Goal: Task Accomplishment & Management: Complete application form

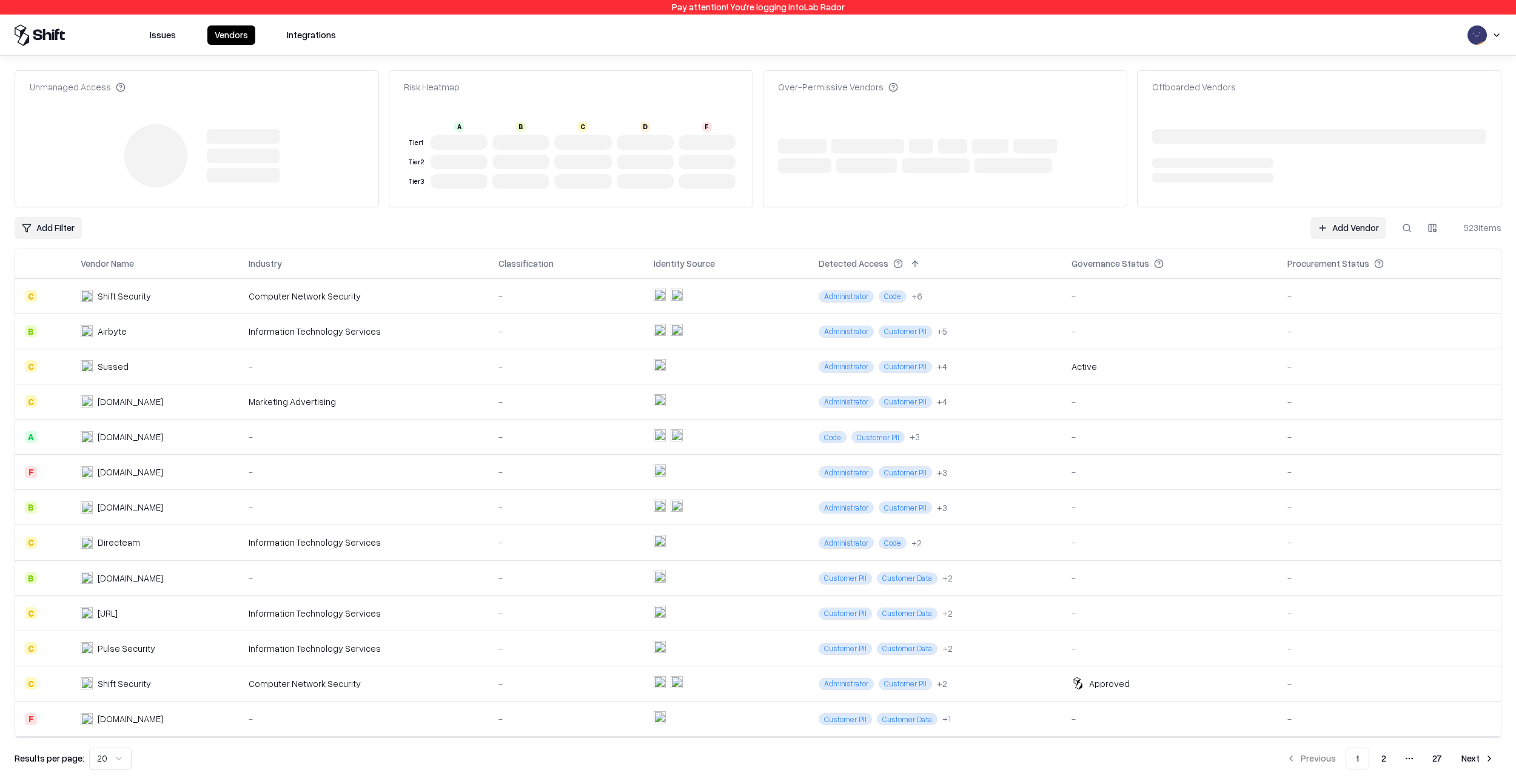
click at [1354, 222] on link "Add Vendor" at bounding box center [1348, 228] width 76 height 22
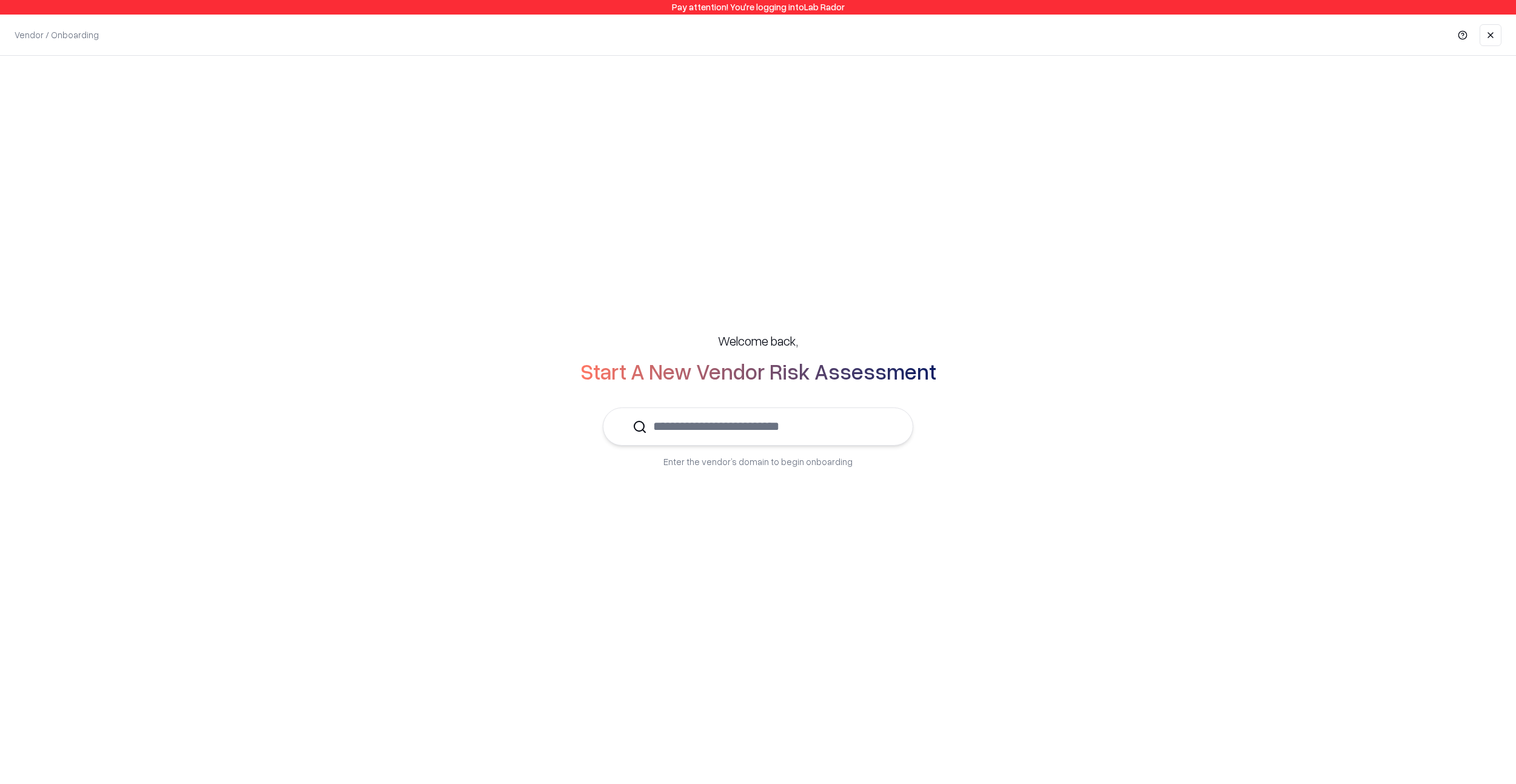
click at [719, 418] on input "text" at bounding box center [765, 427] width 237 height 37
paste input "********"
click at [687, 459] on p "LinkedIn" at bounding box center [694, 462] width 129 height 13
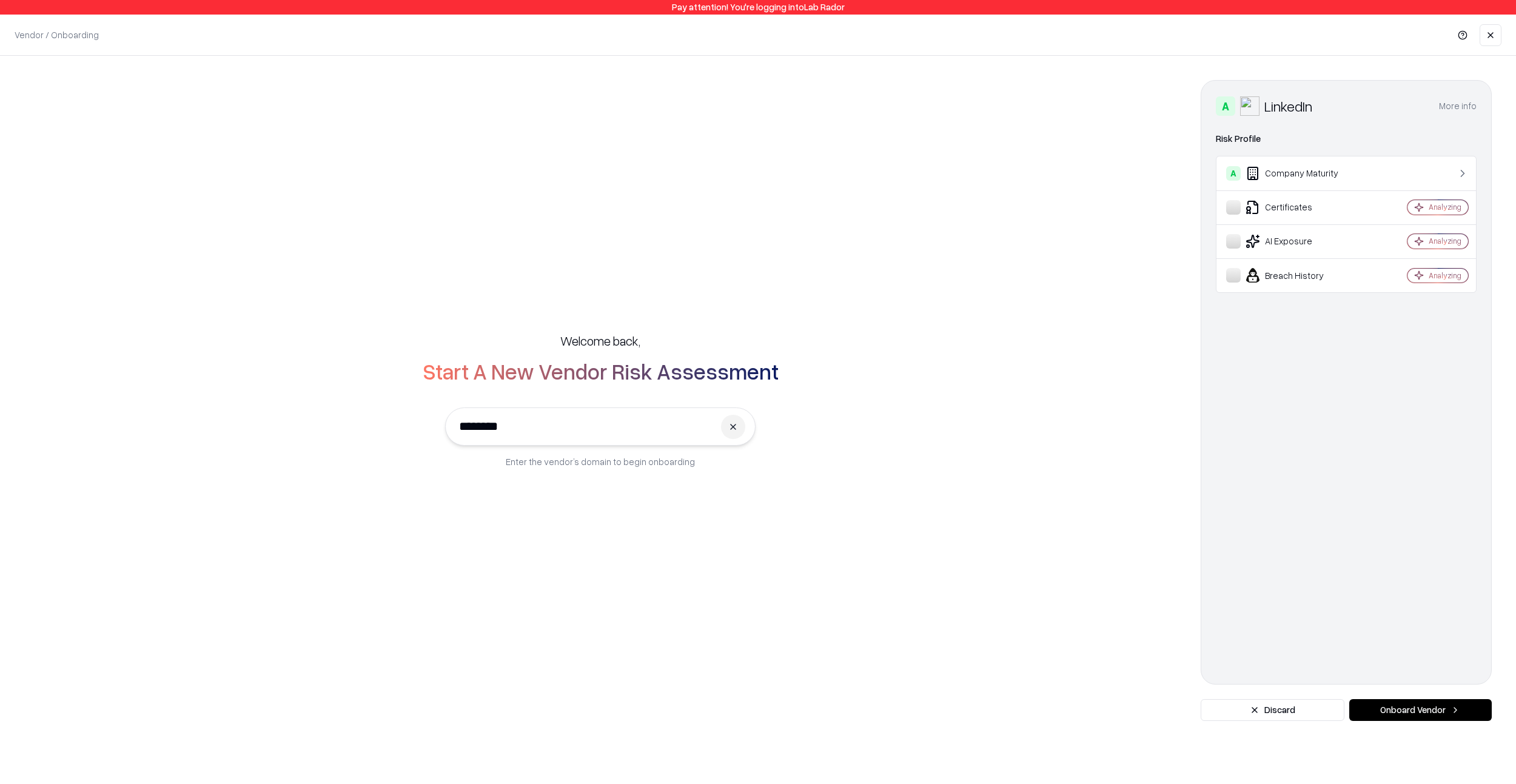
type input "********"
click at [1412, 707] on button "Onboard Vendor" at bounding box center [1420, 710] width 143 height 22
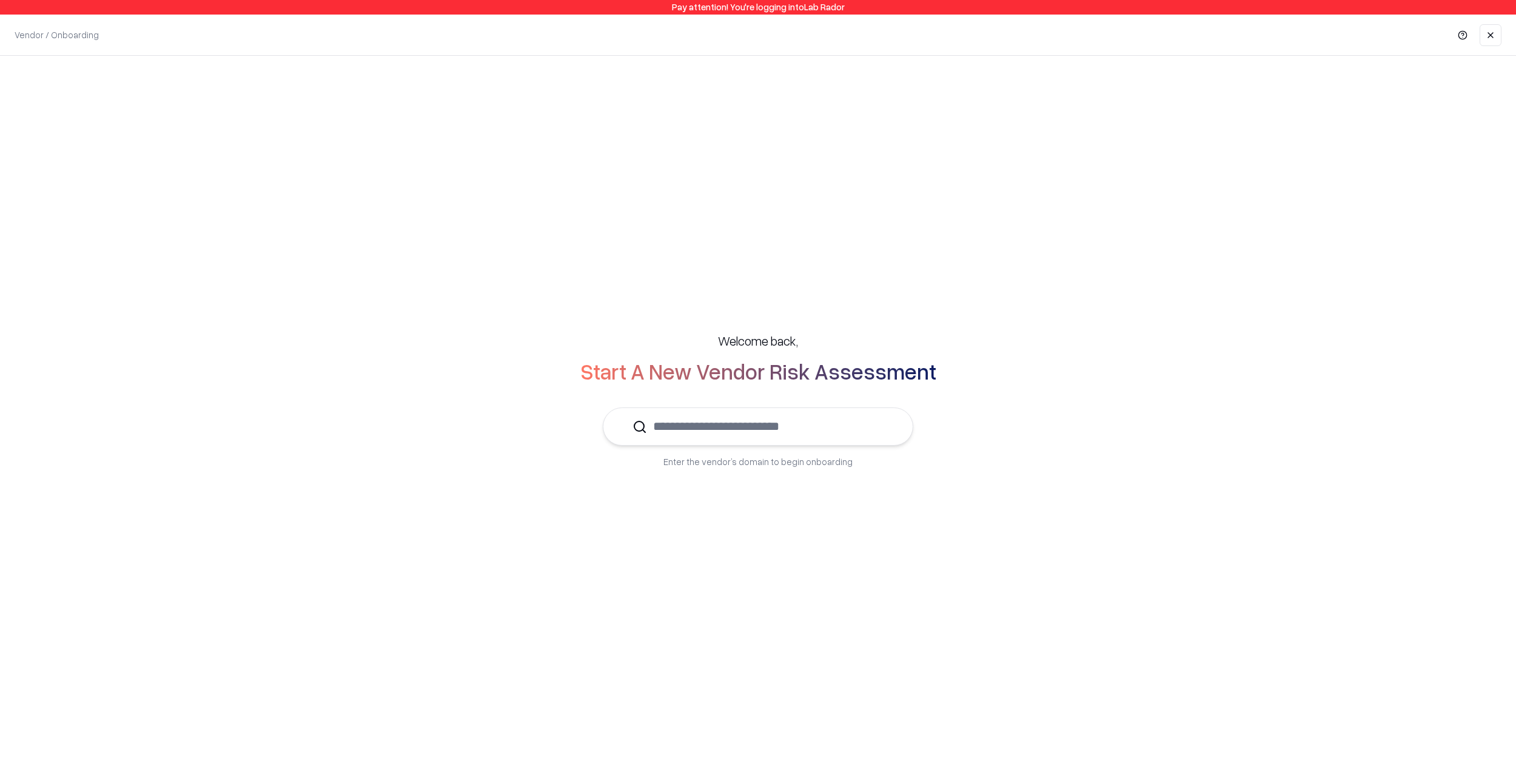
click at [756, 423] on input "text" at bounding box center [765, 427] width 237 height 37
click at [750, 458] on p "LinkedIn" at bounding box center [694, 462] width 129 height 13
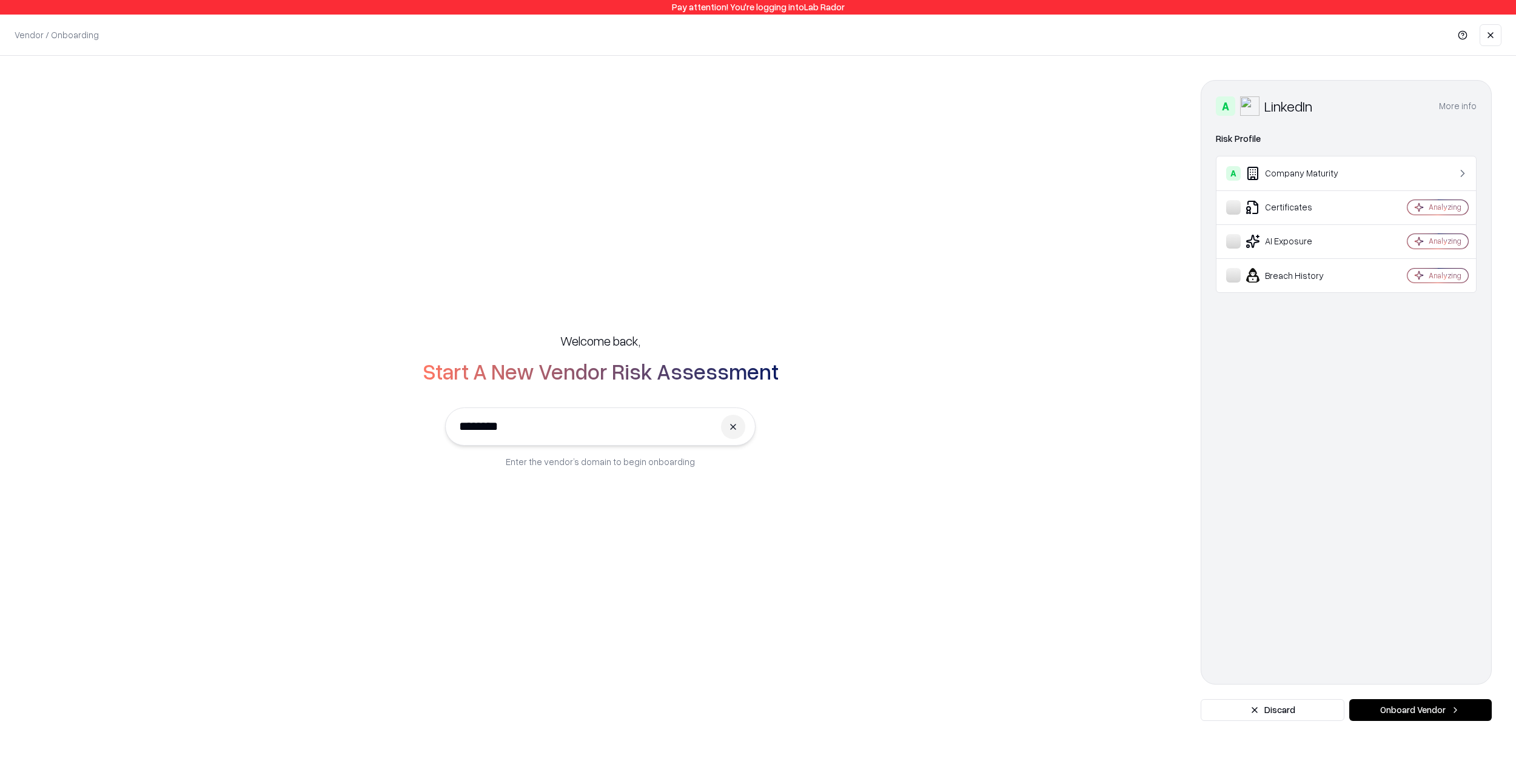
type input "********"
drag, startPoint x: 1410, startPoint y: 710, endPoint x: 1403, endPoint y: 709, distance: 7.1
click at [1410, 710] on button "Onboard Vendor" at bounding box center [1420, 710] width 143 height 22
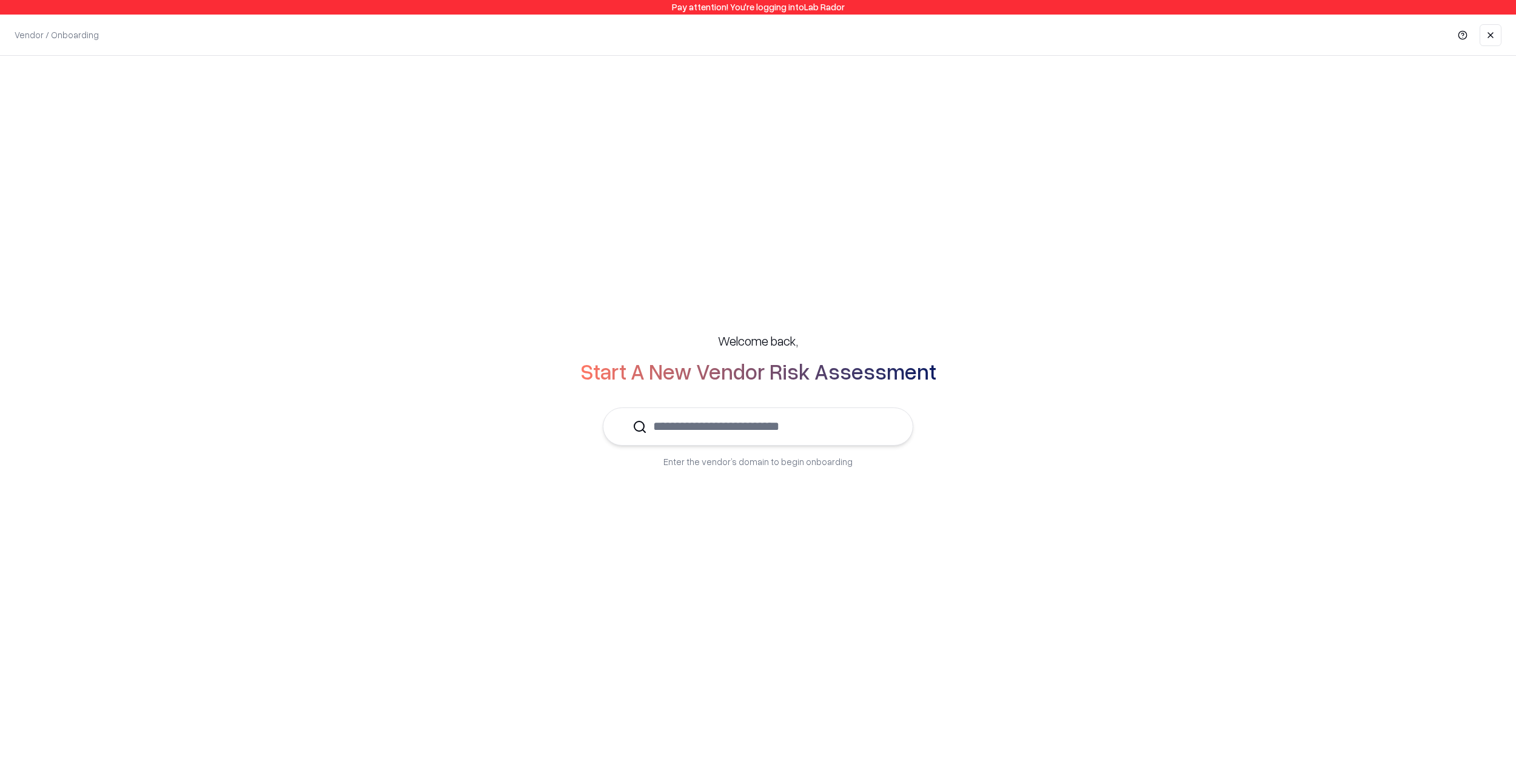
click at [696, 432] on input "text" at bounding box center [765, 427] width 237 height 37
click at [657, 457] on p "LinkedIn" at bounding box center [694, 462] width 129 height 13
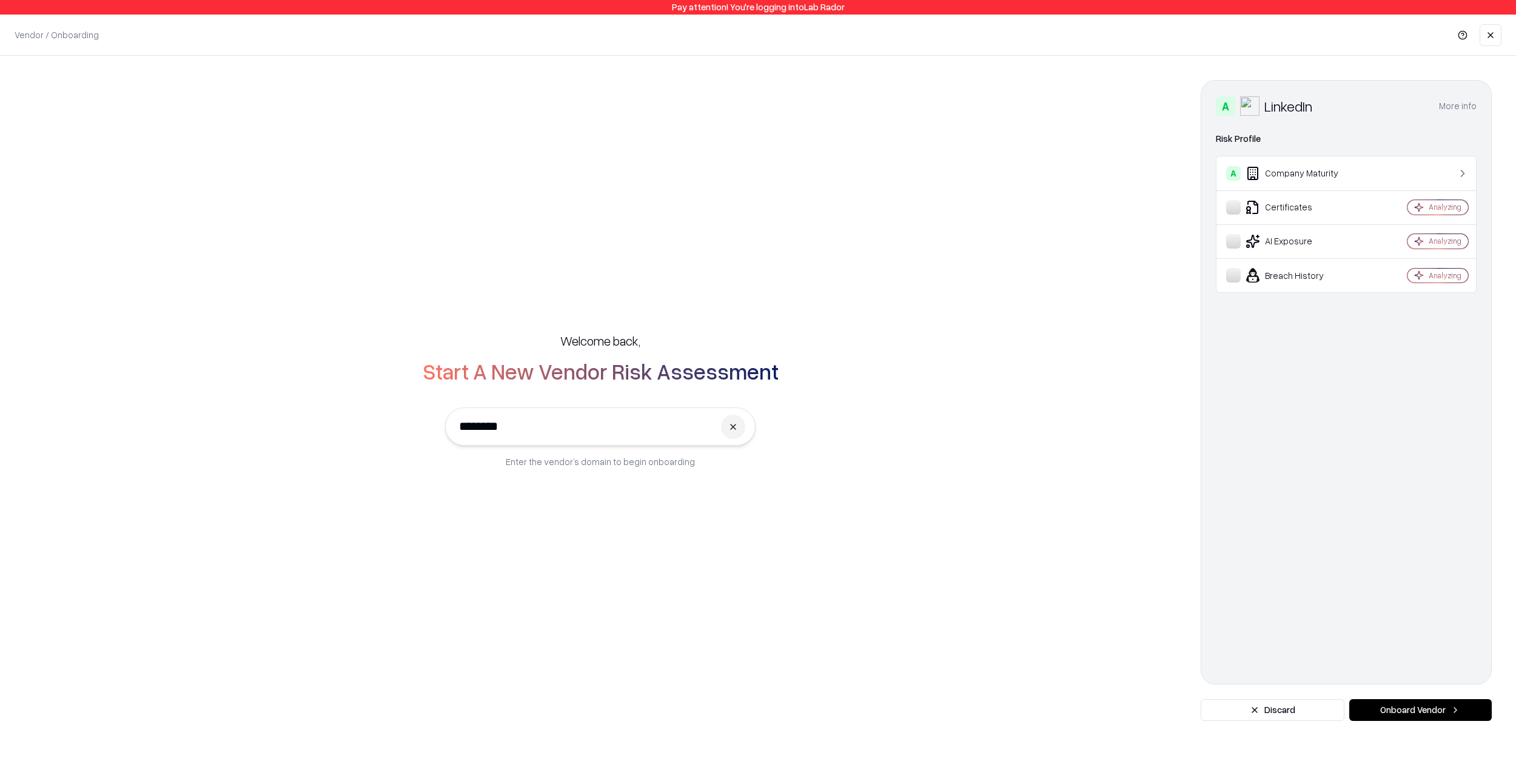
type input "********"
click at [1387, 702] on button "Onboard Vendor" at bounding box center [1420, 710] width 143 height 22
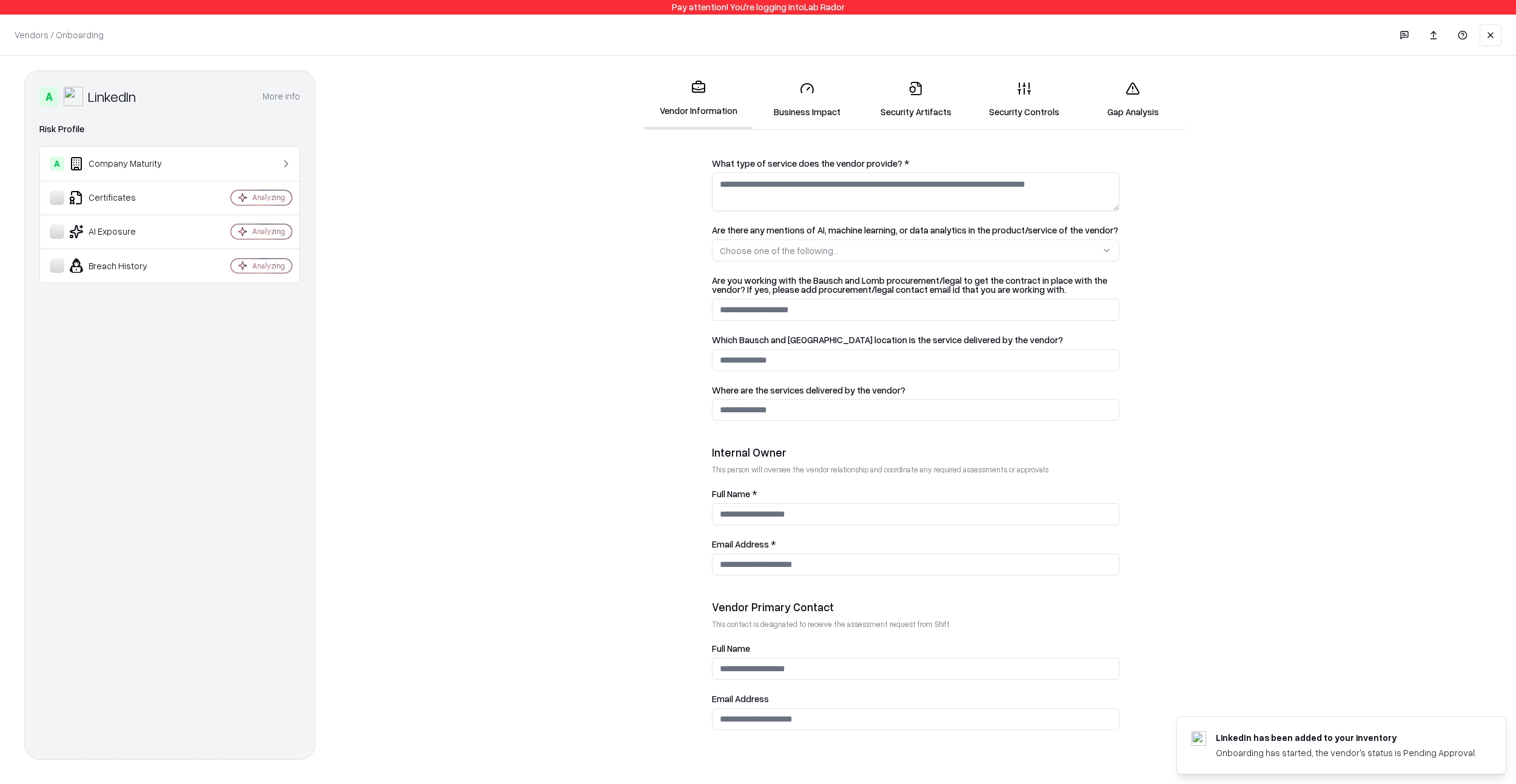
scroll to position [344, 0]
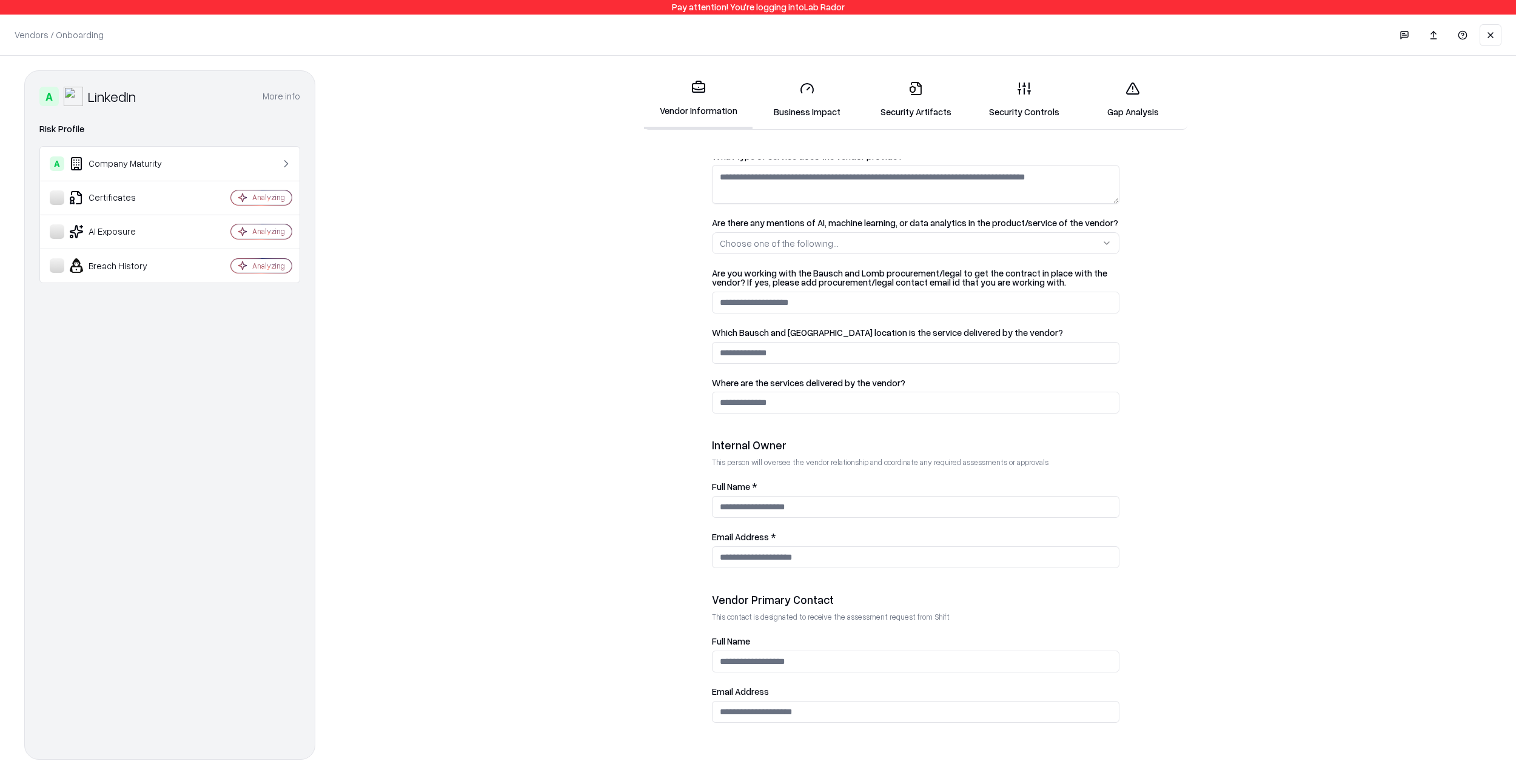
click at [741, 502] on input "Full Name *" at bounding box center [916, 506] width 408 height 22
type input "*****"
type input "**********"
click at [842, 701] on input "email" at bounding box center [916, 711] width 408 height 22
paste input "**********"
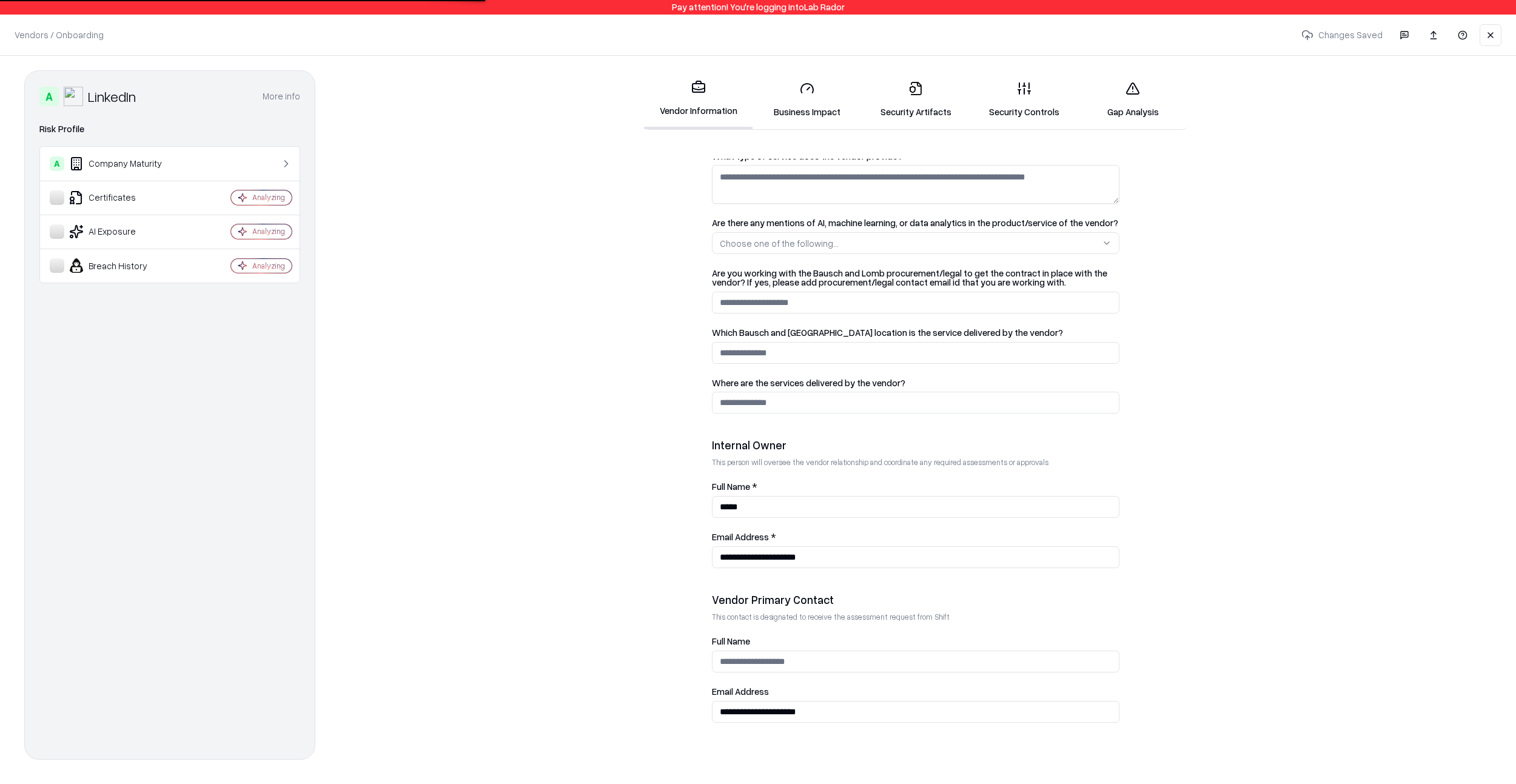
type input "**********"
drag, startPoint x: 838, startPoint y: 677, endPoint x: 839, endPoint y: 669, distance: 8.1
click at [838, 677] on div "**********" at bounding box center [916, 679] width 408 height 86
click at [838, 669] on input "Full Name" at bounding box center [916, 661] width 408 height 22
type input "**********"
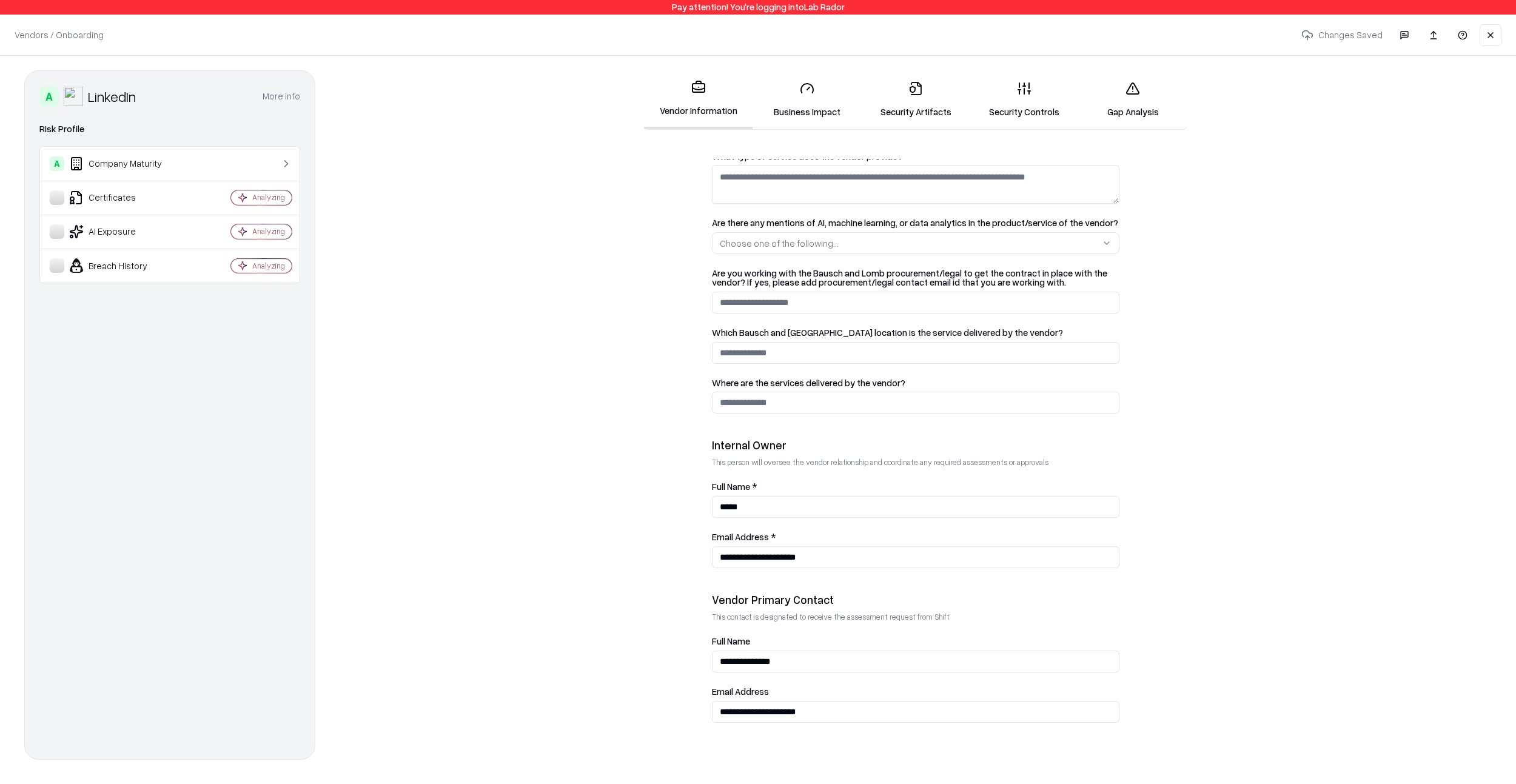
click at [752, 503] on input "*****" at bounding box center [916, 506] width 408 height 22
type input "******"
click at [632, 471] on form "**********" at bounding box center [916, 462] width 1152 height 607
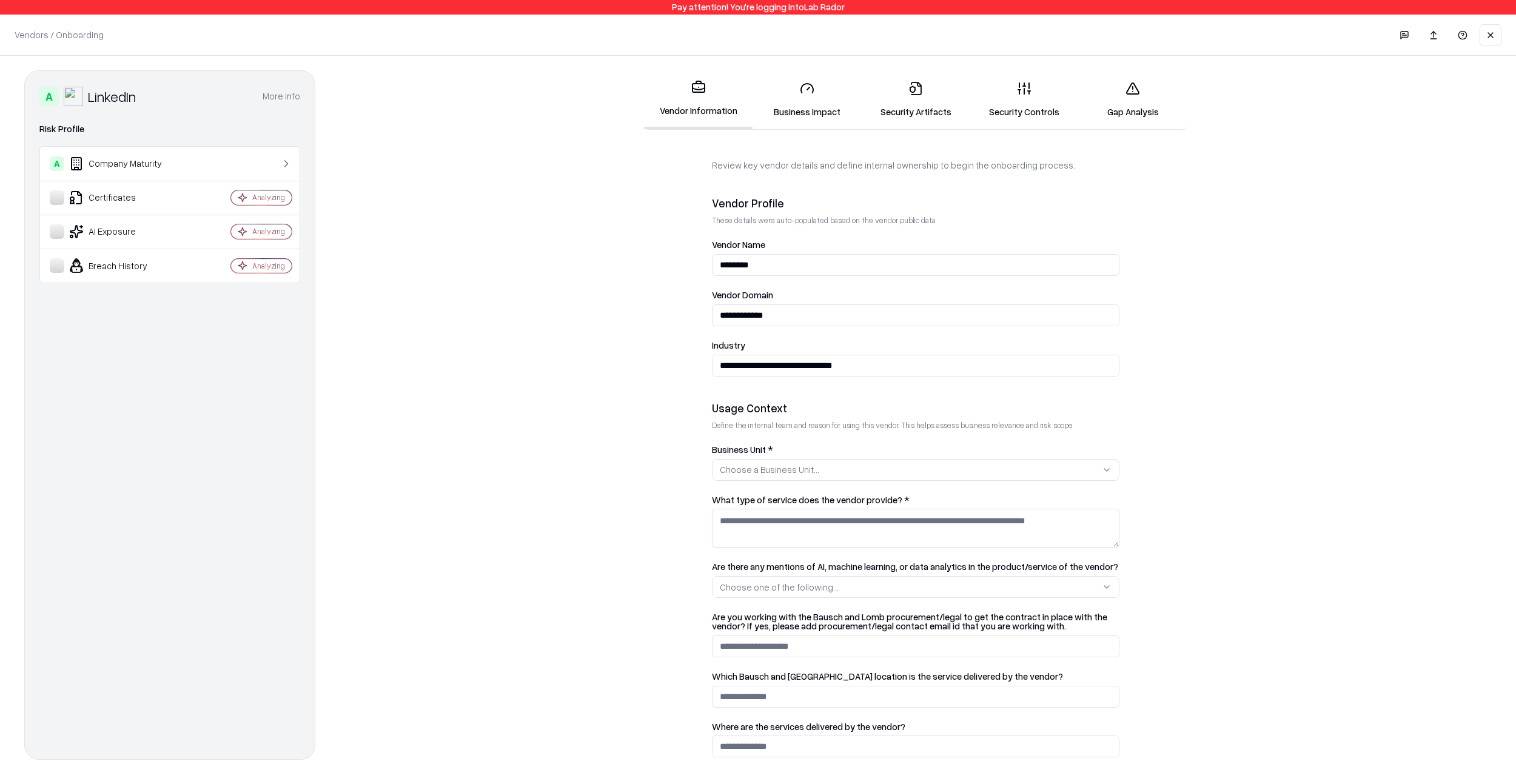
click at [793, 105] on link "Business Impact" at bounding box center [806, 99] width 109 height 56
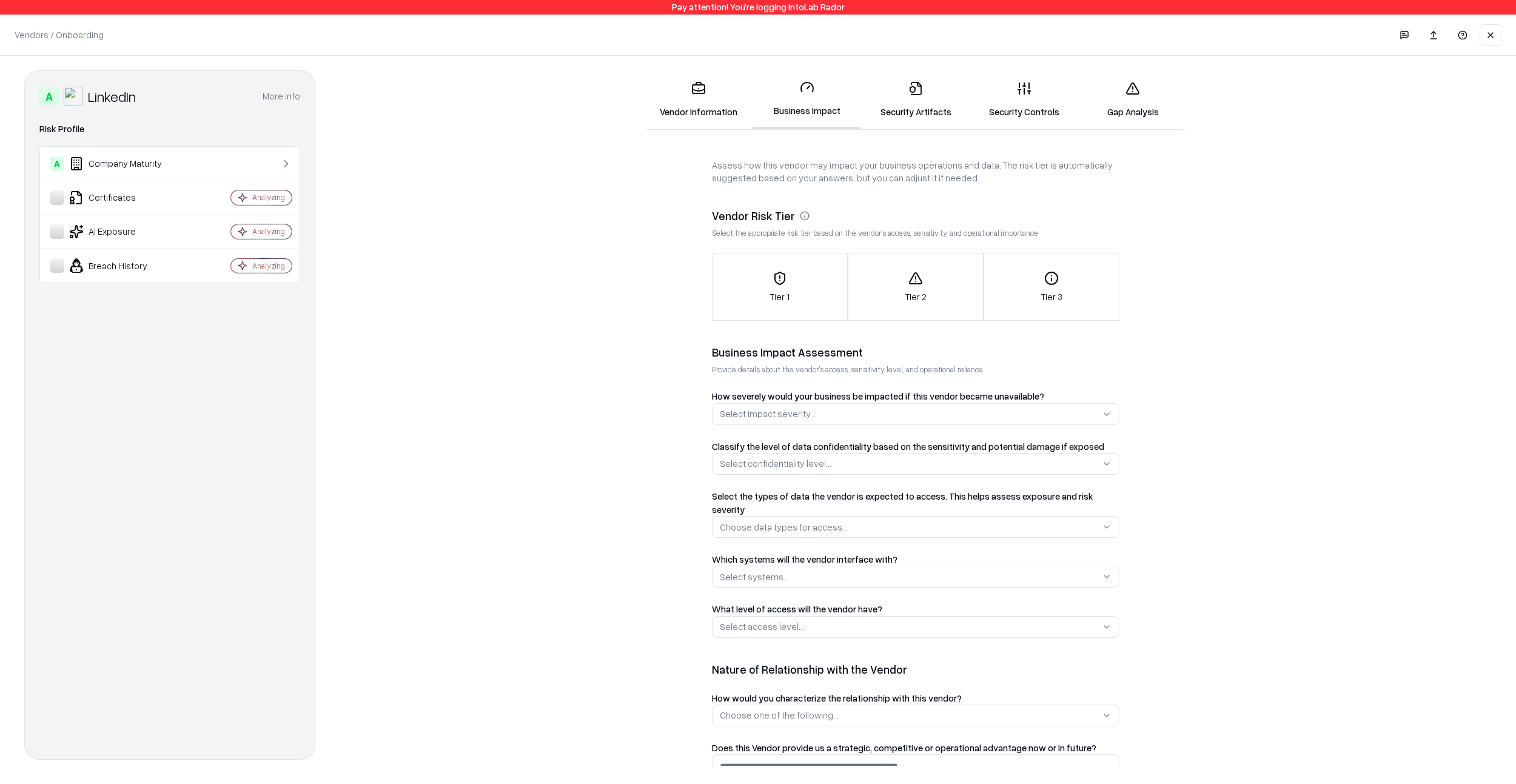
click at [787, 280] on div "Tier 1" at bounding box center [780, 287] width 134 height 32
click at [830, 417] on button "Select impact severity..." at bounding box center [916, 414] width 408 height 22
click at [782, 479] on div "High" at bounding box center [773, 474] width 115 height 24
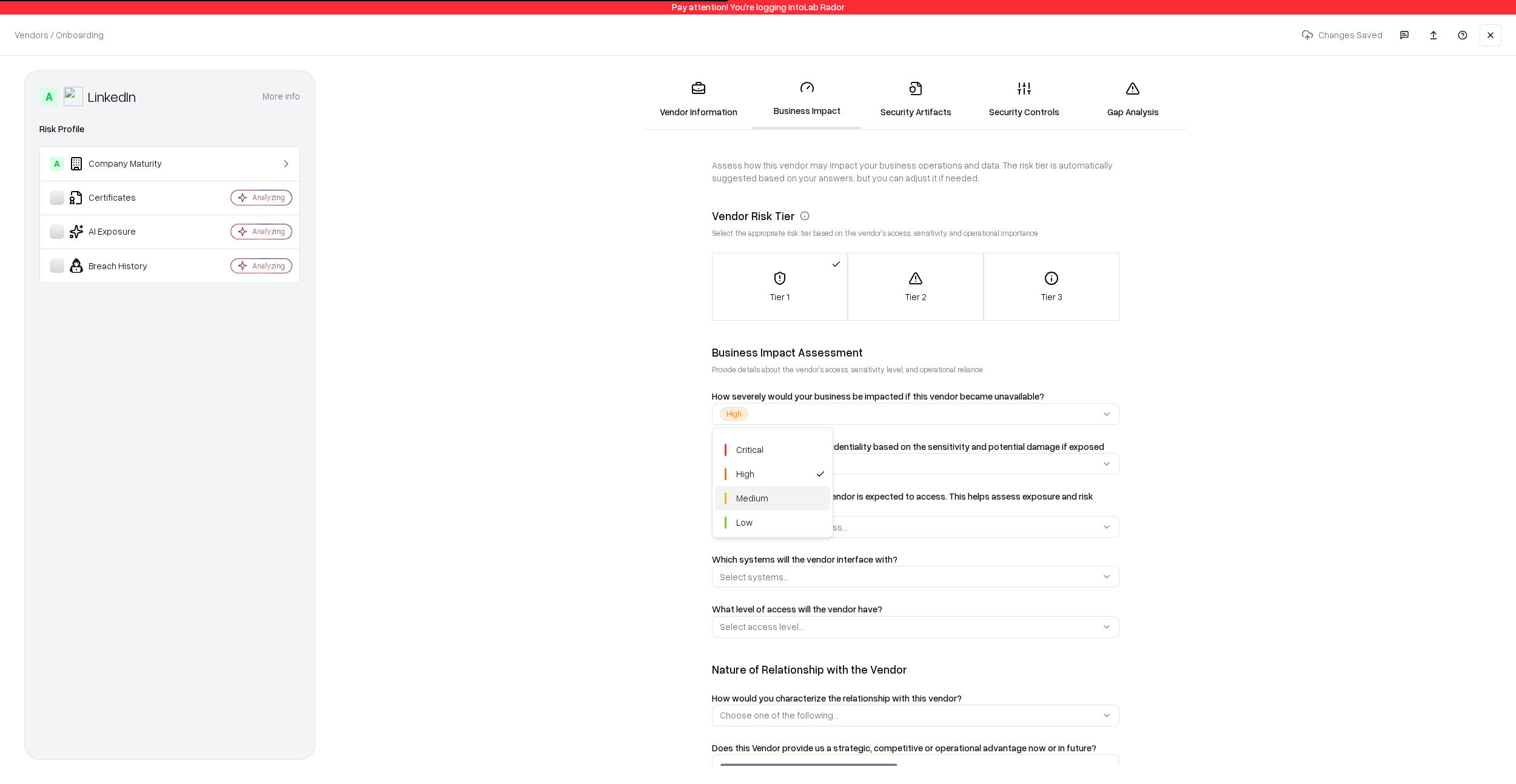
drag, startPoint x: 997, startPoint y: 509, endPoint x: 996, endPoint y: 517, distance: 8.1
click at [997, 510] on html "Pay attention! You're logging into Lab Rador Vendors / Onboarding Changes Saved…" at bounding box center [758, 392] width 1516 height 784
click at [984, 519] on button "Choose data types for access..." at bounding box center [916, 527] width 408 height 22
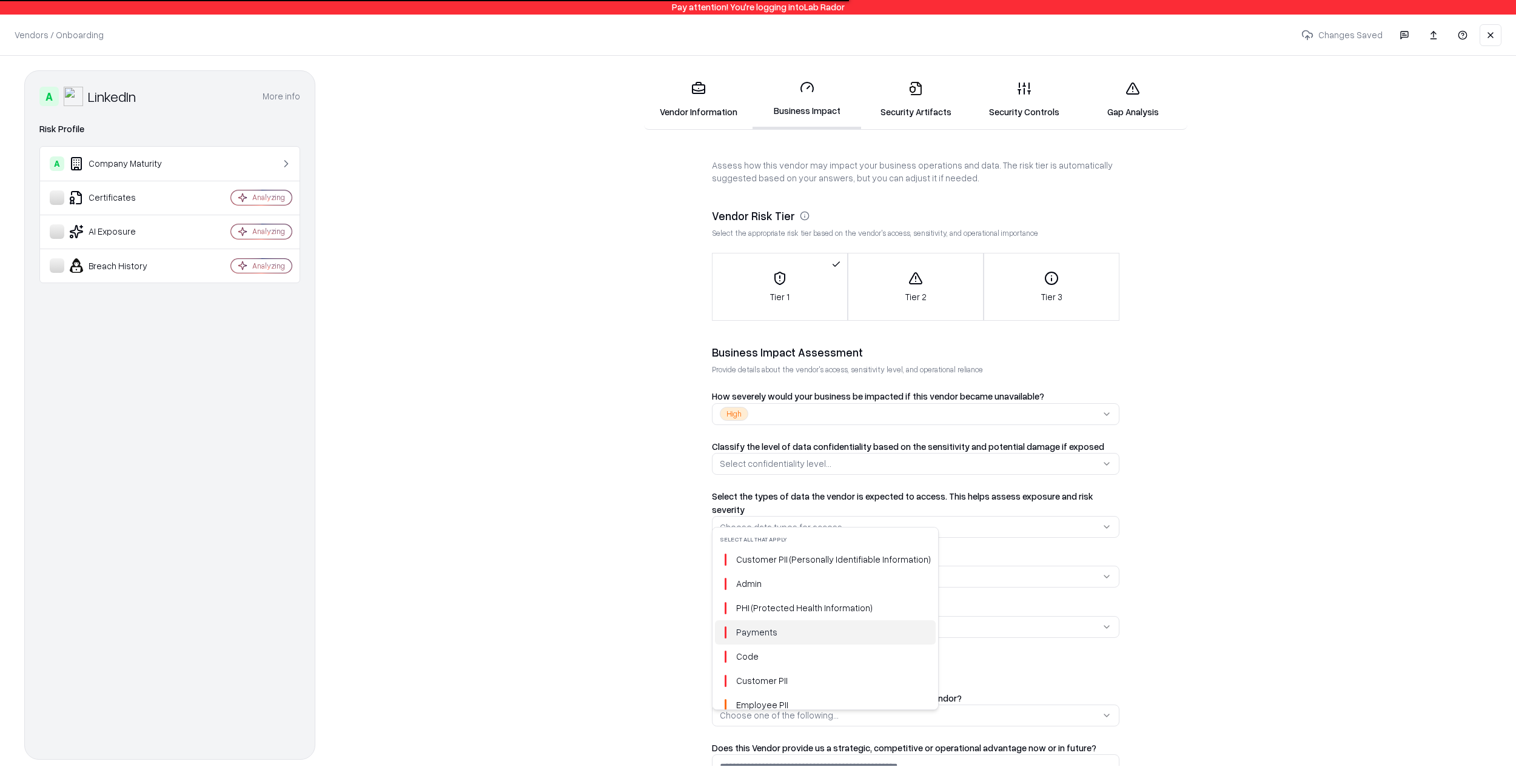
click at [762, 633] on span "Payments" at bounding box center [757, 631] width 41 height 13
click at [779, 601] on span "PHI (Protected Health Information)" at bounding box center [805, 607] width 137 height 13
drag, startPoint x: 777, startPoint y: 581, endPoint x: 823, endPoint y: 562, distance: 49.8
click at [777, 581] on div "Admin" at bounding box center [825, 584] width 221 height 24
click at [1285, 510] on html "Pay attention! You're logging into Lab Rador Vendors / Onboarding Changes Saved…" at bounding box center [758, 392] width 1516 height 784
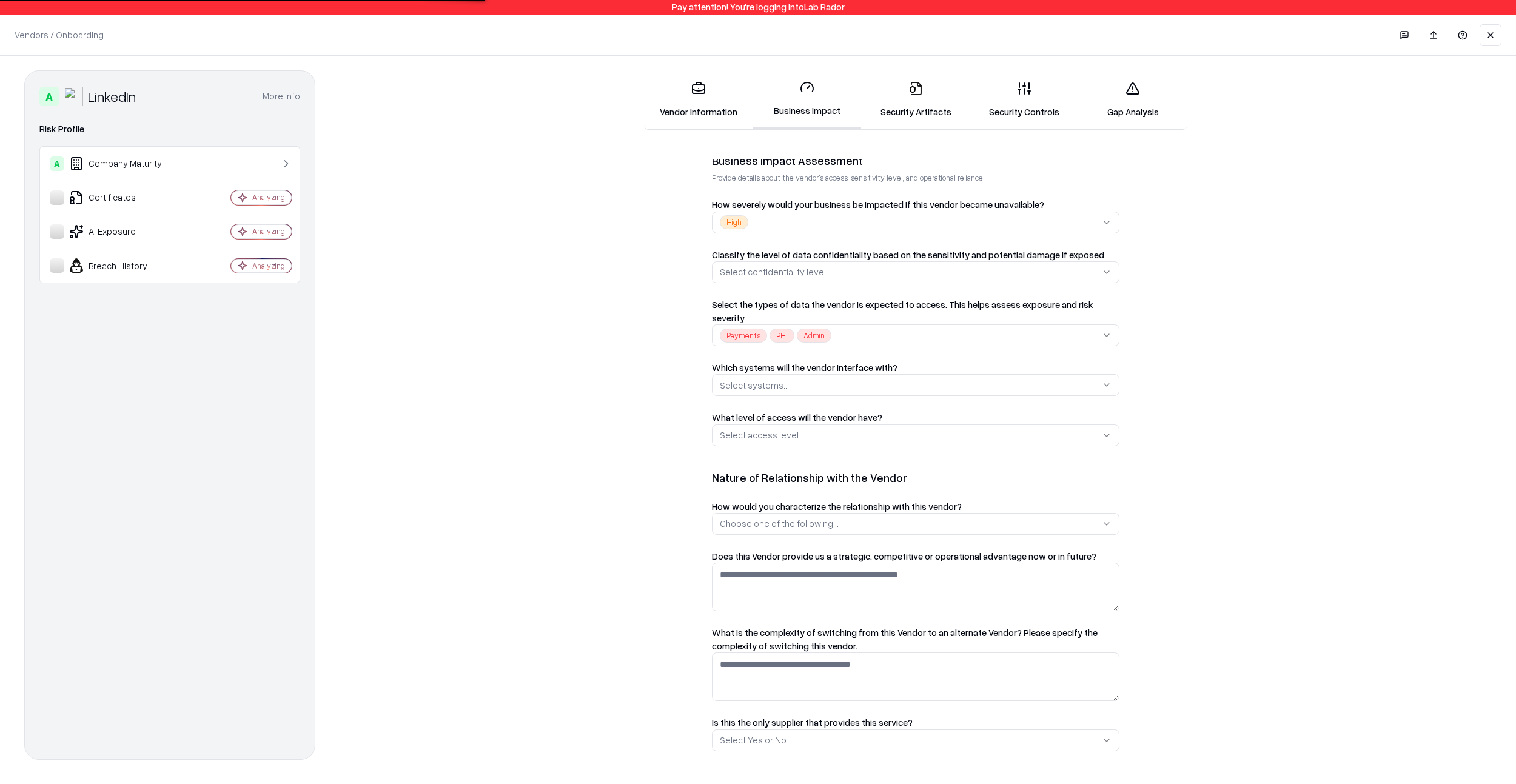
scroll to position [508, 0]
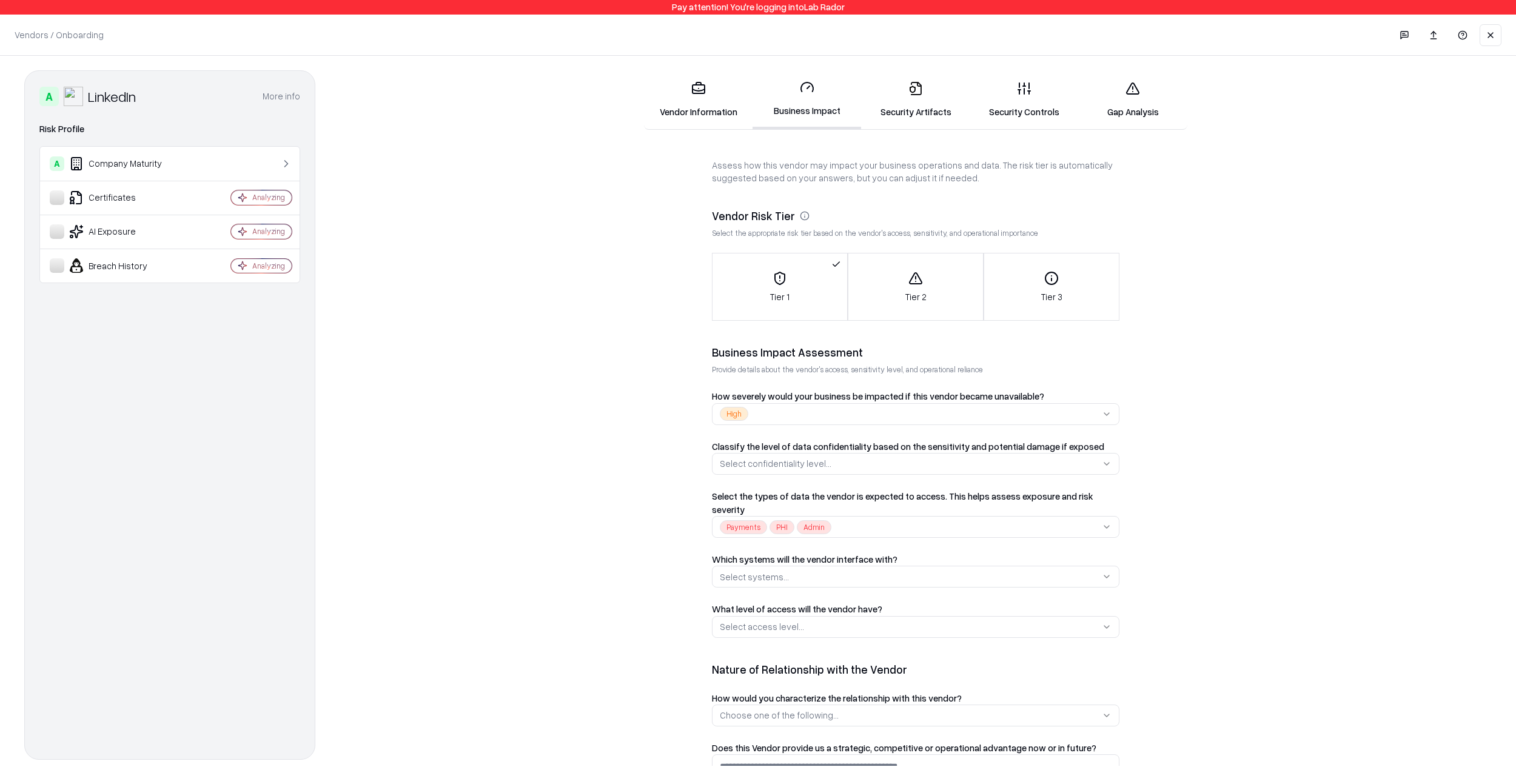
drag, startPoint x: 912, startPoint y: 95, endPoint x: 915, endPoint y: 102, distance: 7.6
click at [912, 95] on icon at bounding box center [916, 88] width 14 height 14
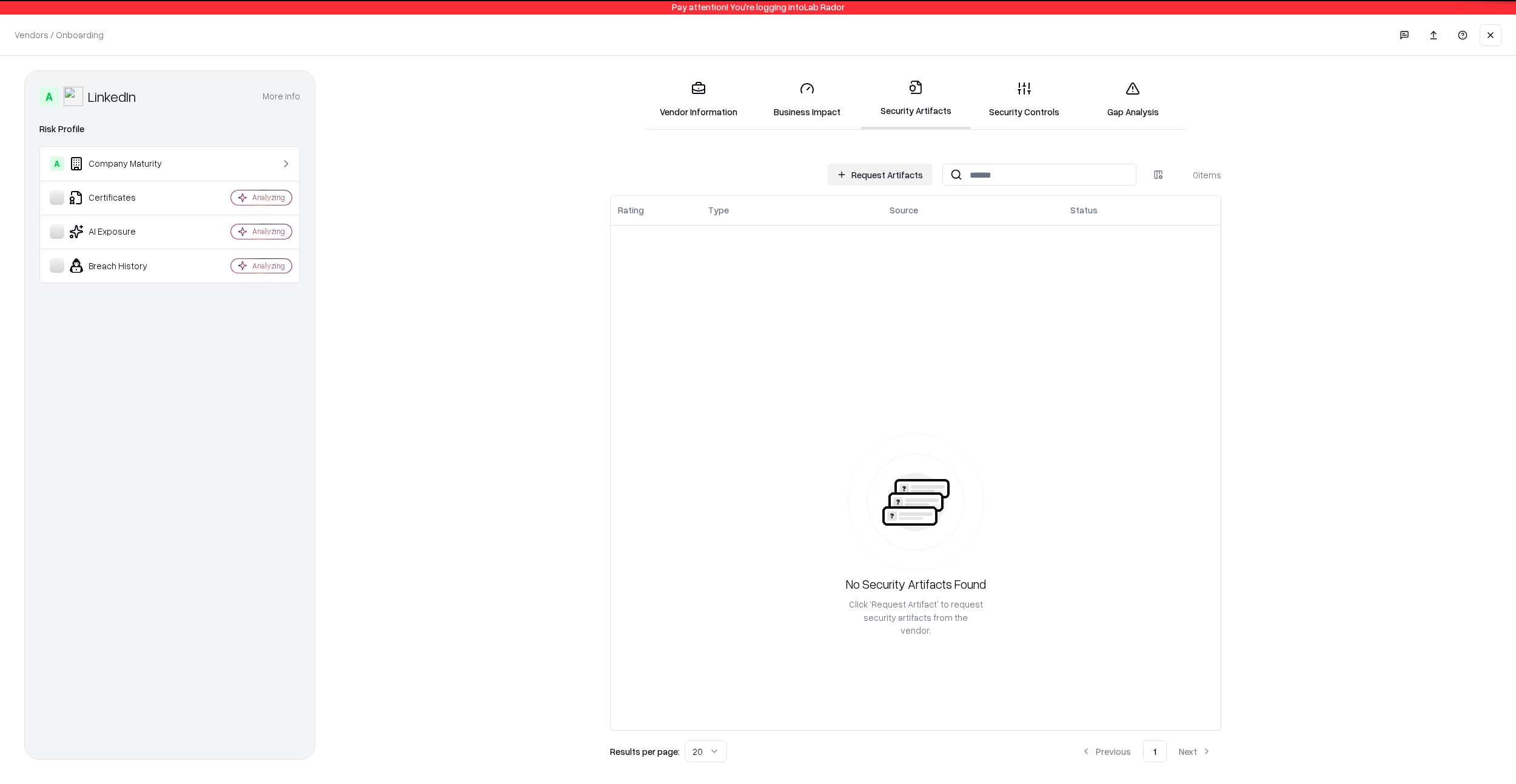
click at [903, 181] on button "Request Artifacts" at bounding box center [879, 175] width 106 height 22
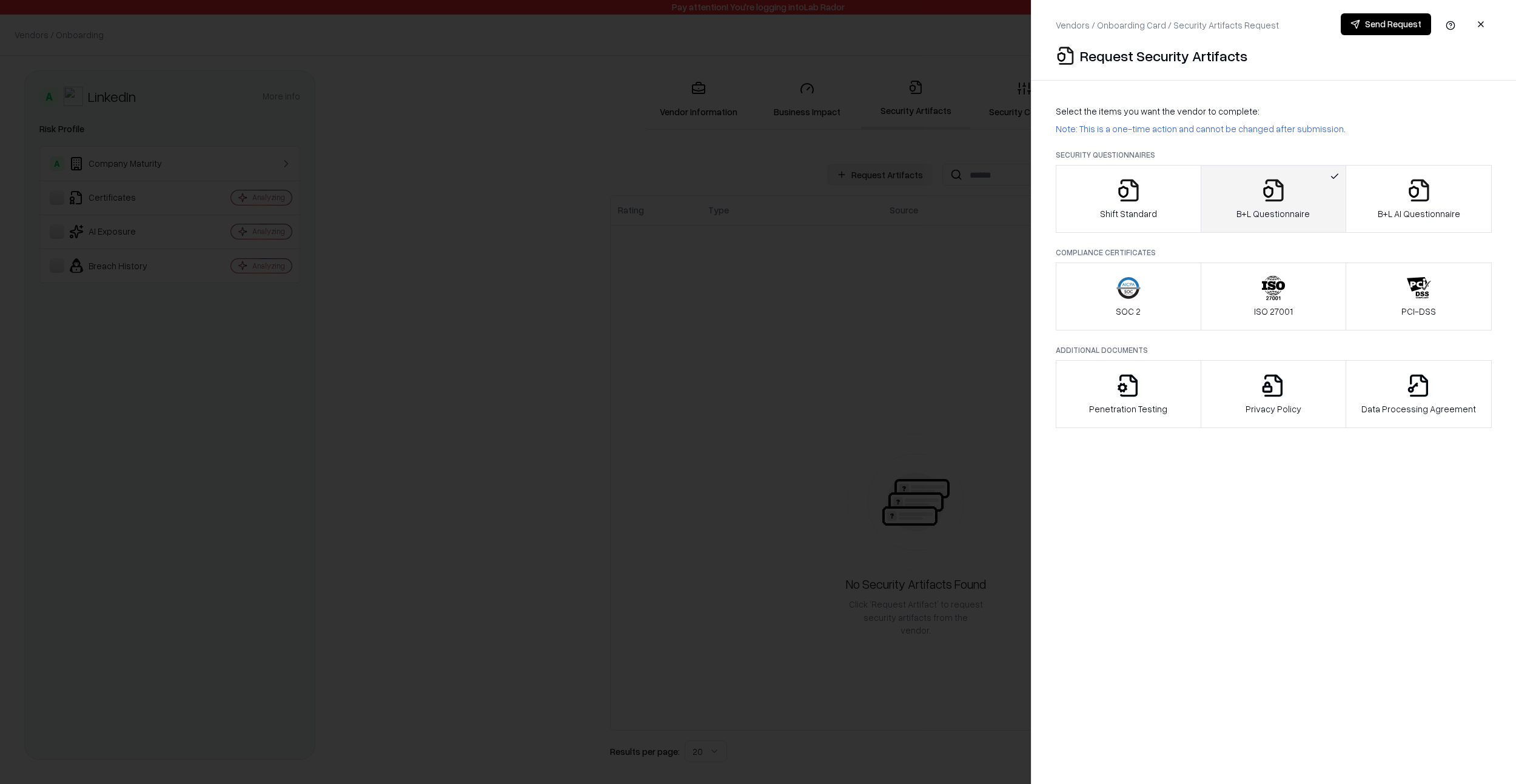
click at [1390, 206] on div "B+L AI Questionnaire" at bounding box center [1419, 199] width 83 height 42
click at [1293, 207] on p "B+L Questionnaire" at bounding box center [1273, 213] width 74 height 13
drag, startPoint x: 1379, startPoint y: 26, endPoint x: 1368, endPoint y: 32, distance: 12.5
click at [1379, 26] on button "Send Request" at bounding box center [1385, 24] width 90 height 22
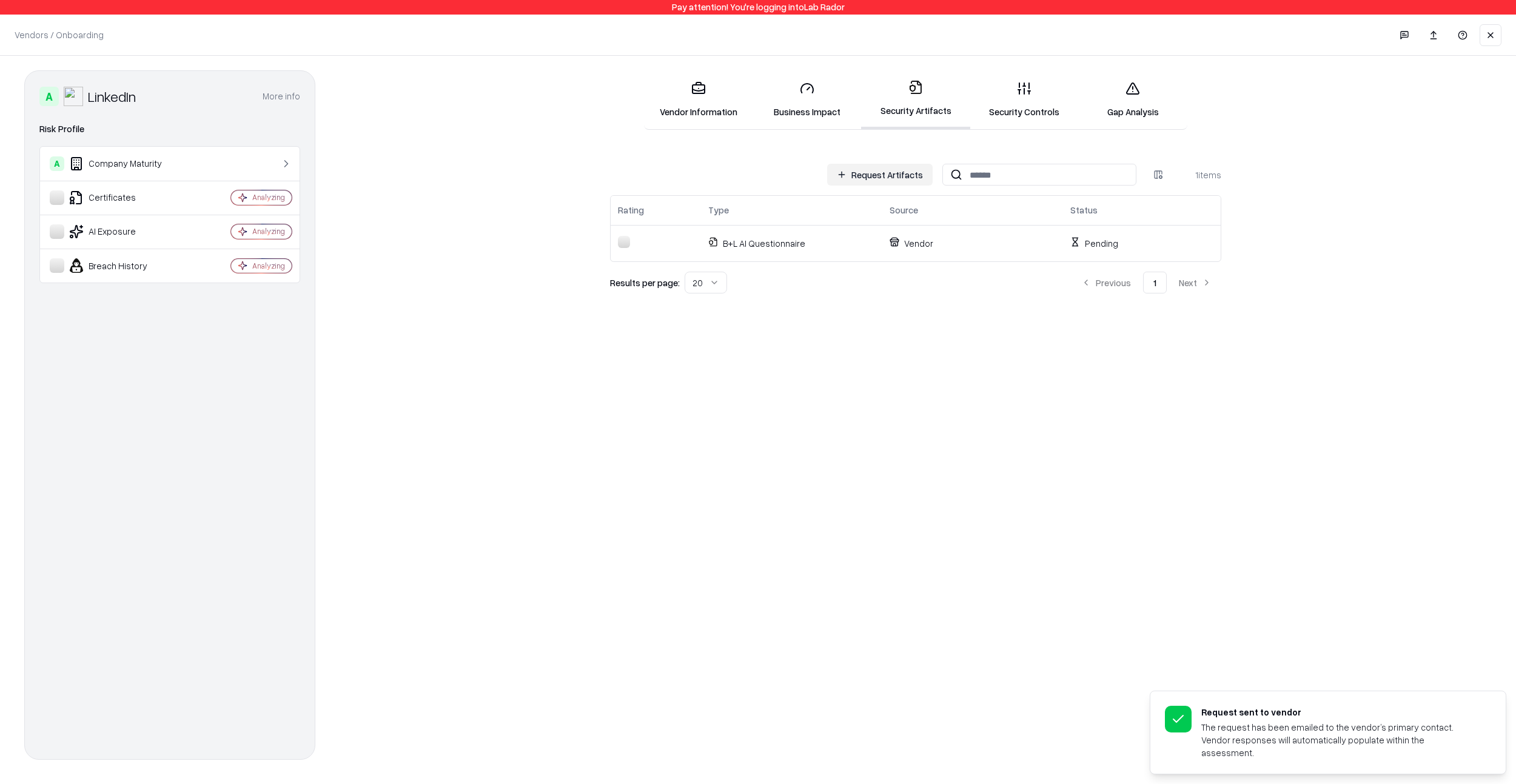
click at [1127, 92] on icon at bounding box center [1133, 88] width 12 height 11
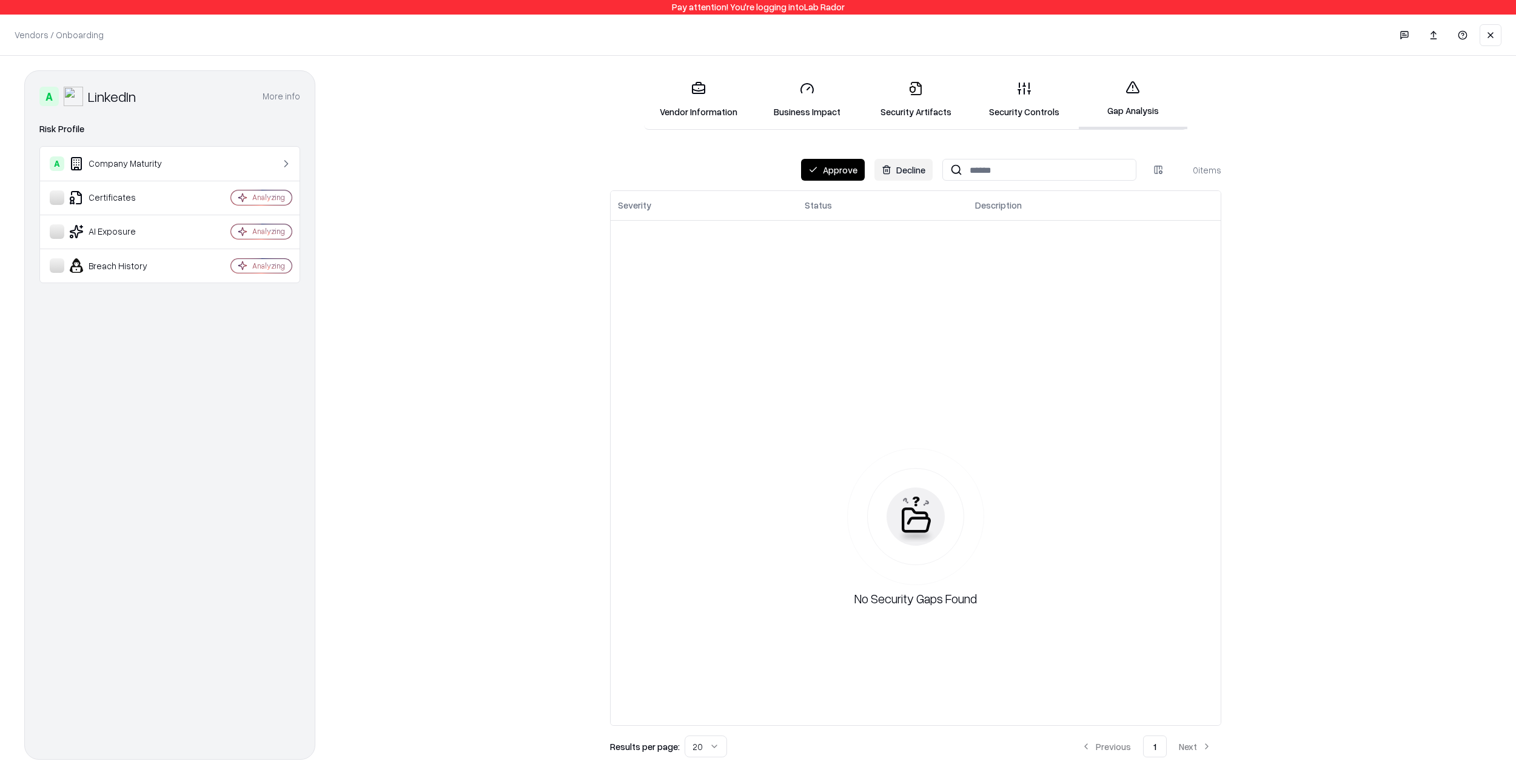
click at [827, 176] on button "Approve" at bounding box center [833, 169] width 64 height 22
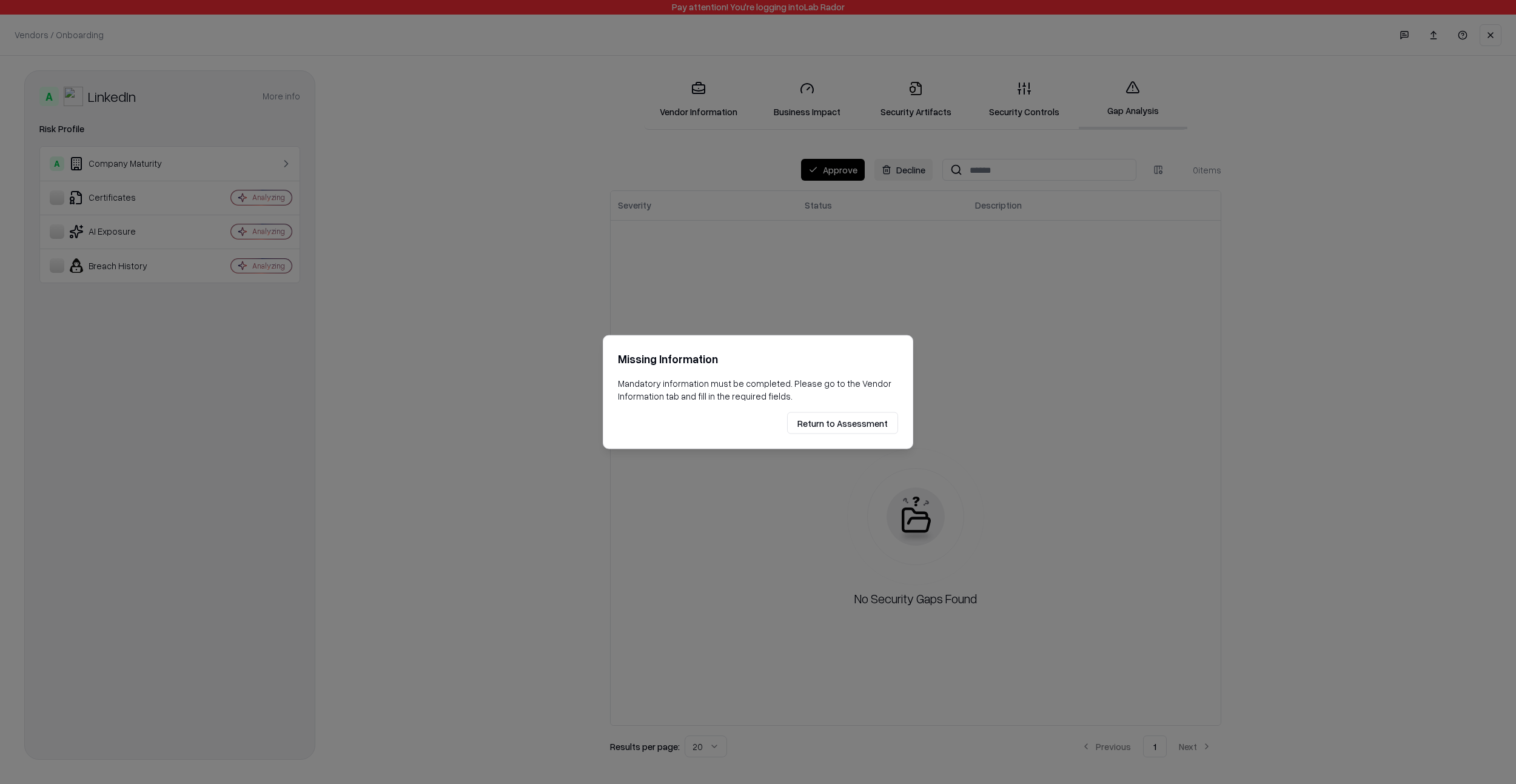
click at [848, 435] on div "Missing Information Mandatory information must be completed. Please go to the V…" at bounding box center [758, 392] width 310 height 115
click at [853, 430] on button "Return to Assessment" at bounding box center [843, 423] width 111 height 22
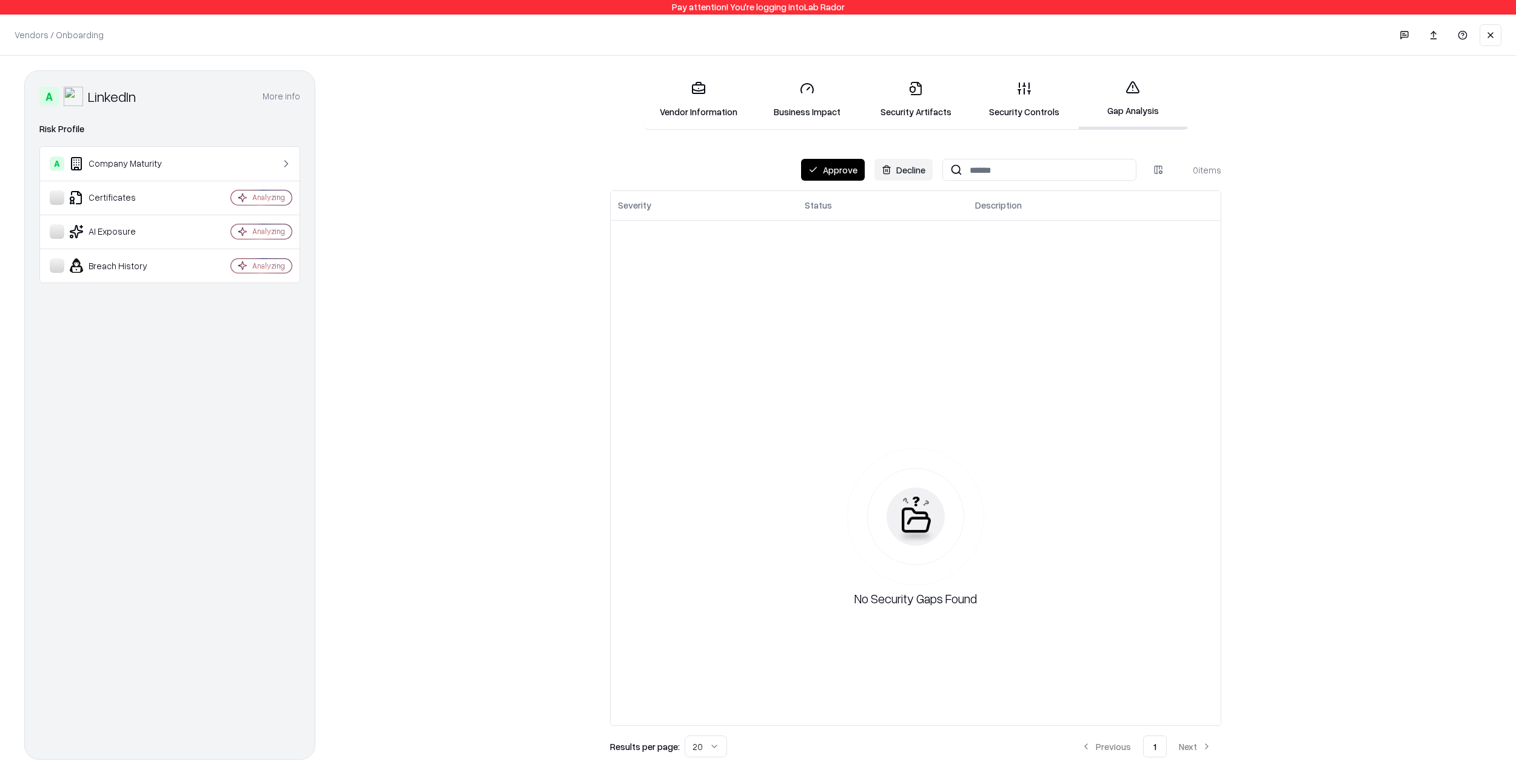
click at [1482, 34] on button at bounding box center [1490, 35] width 22 height 22
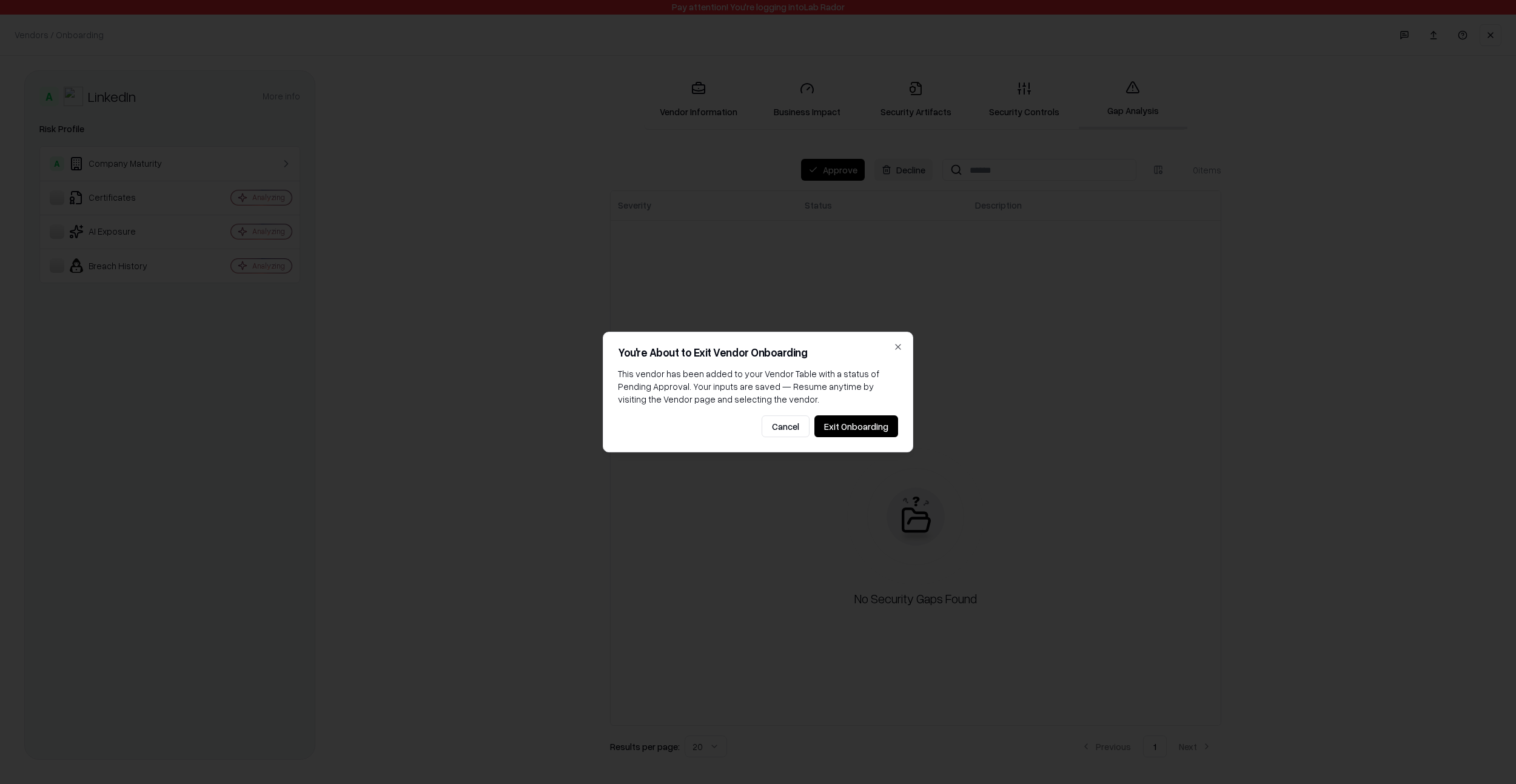
drag, startPoint x: 847, startPoint y: 417, endPoint x: 886, endPoint y: 417, distance: 39.0
click at [847, 417] on button "Exit Onboarding" at bounding box center [856, 426] width 84 height 22
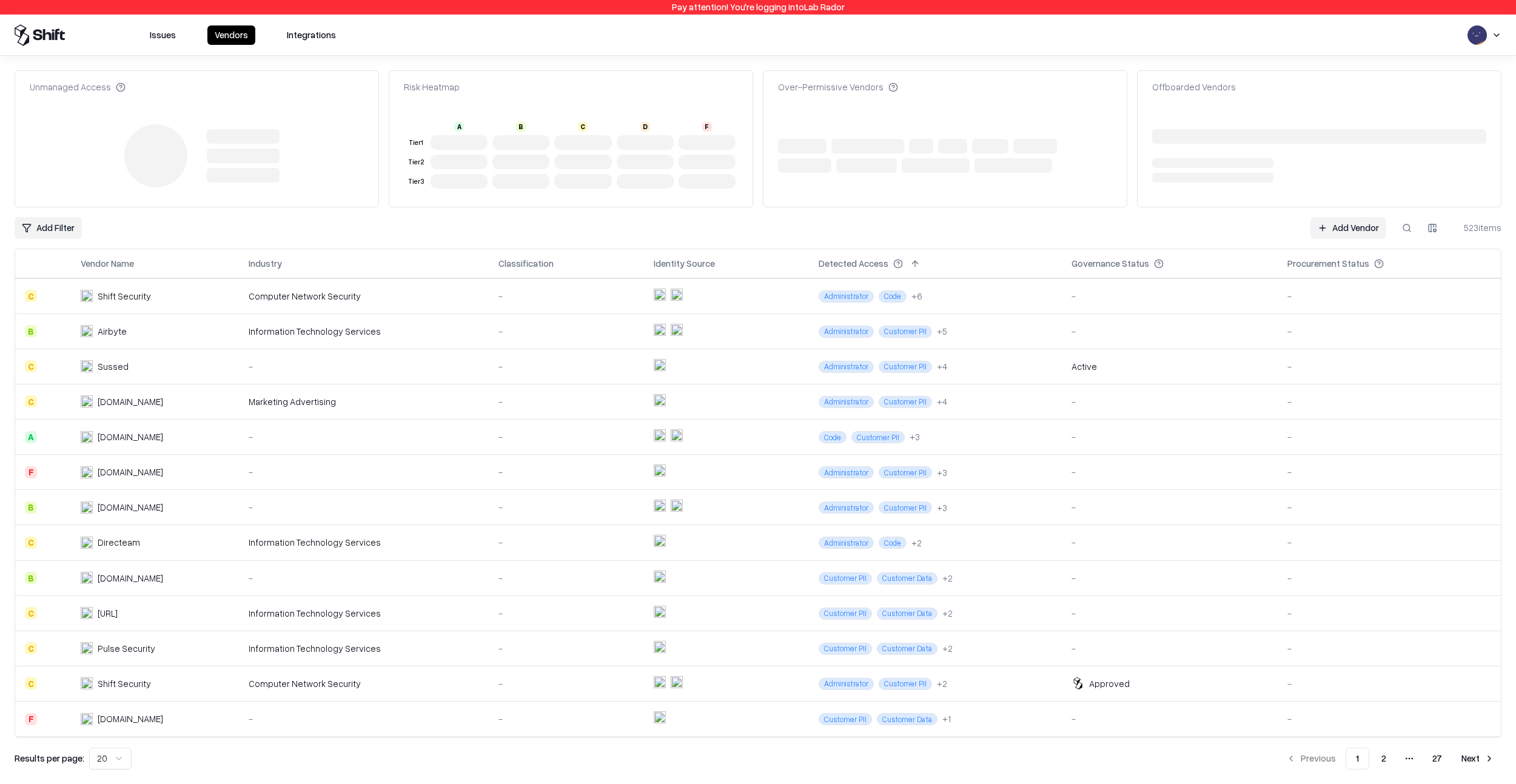
click at [1404, 230] on button at bounding box center [1407, 228] width 22 height 22
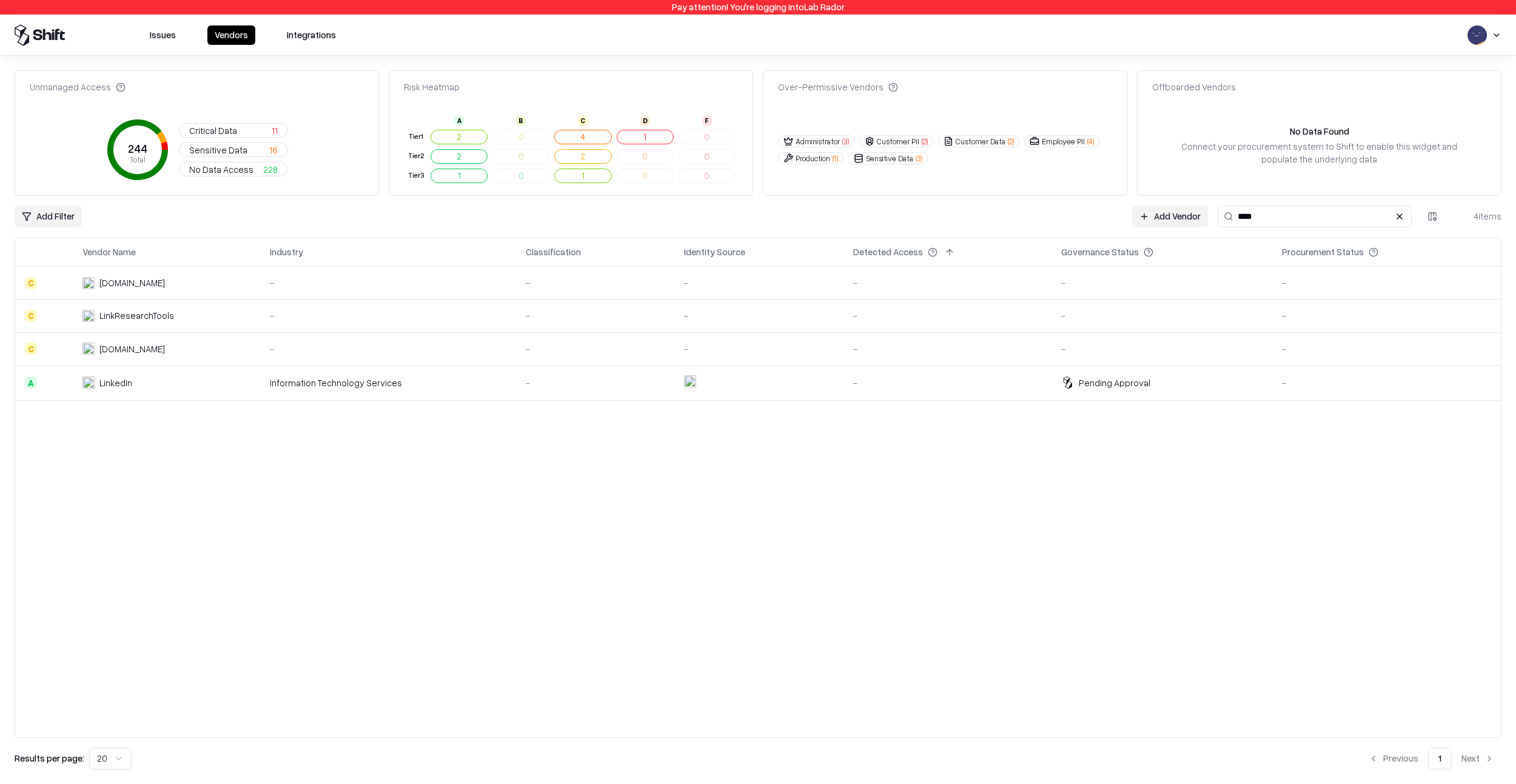
type input "****"
click at [468, 372] on td "Information Technology Services" at bounding box center [388, 383] width 256 height 35
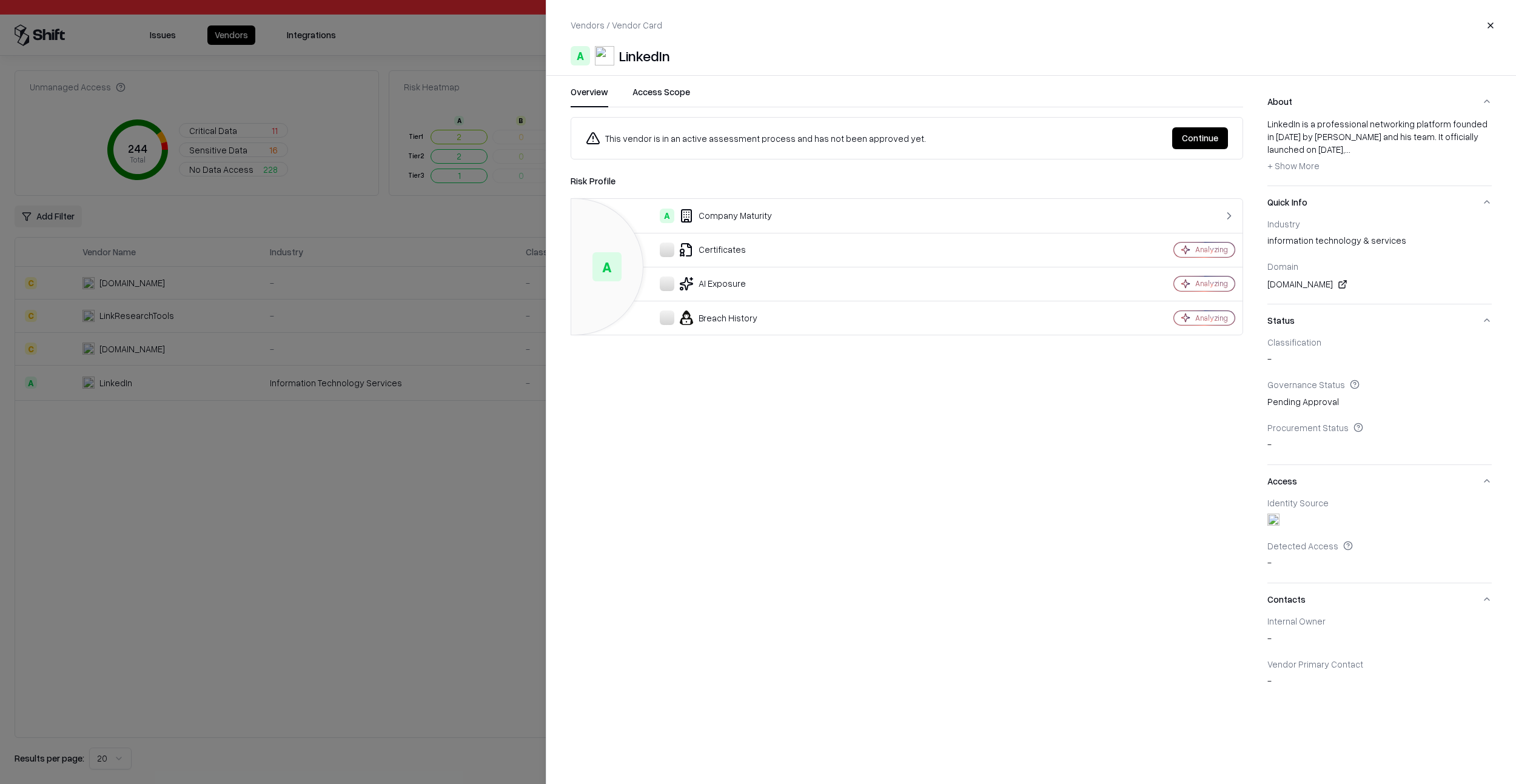
click at [1184, 137] on button "Continue" at bounding box center [1199, 138] width 55 height 22
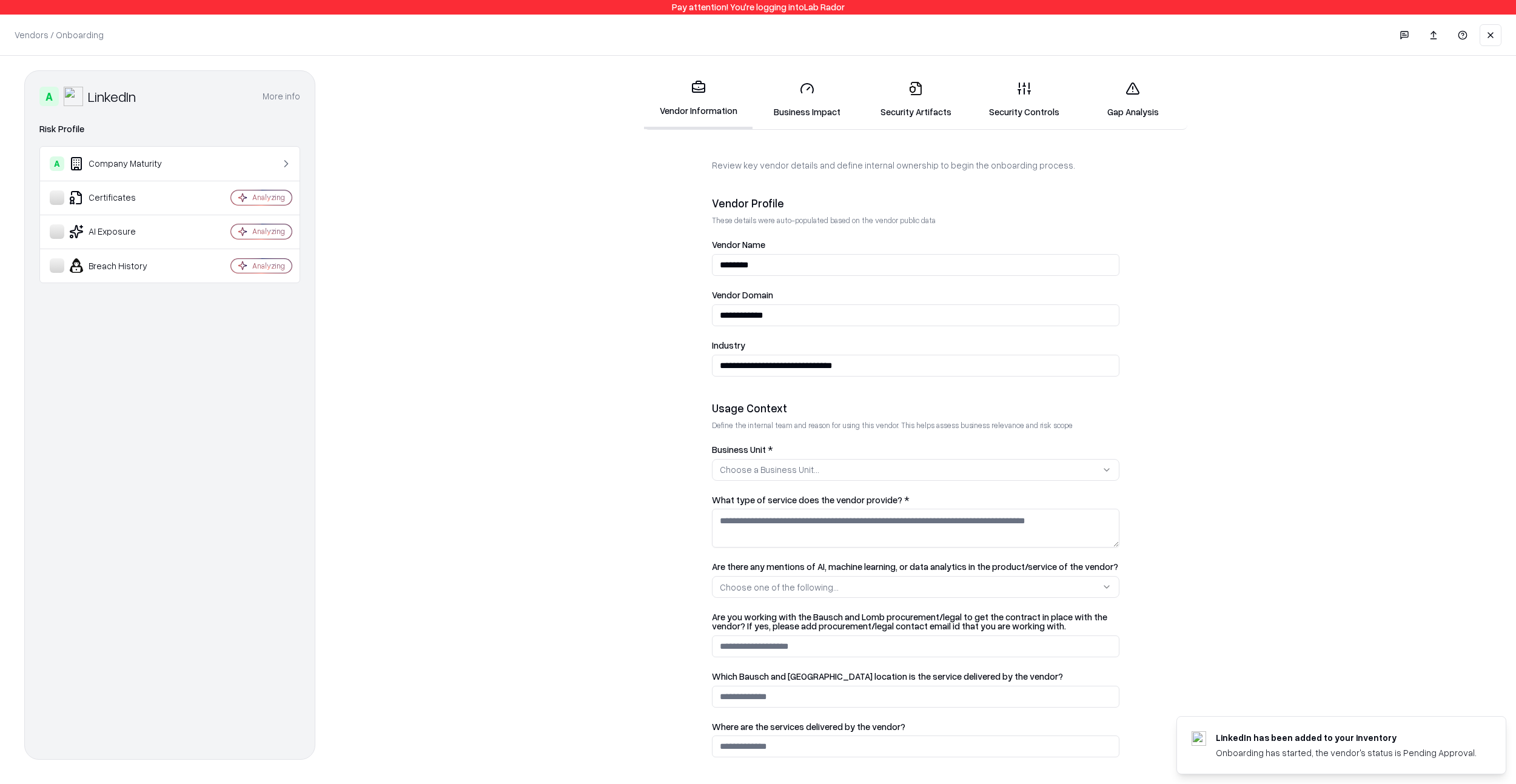
click at [1487, 33] on button at bounding box center [1490, 35] width 22 height 22
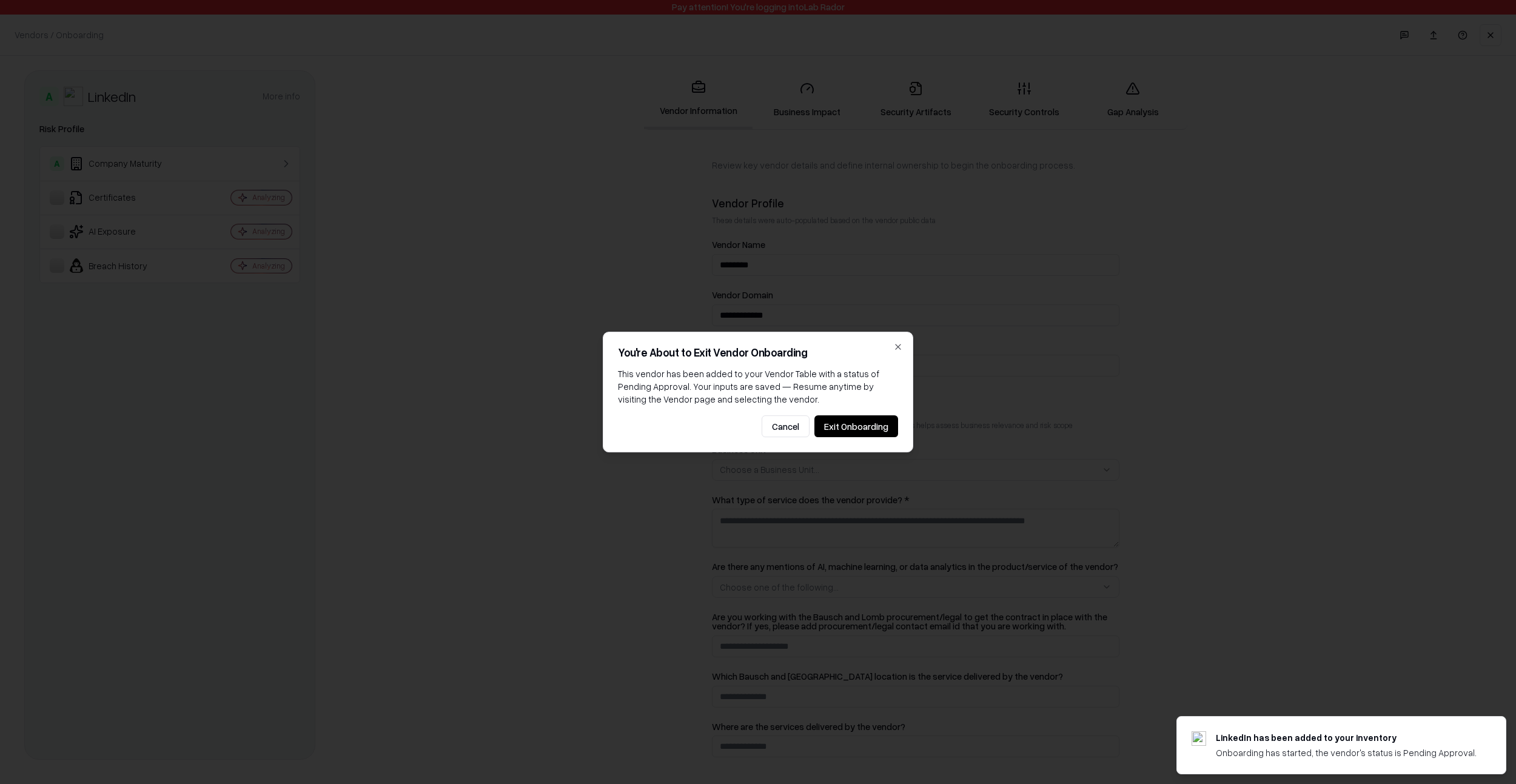
click at [878, 423] on button "Exit Onboarding" at bounding box center [856, 426] width 84 height 22
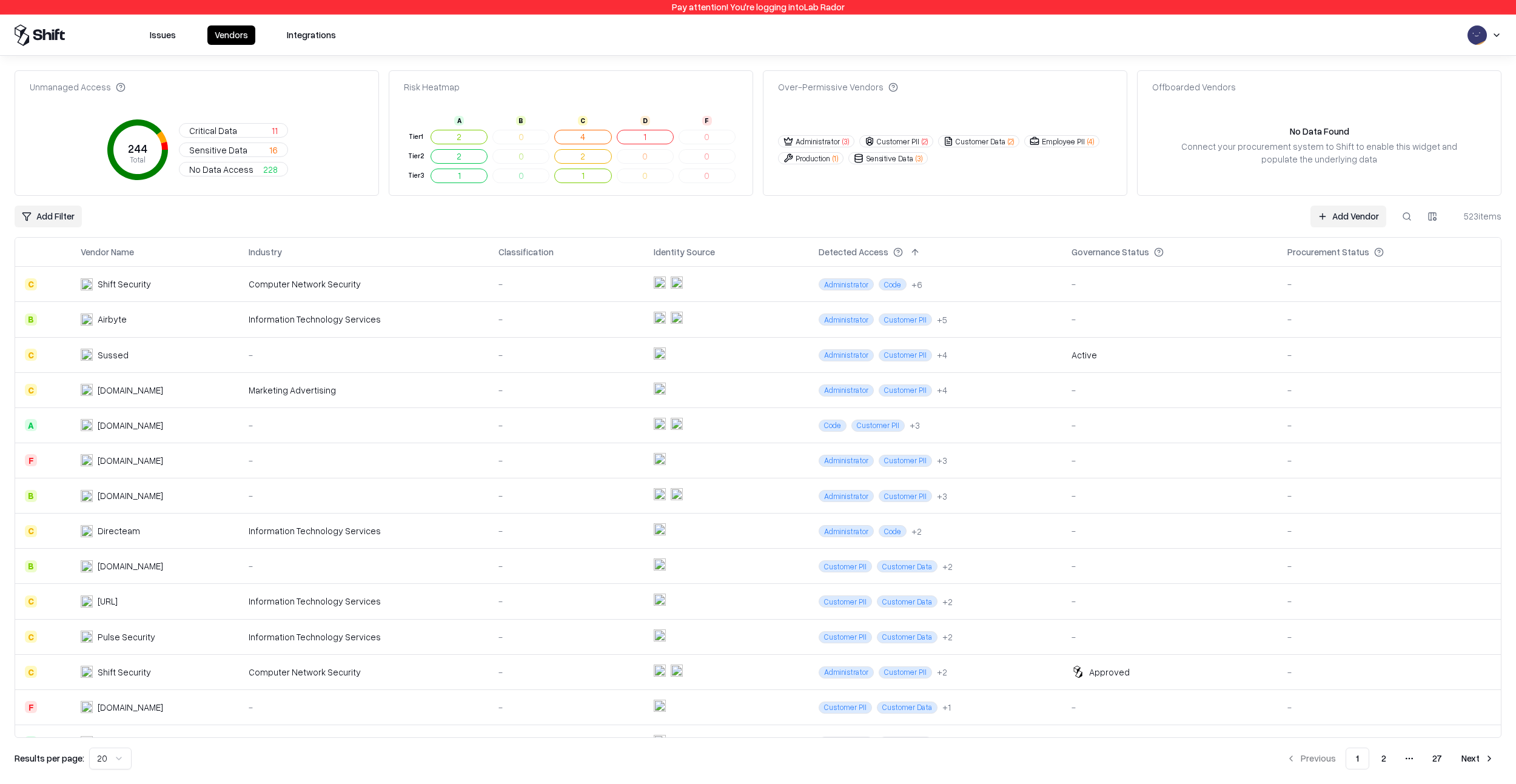
click at [1395, 223] on div "Add Vendor 523 items" at bounding box center [1406, 216] width 191 height 22
click at [1410, 213] on button at bounding box center [1407, 216] width 22 height 22
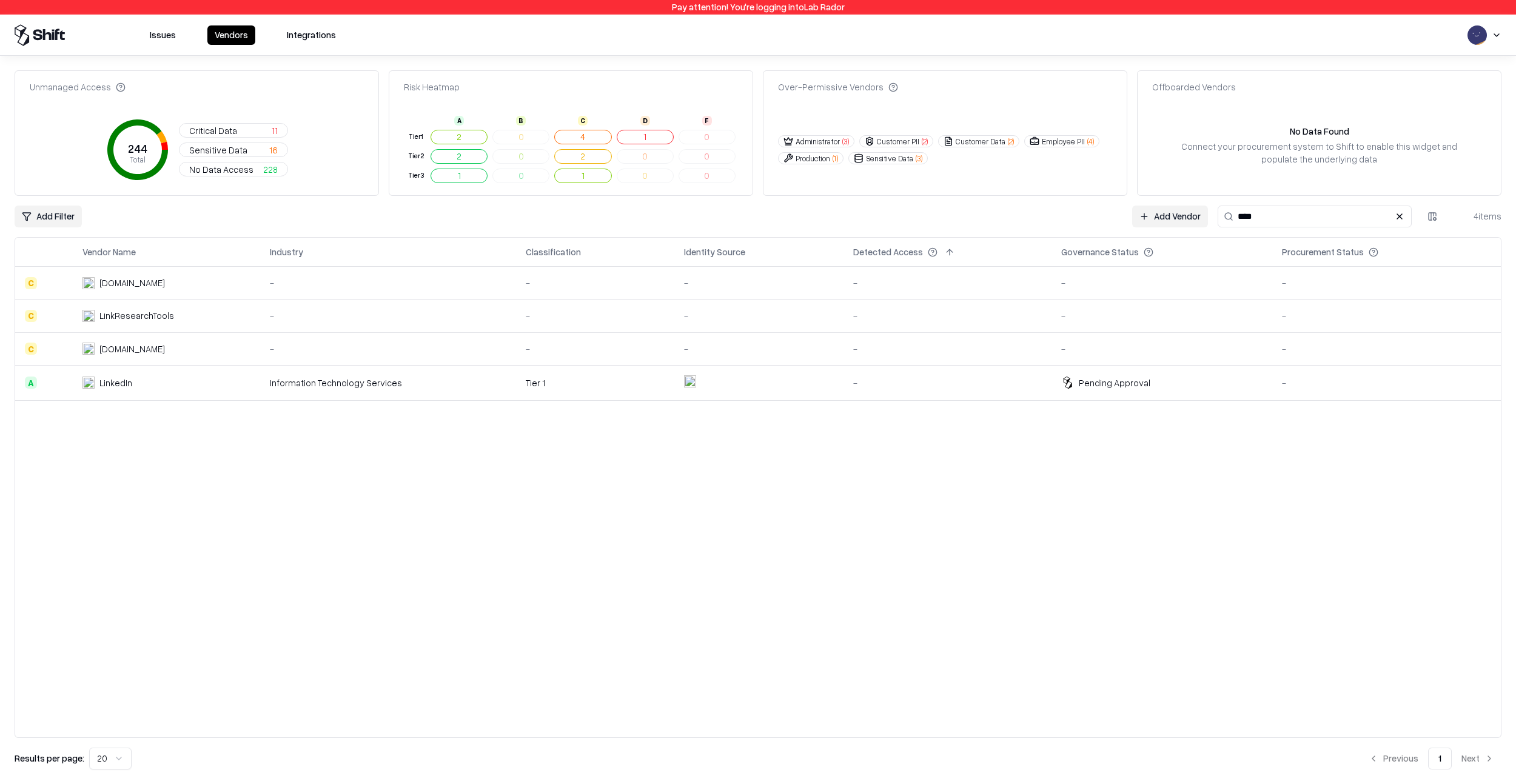
type input "****"
click at [843, 389] on td at bounding box center [758, 383] width 169 height 35
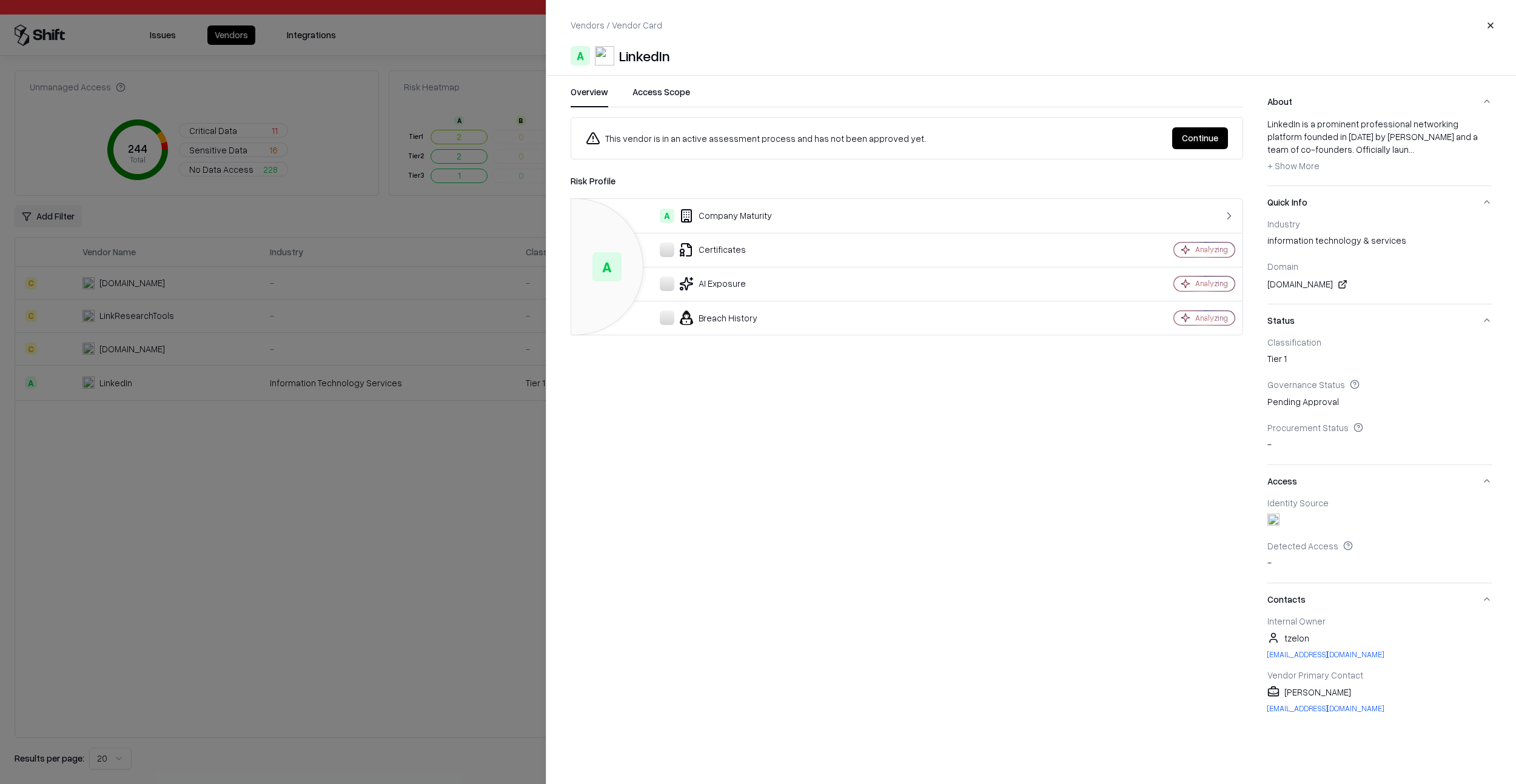
click at [1212, 131] on button "Continue" at bounding box center [1199, 138] width 55 height 22
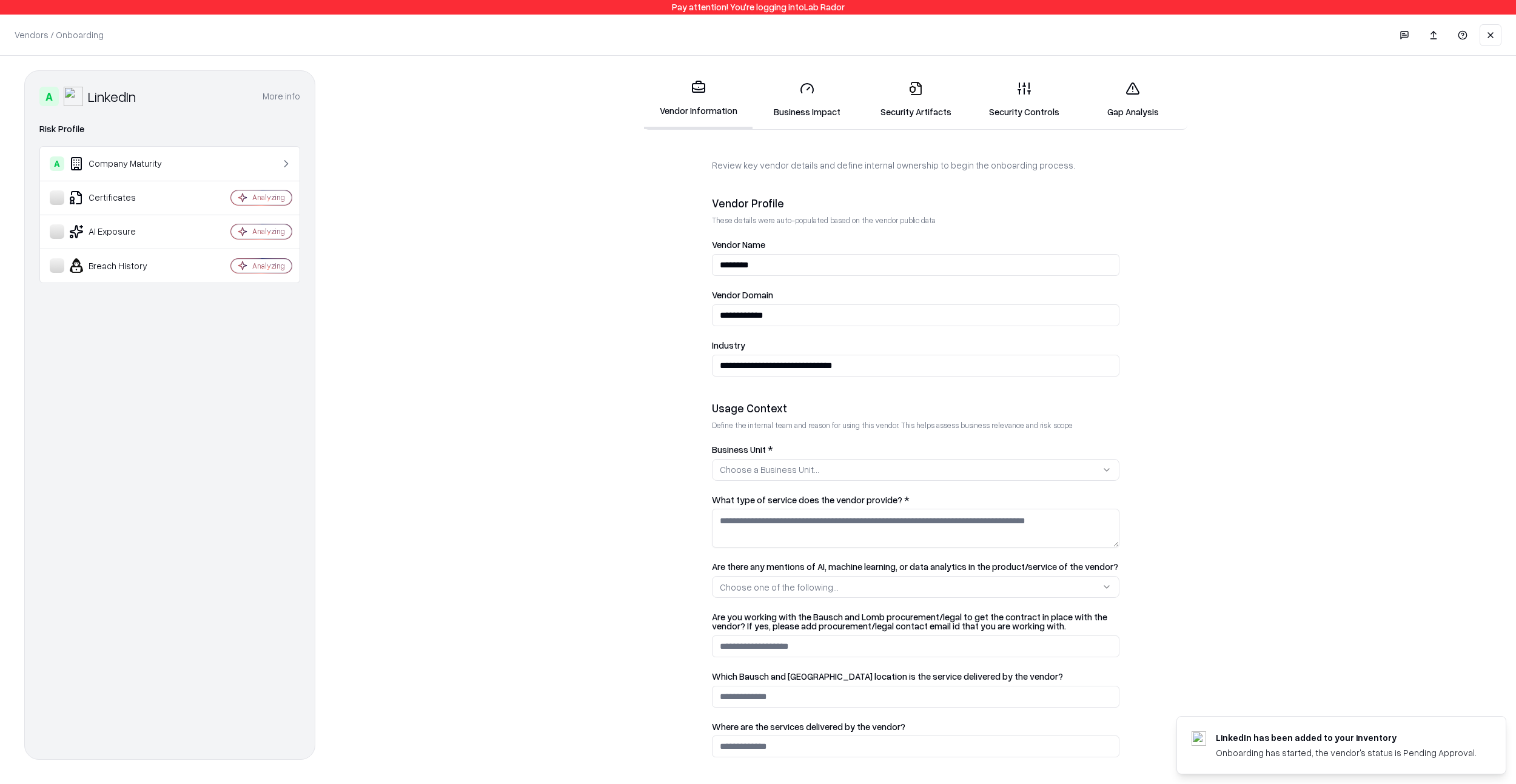
click at [1133, 104] on link "Gap Analysis" at bounding box center [1133, 99] width 109 height 56
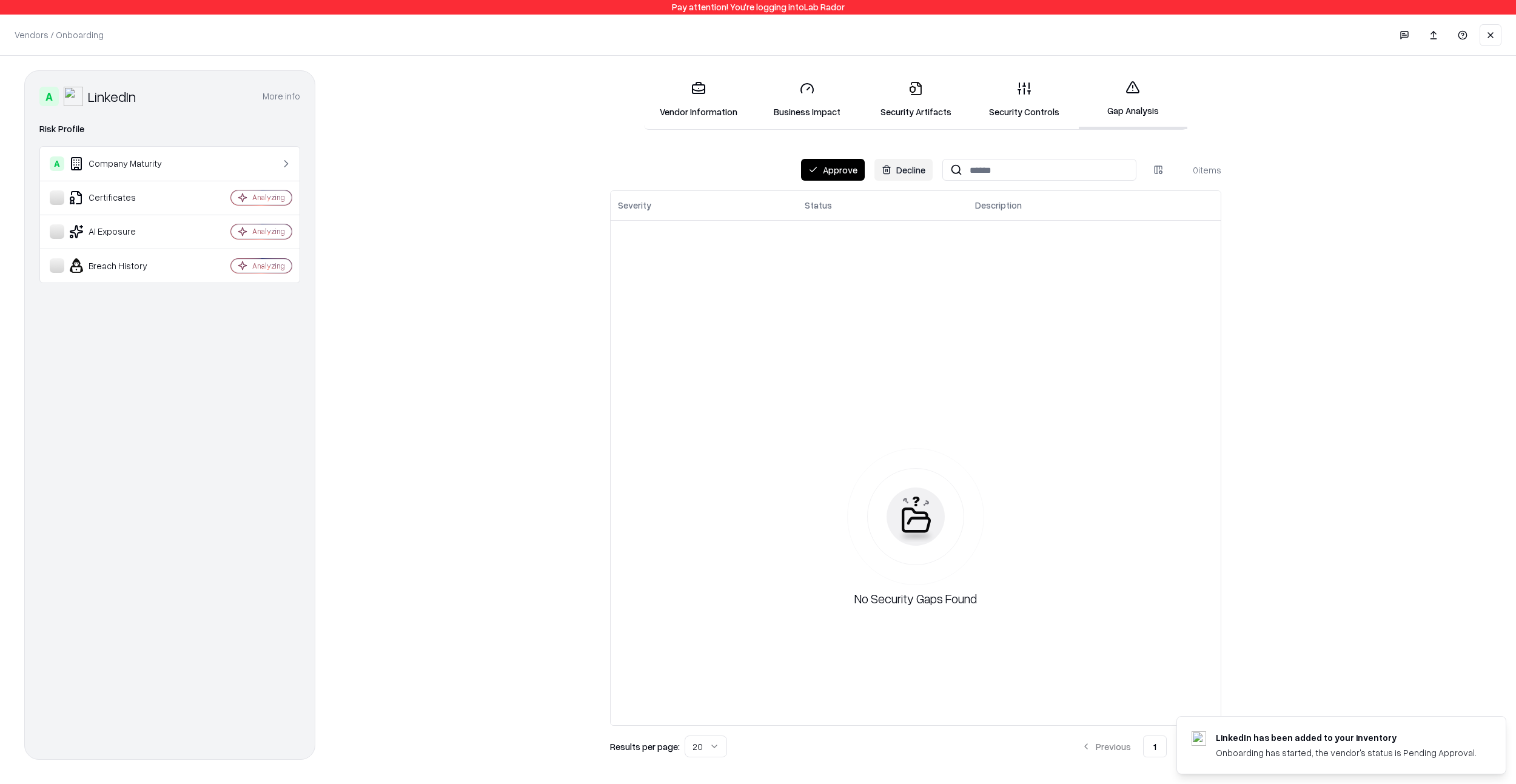
click at [884, 171] on button "Decline" at bounding box center [903, 169] width 58 height 22
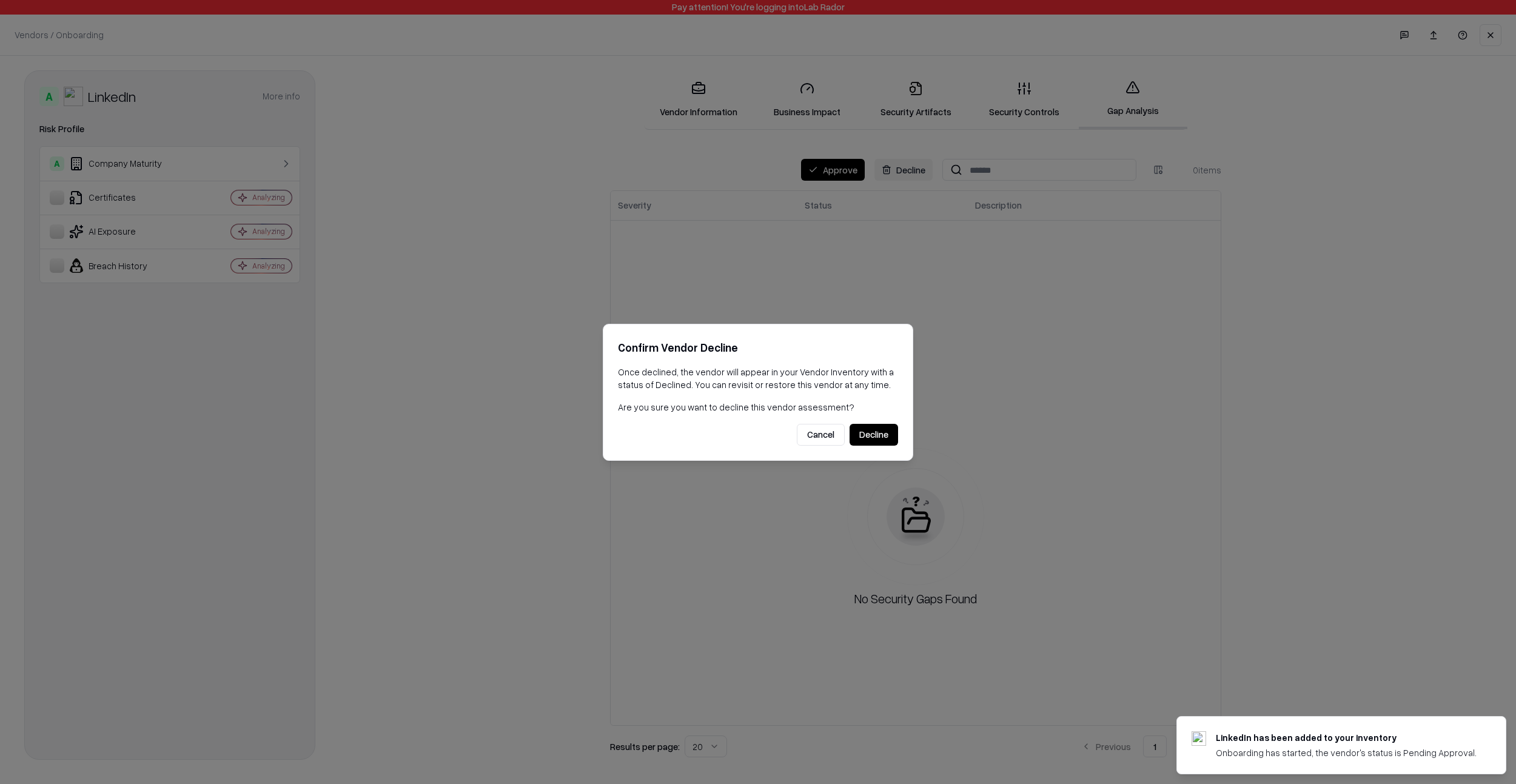
drag, startPoint x: 871, startPoint y: 431, endPoint x: 877, endPoint y: 430, distance: 6.1
click at [871, 431] on button "Decline" at bounding box center [874, 434] width 49 height 22
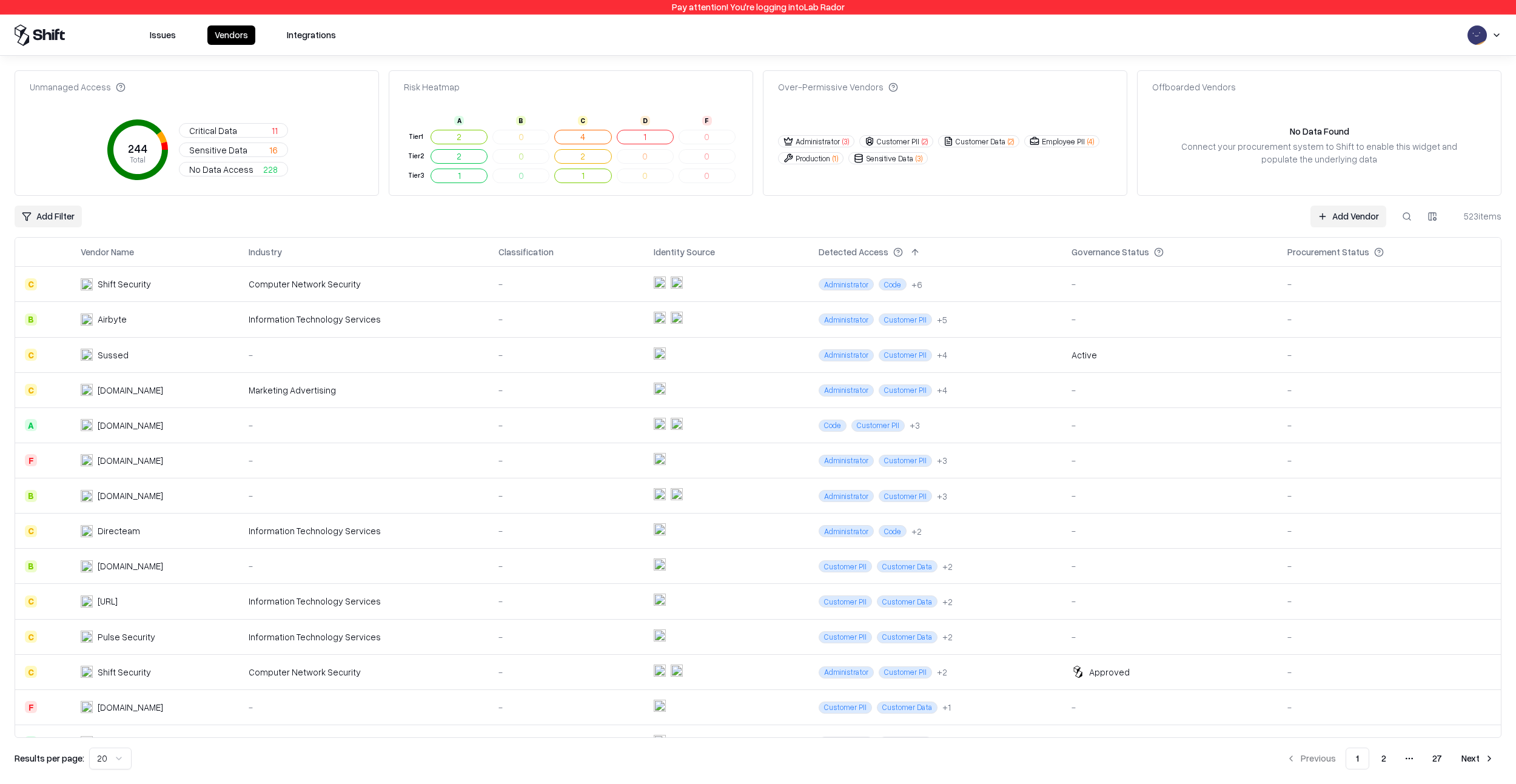
click at [1398, 213] on button at bounding box center [1407, 216] width 22 height 22
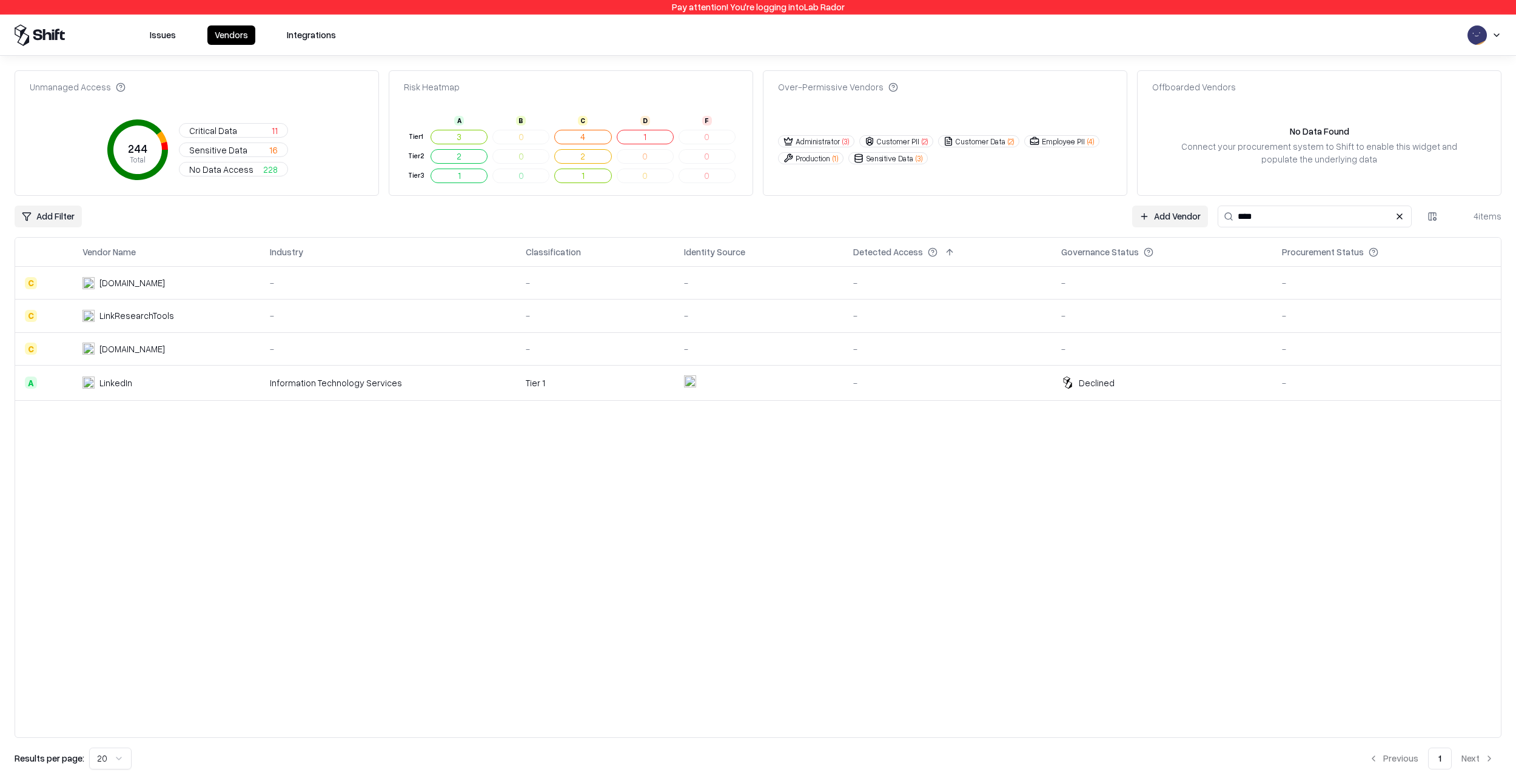
type input "****"
click at [260, 392] on td "LinkedIn" at bounding box center [166, 383] width 188 height 35
click at [1171, 217] on link "Add Vendor" at bounding box center [1170, 216] width 76 height 22
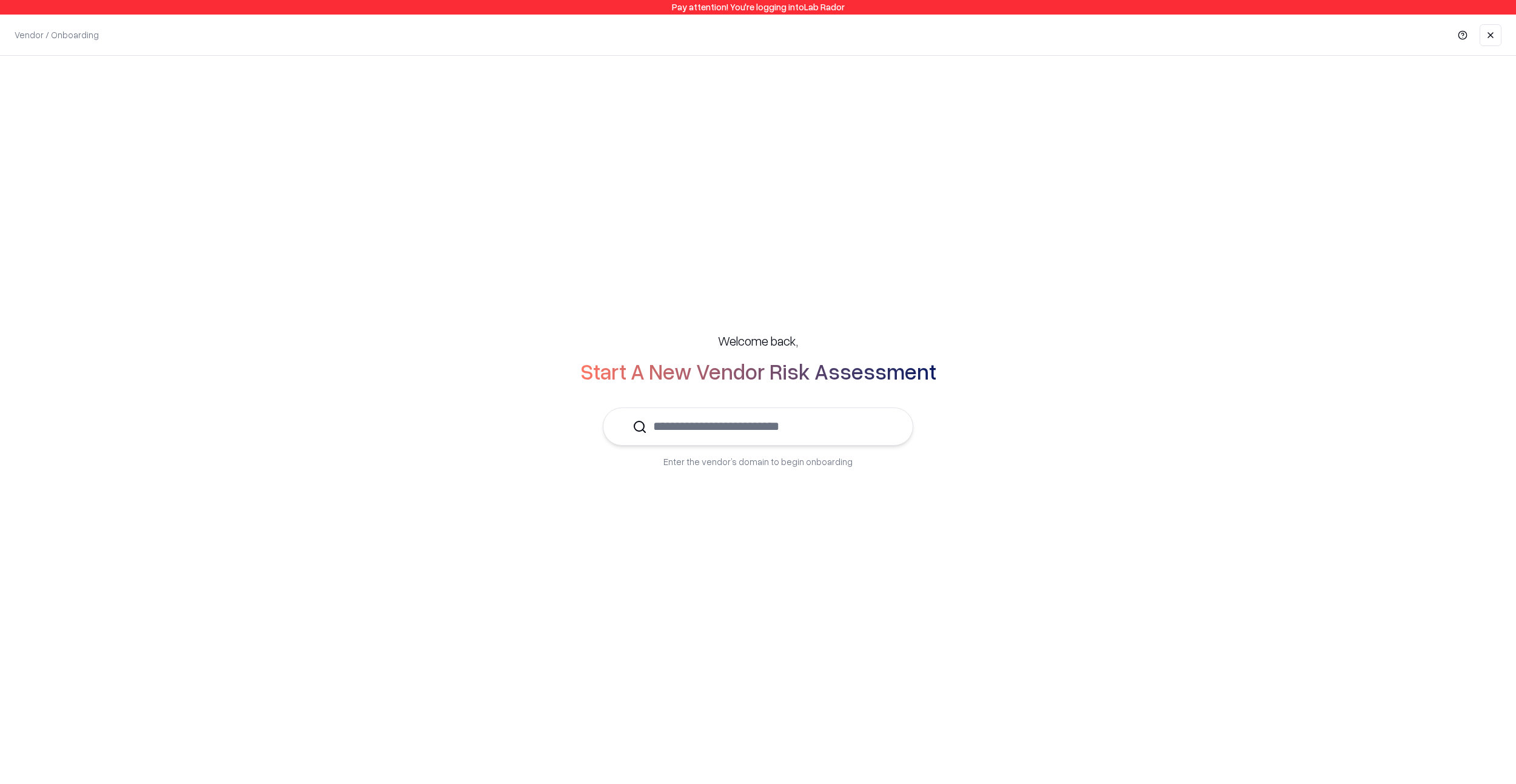
click at [864, 420] on input "text" at bounding box center [765, 427] width 237 height 37
click at [764, 452] on div "LinkedIn linkedin.com" at bounding box center [758, 463] width 268 height 24
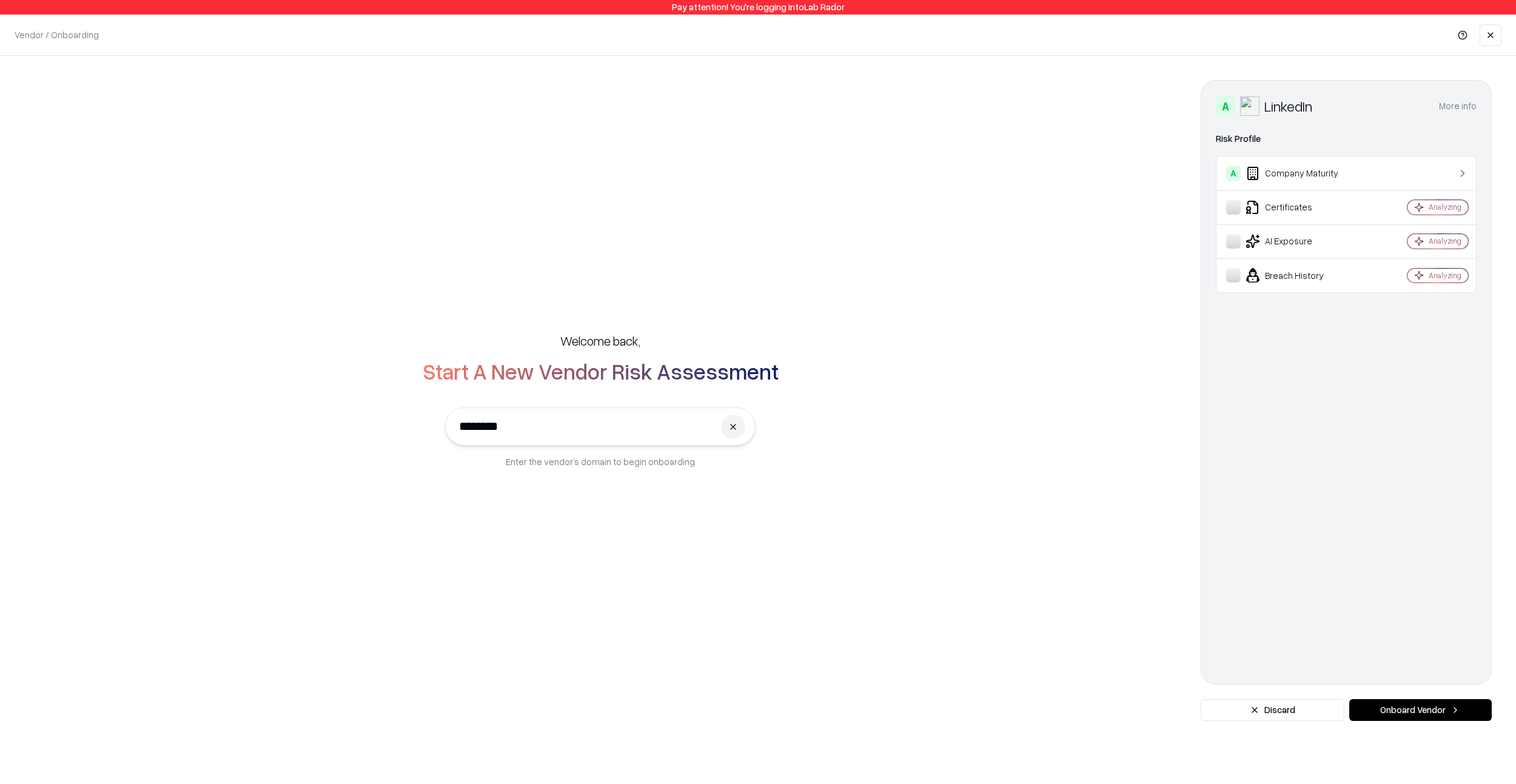
type input "********"
click at [1388, 698] on div "A LinkedIn More info Domain linkedin.com Industry information technology & serv…" at bounding box center [1345, 400] width 291 height 641
click at [1395, 707] on button "Onboard Vendor" at bounding box center [1420, 710] width 143 height 22
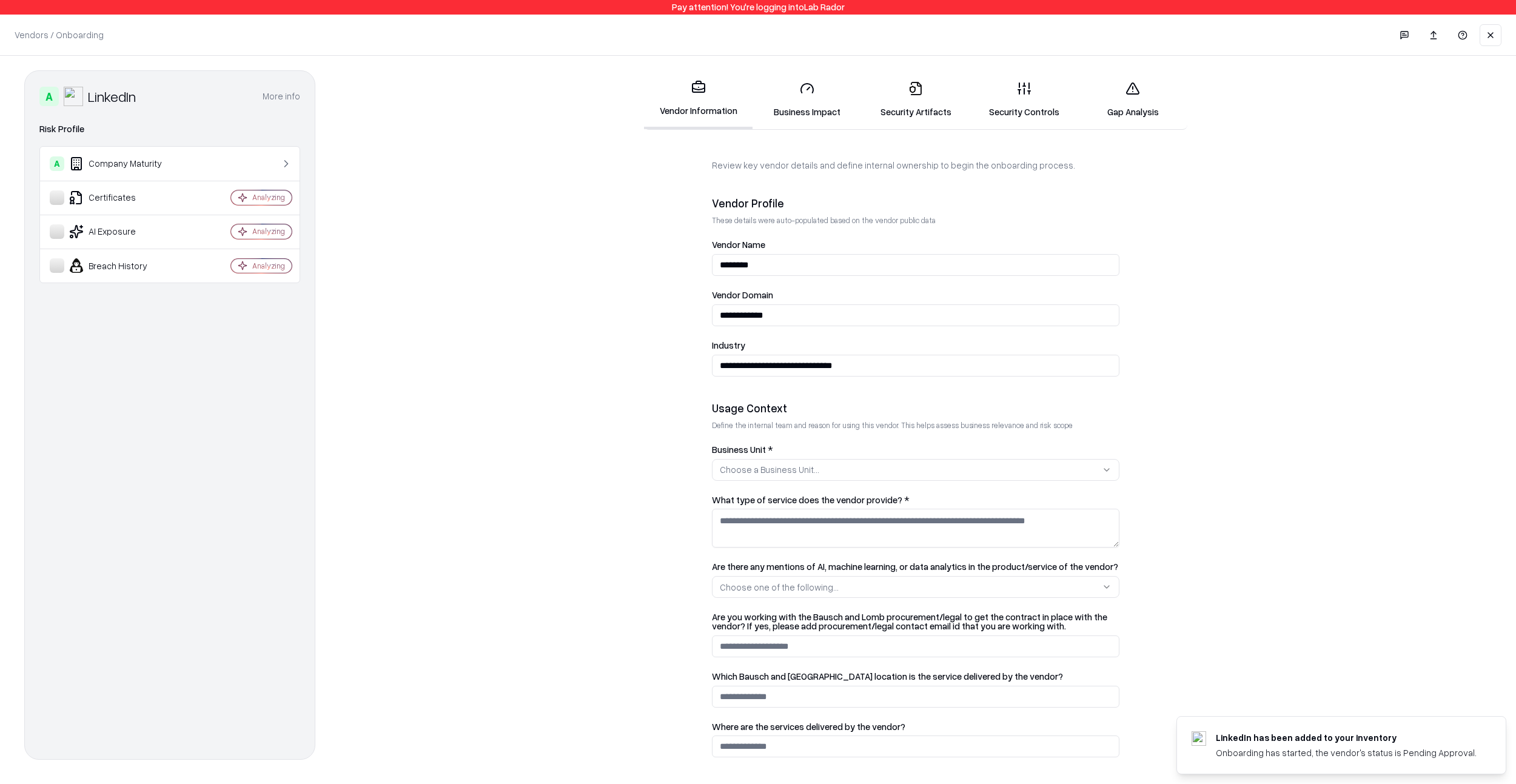
click at [1134, 117] on link "Gap Analysis" at bounding box center [1133, 99] width 109 height 56
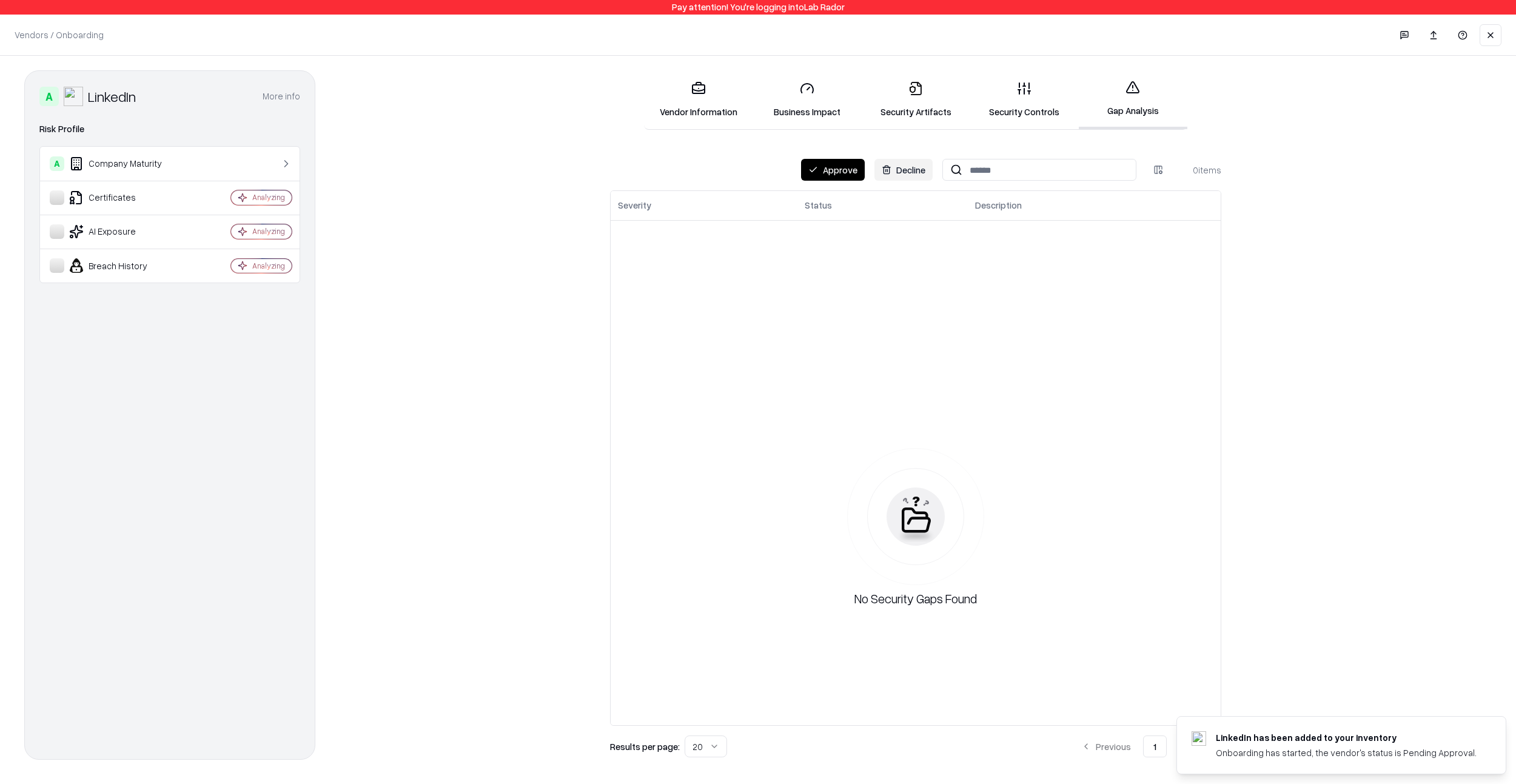
click at [1491, 34] on button at bounding box center [1490, 35] width 22 height 22
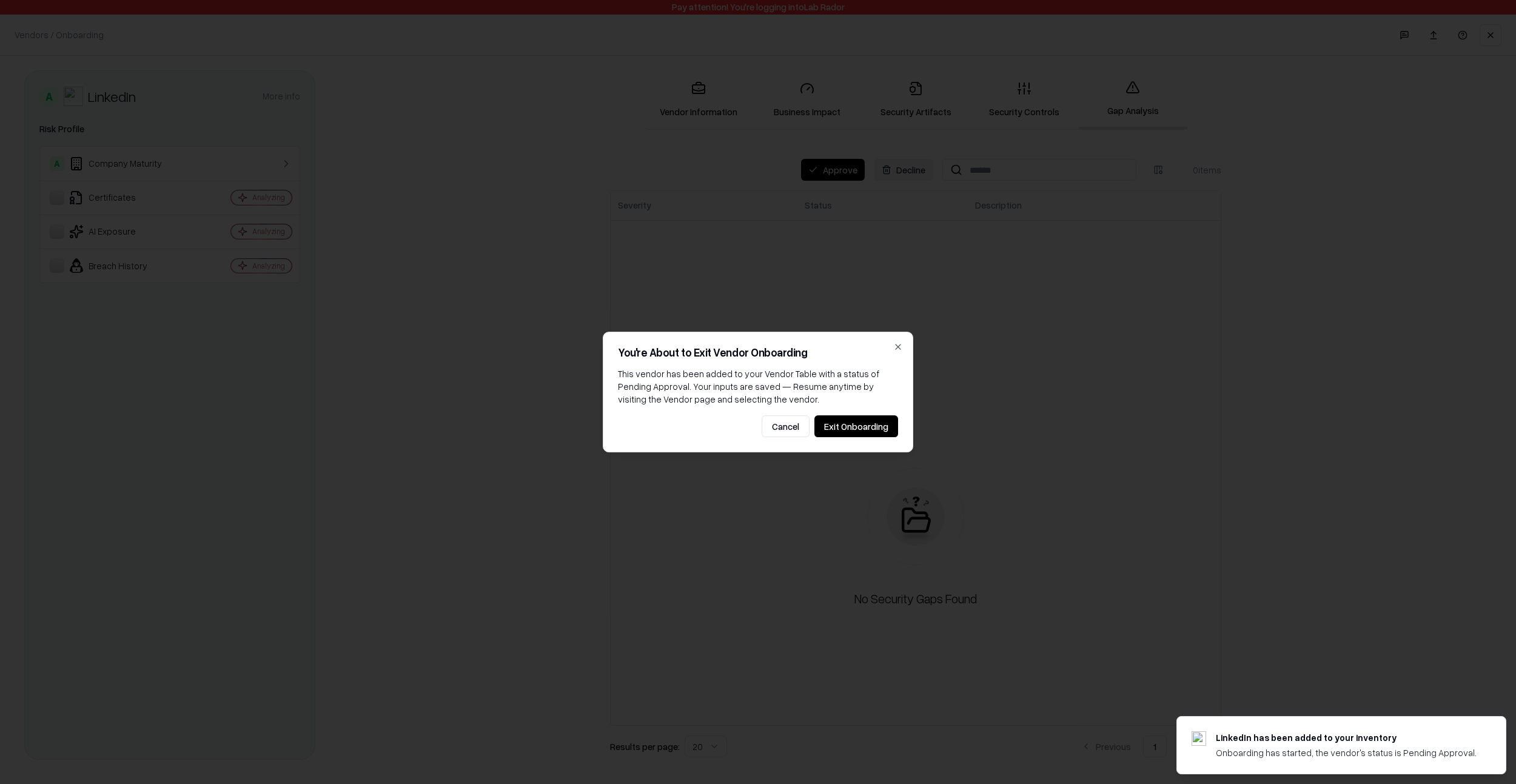
click at [842, 430] on button "Exit Onboarding" at bounding box center [856, 426] width 84 height 22
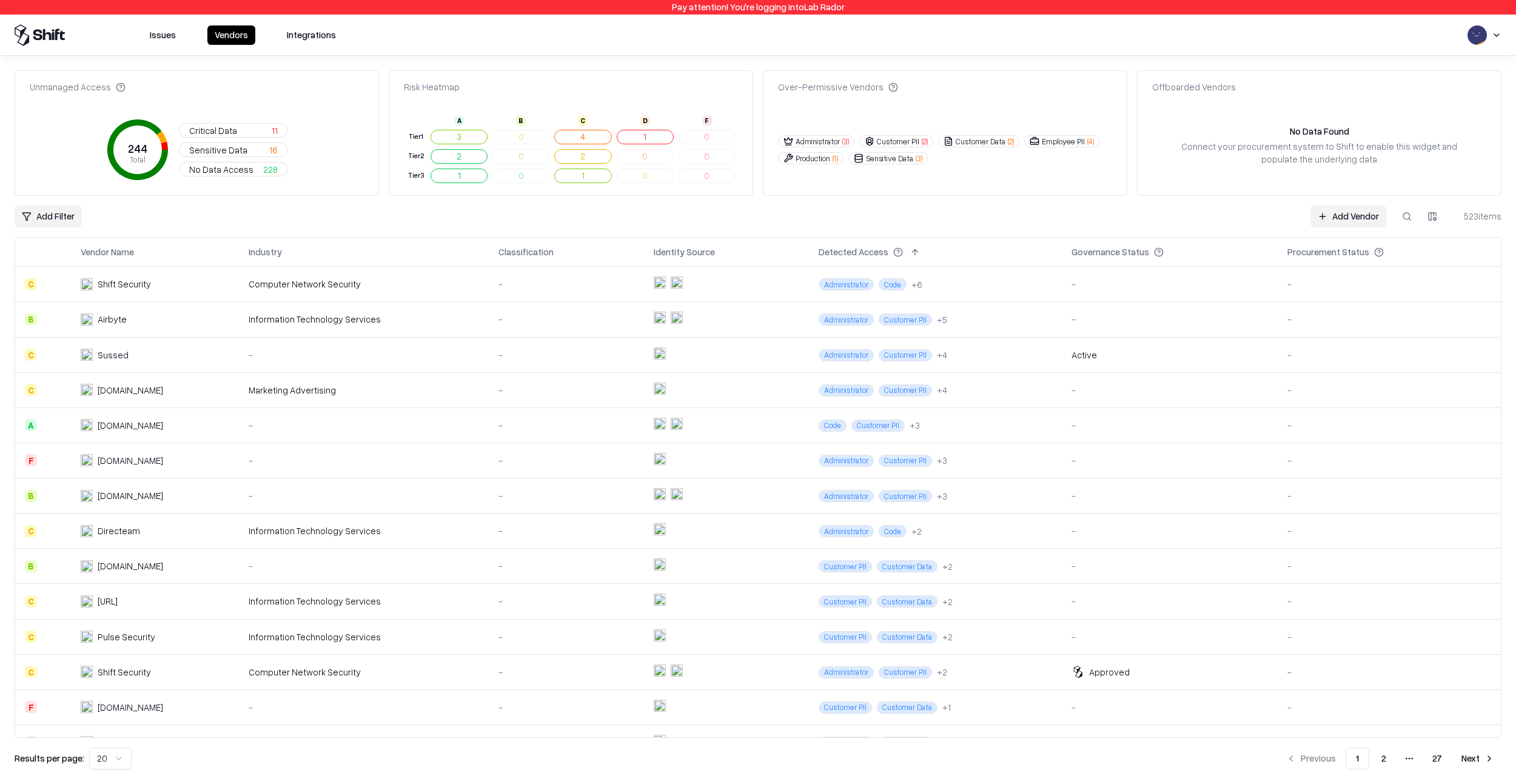
scroll to position [235, 0]
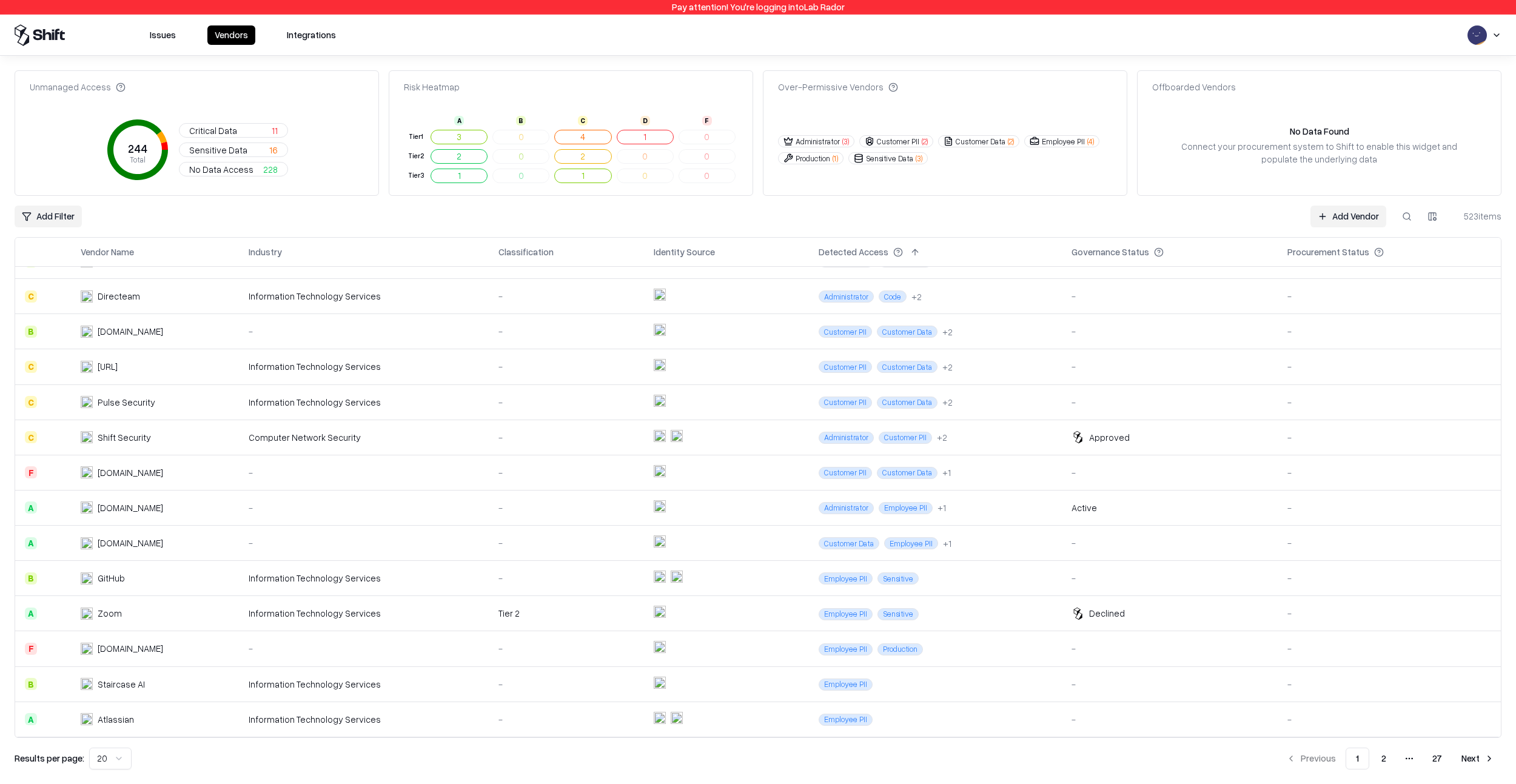
click at [1402, 211] on button at bounding box center [1407, 216] width 22 height 22
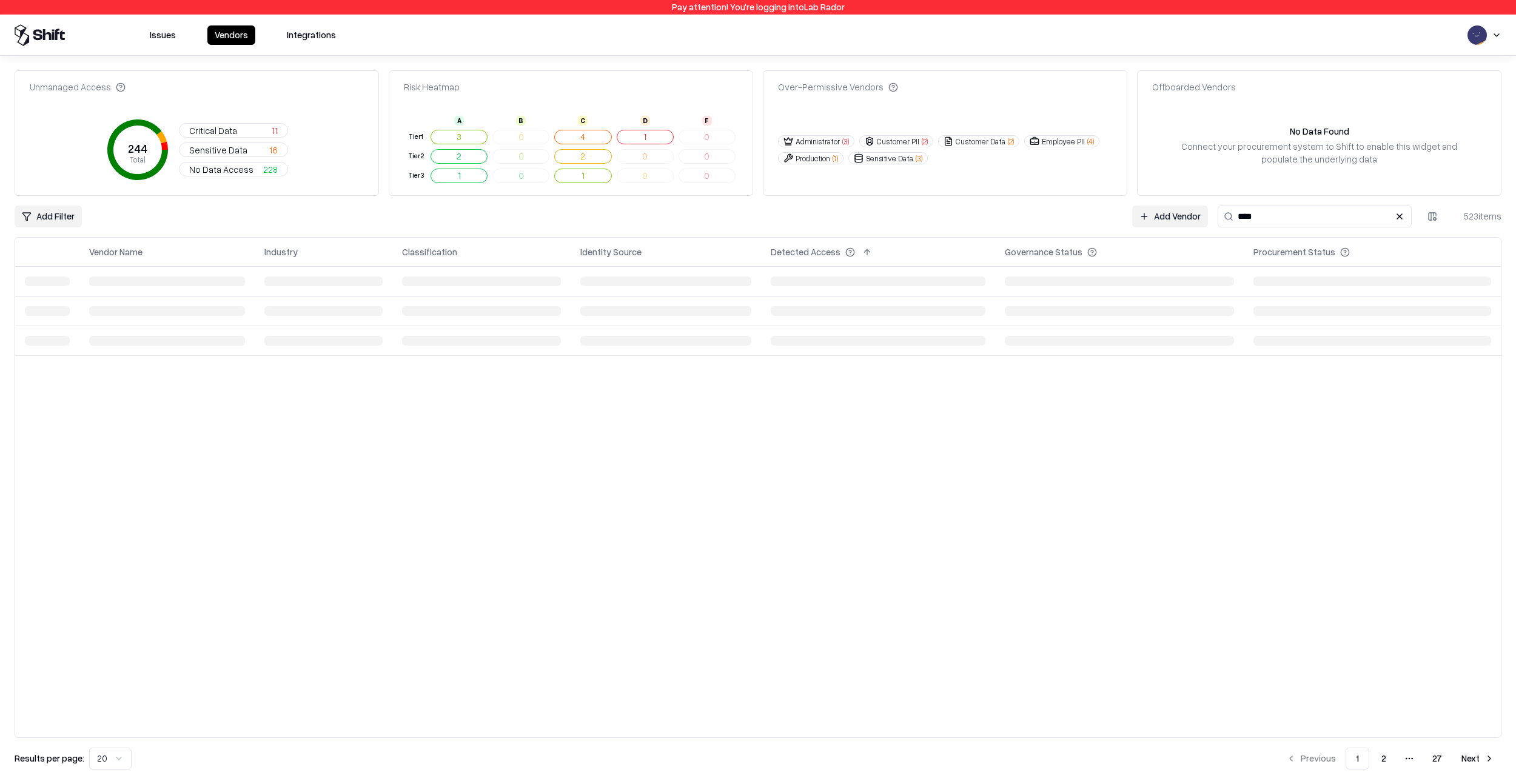
scroll to position [0, 0]
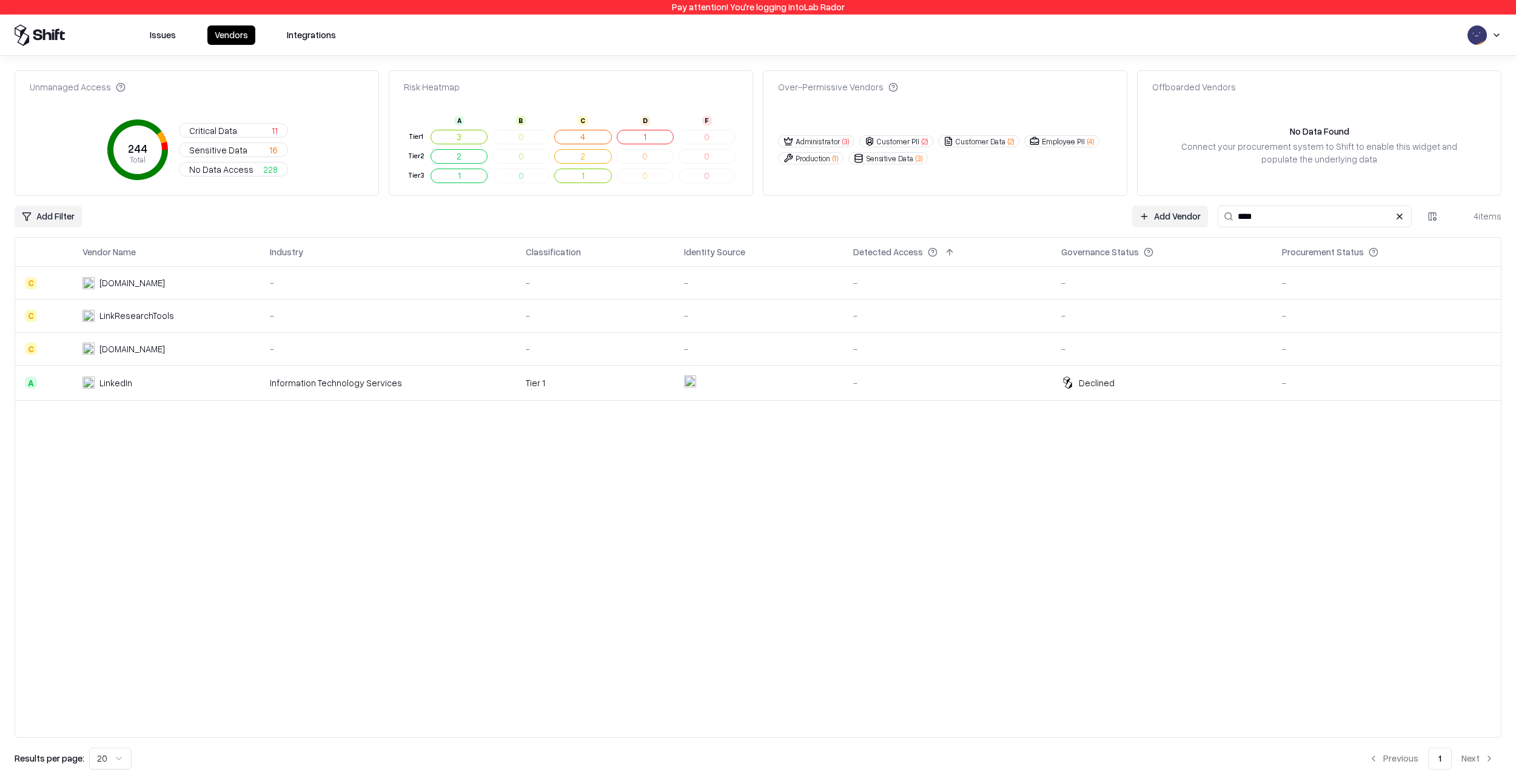
type input "****"
click at [411, 432] on div "Vendor Name Industry Classification Identity Source Detected Access Governance …" at bounding box center [758, 487] width 1487 height 501
click at [427, 381] on div "Information Technology Services" at bounding box center [388, 383] width 237 height 13
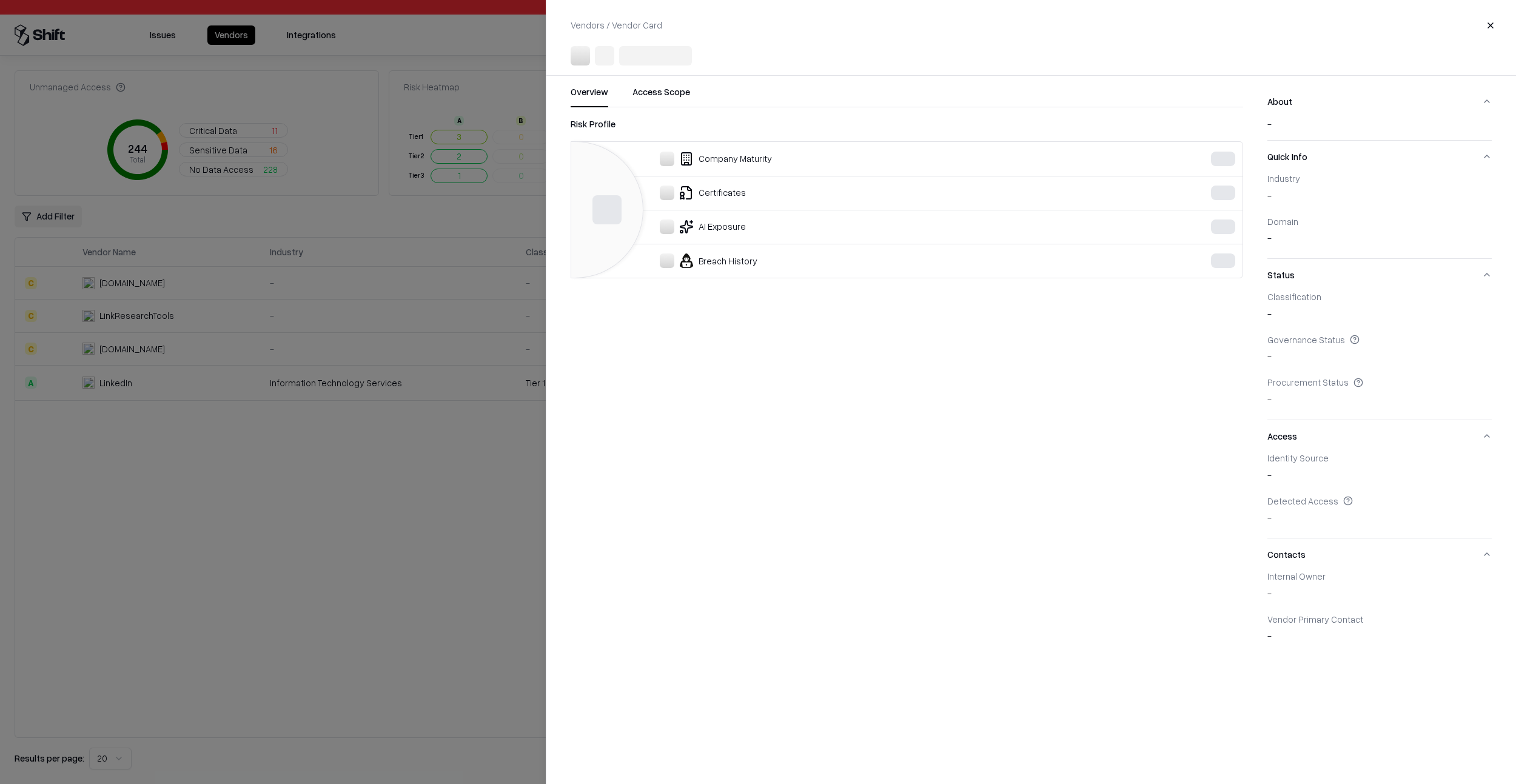
click at [411, 444] on div at bounding box center [758, 392] width 1516 height 784
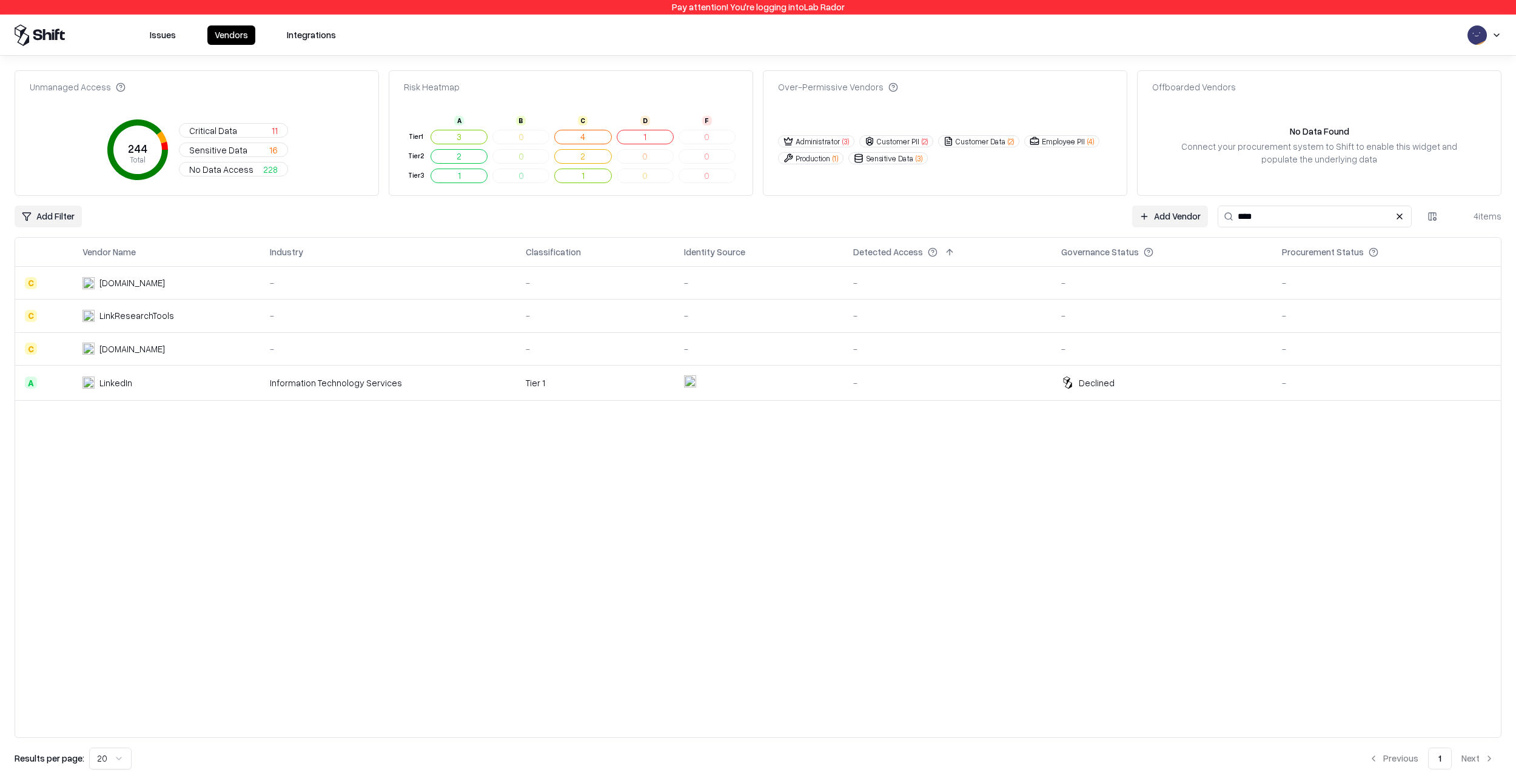
drag, startPoint x: 1195, startPoint y: 224, endPoint x: 1177, endPoint y: 228, distance: 18.4
click at [1195, 224] on link "Add Vendor" at bounding box center [1170, 216] width 76 height 22
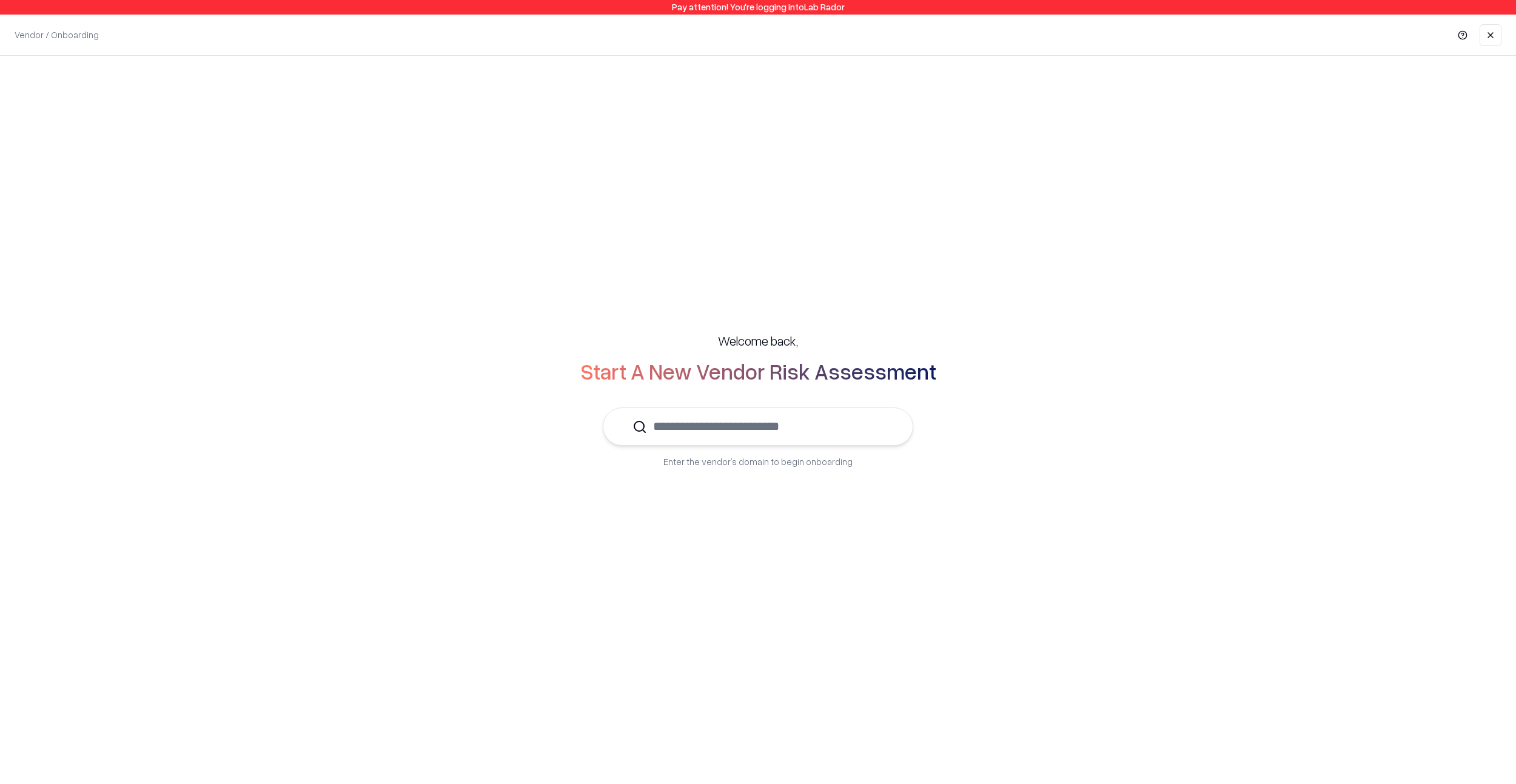
click at [836, 435] on input "text" at bounding box center [765, 427] width 237 height 37
click at [741, 462] on p "LinkedIn" at bounding box center [694, 462] width 129 height 13
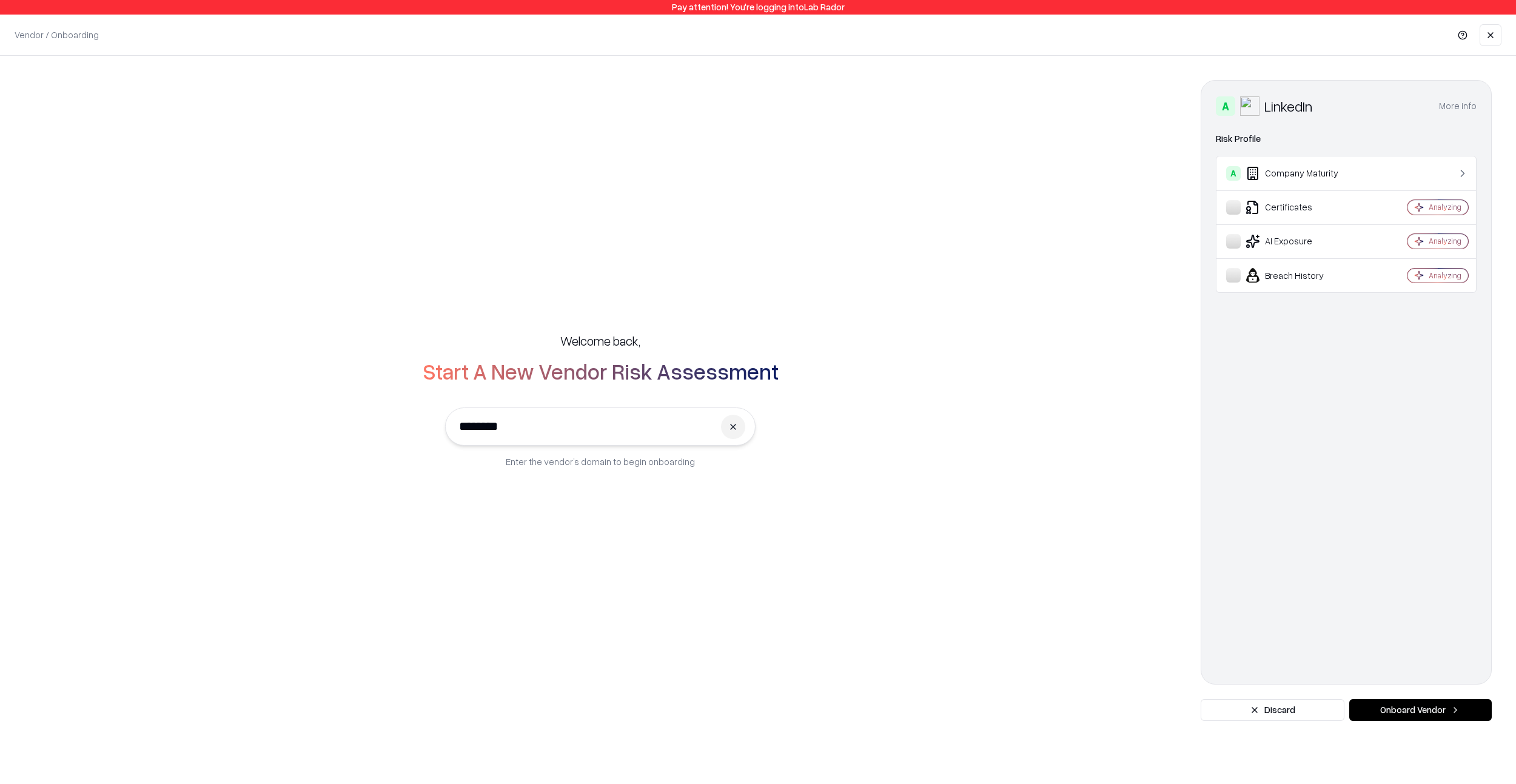
type input "********"
click at [1417, 707] on button "Onboard Vendor" at bounding box center [1420, 710] width 143 height 22
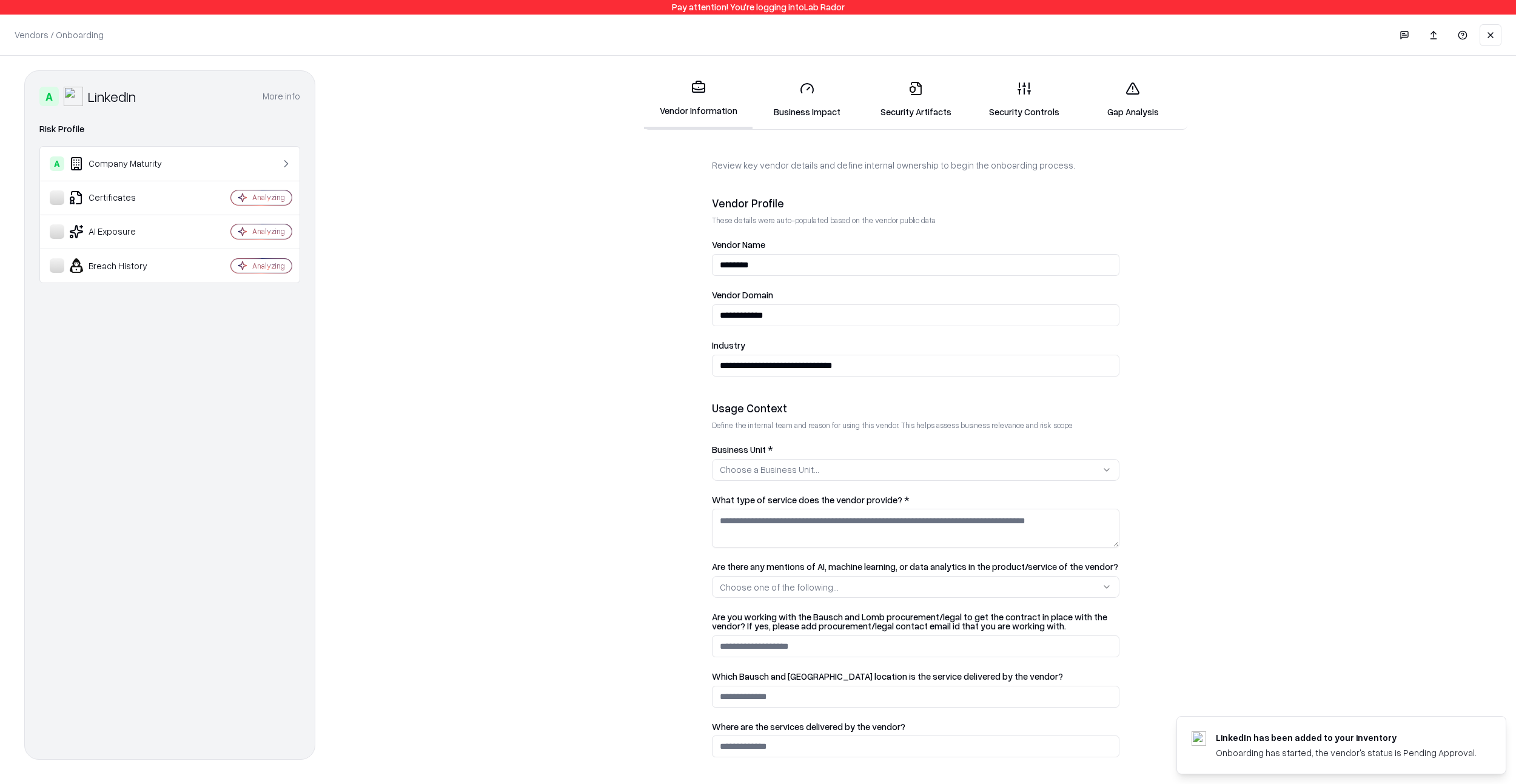
click at [1494, 29] on button at bounding box center [1490, 35] width 22 height 22
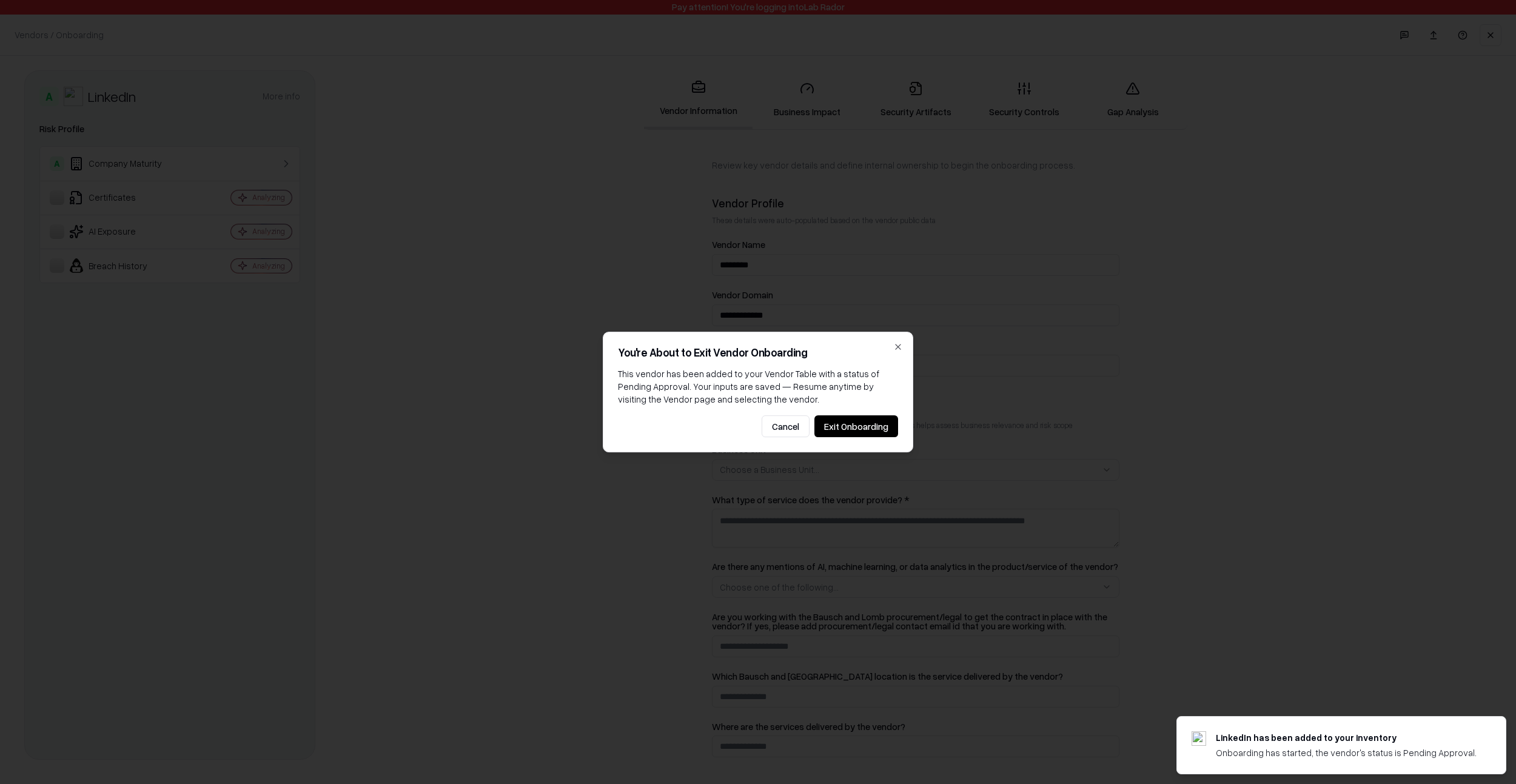
click at [856, 417] on button "Exit Onboarding" at bounding box center [856, 426] width 84 height 22
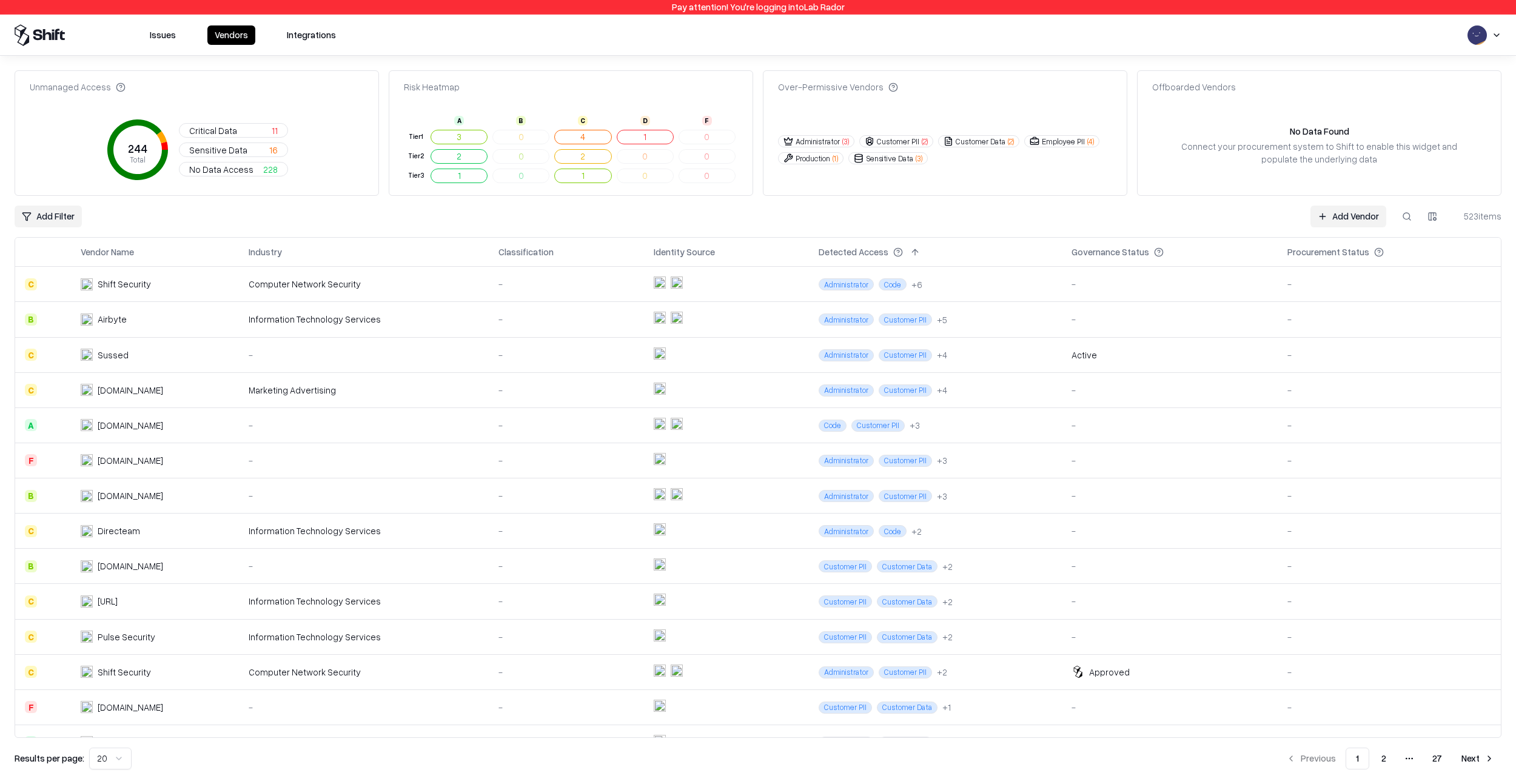
click at [1400, 213] on button at bounding box center [1407, 216] width 22 height 22
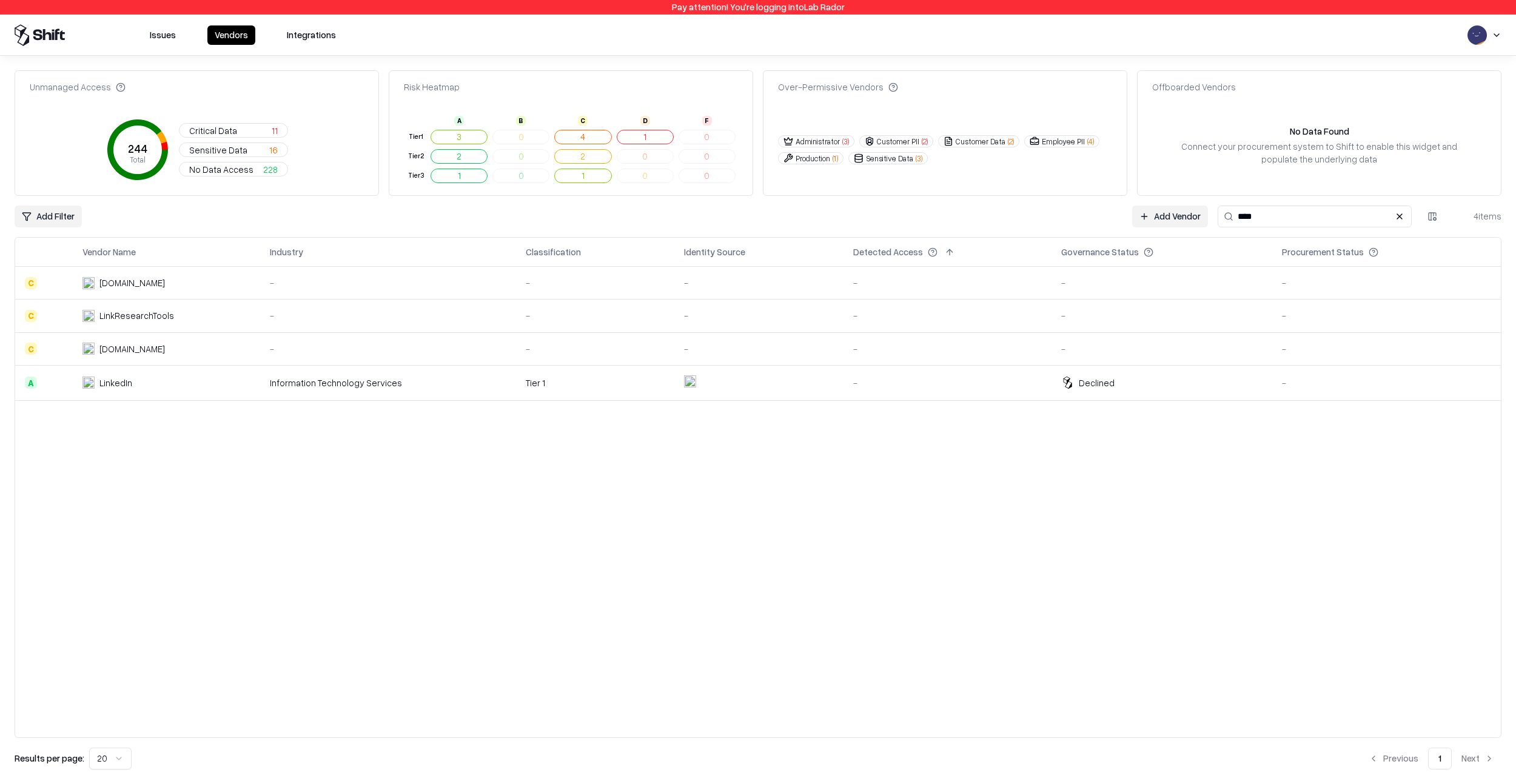
type input "****"
click at [890, 384] on div "-" at bounding box center [947, 383] width 188 height 13
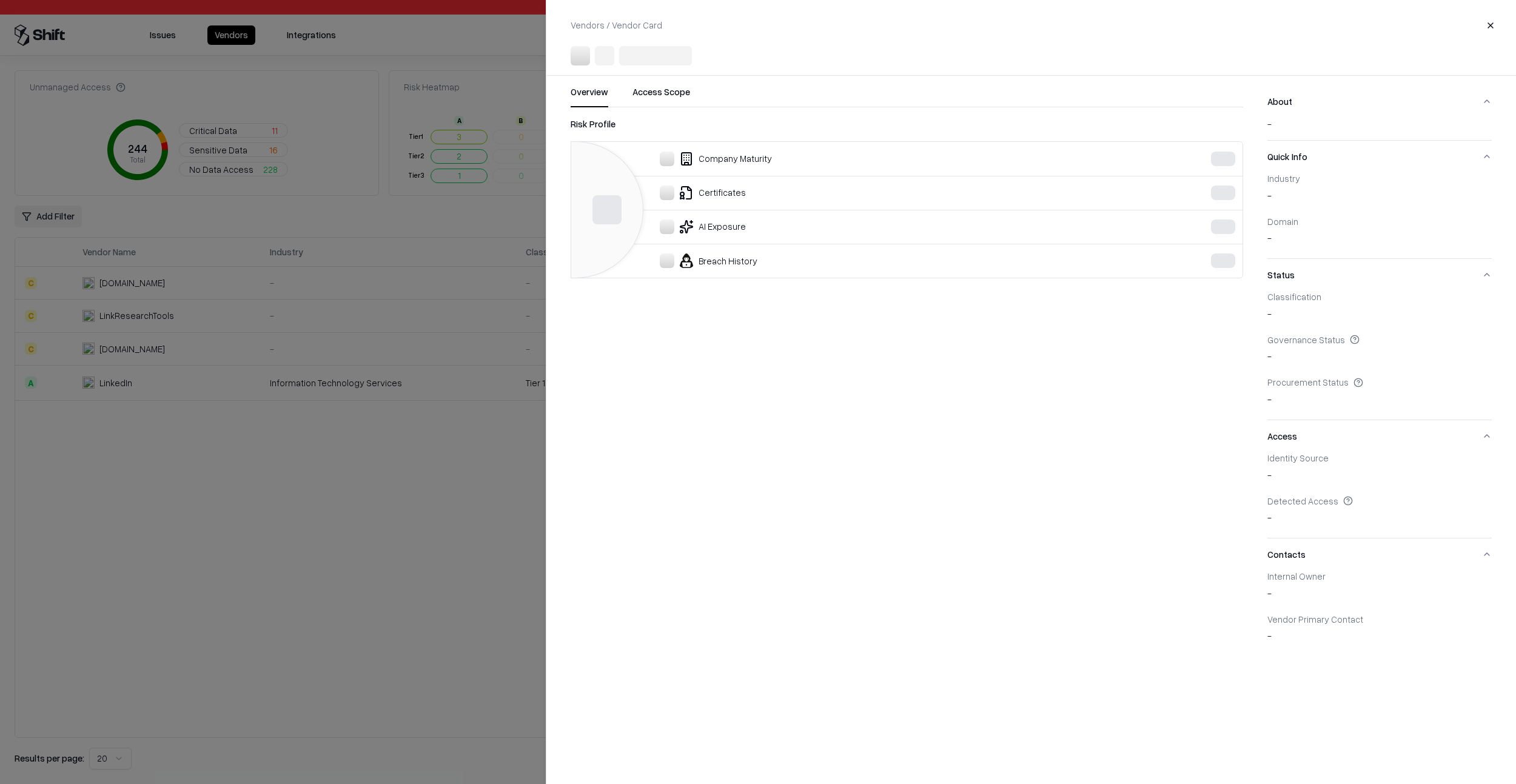
click at [489, 565] on div at bounding box center [758, 392] width 1516 height 784
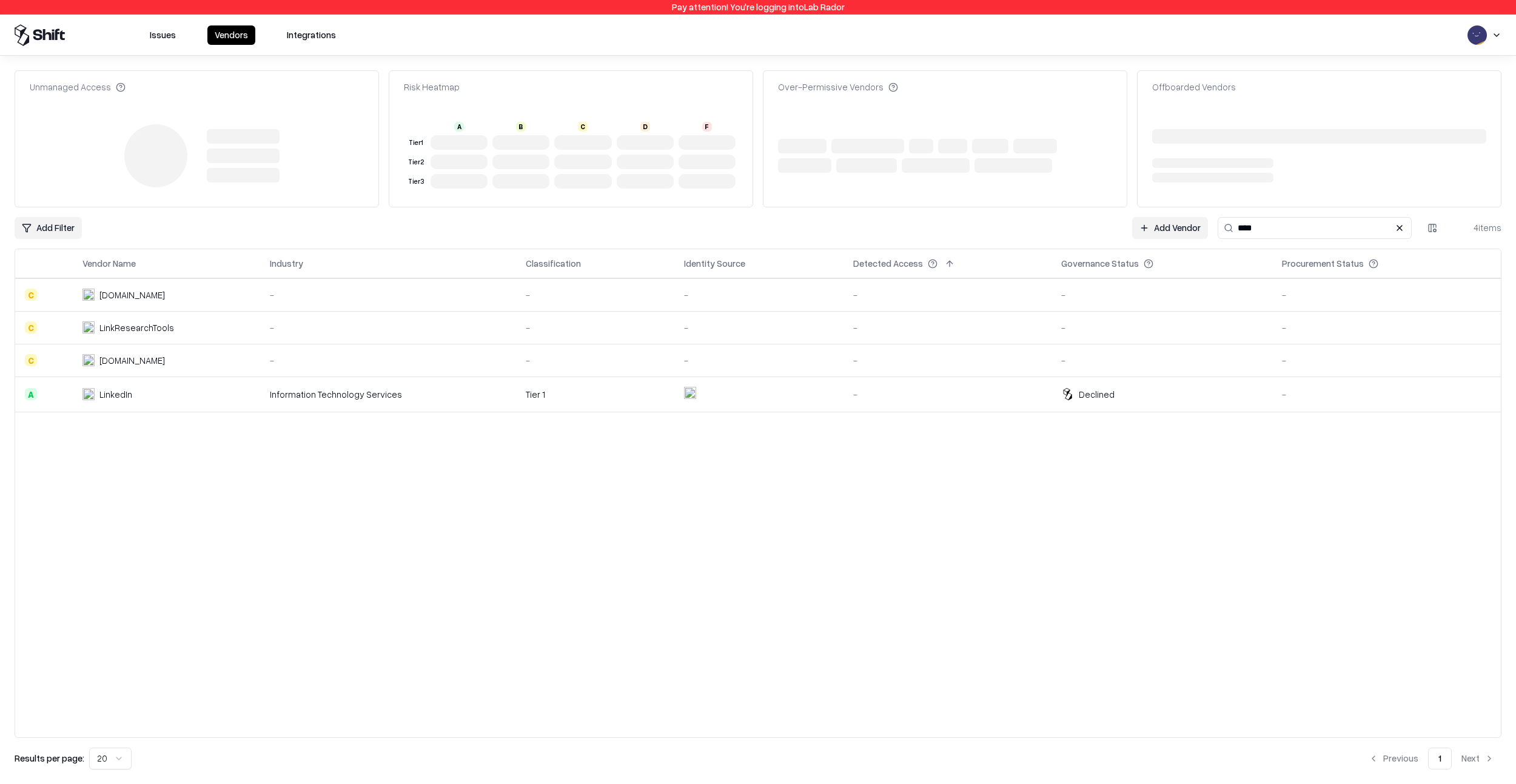
click at [1157, 231] on link "Add Vendor" at bounding box center [1170, 228] width 76 height 22
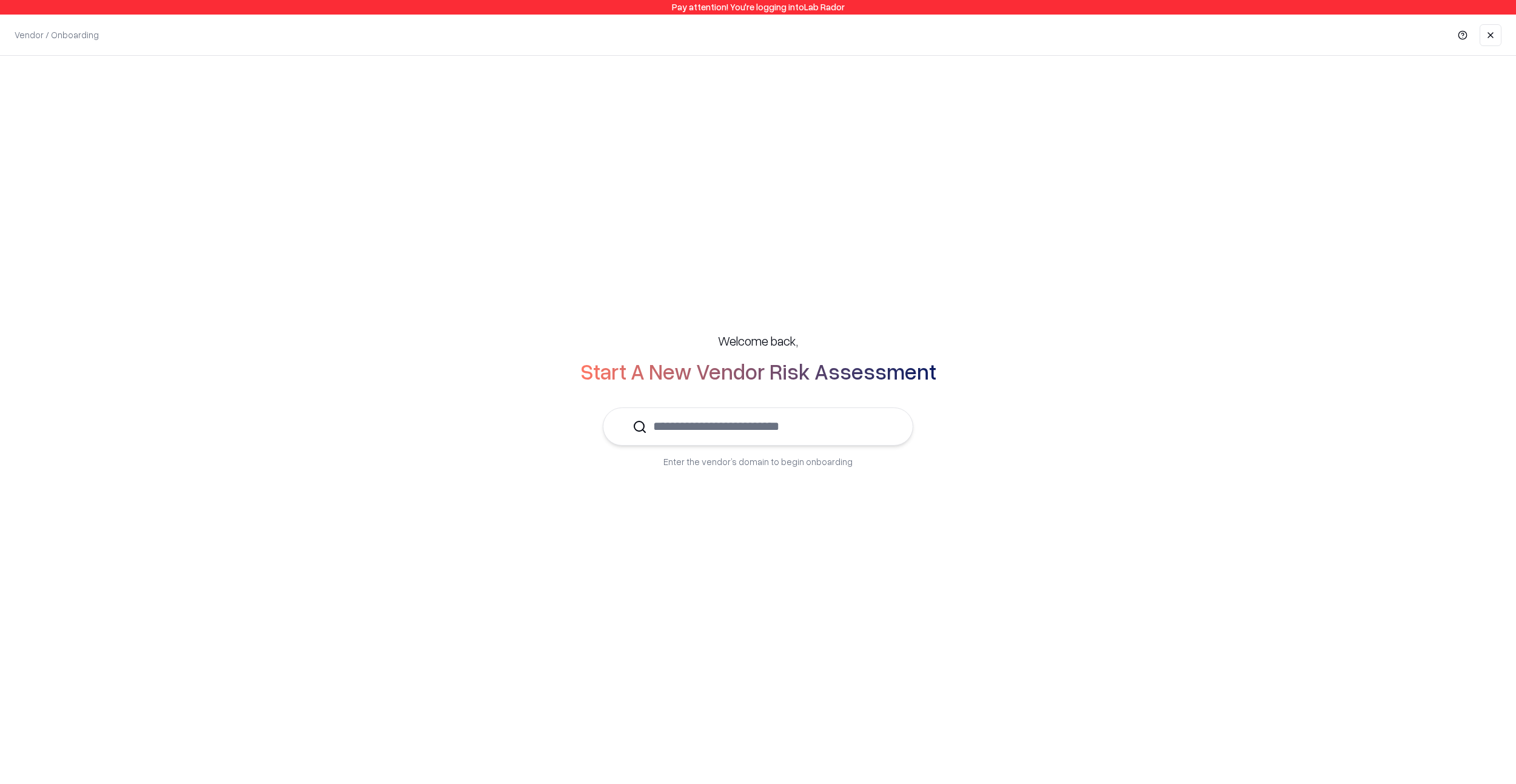
click at [791, 430] on input "text" at bounding box center [765, 427] width 237 height 37
click at [694, 462] on p "LinkedIn" at bounding box center [694, 462] width 129 height 13
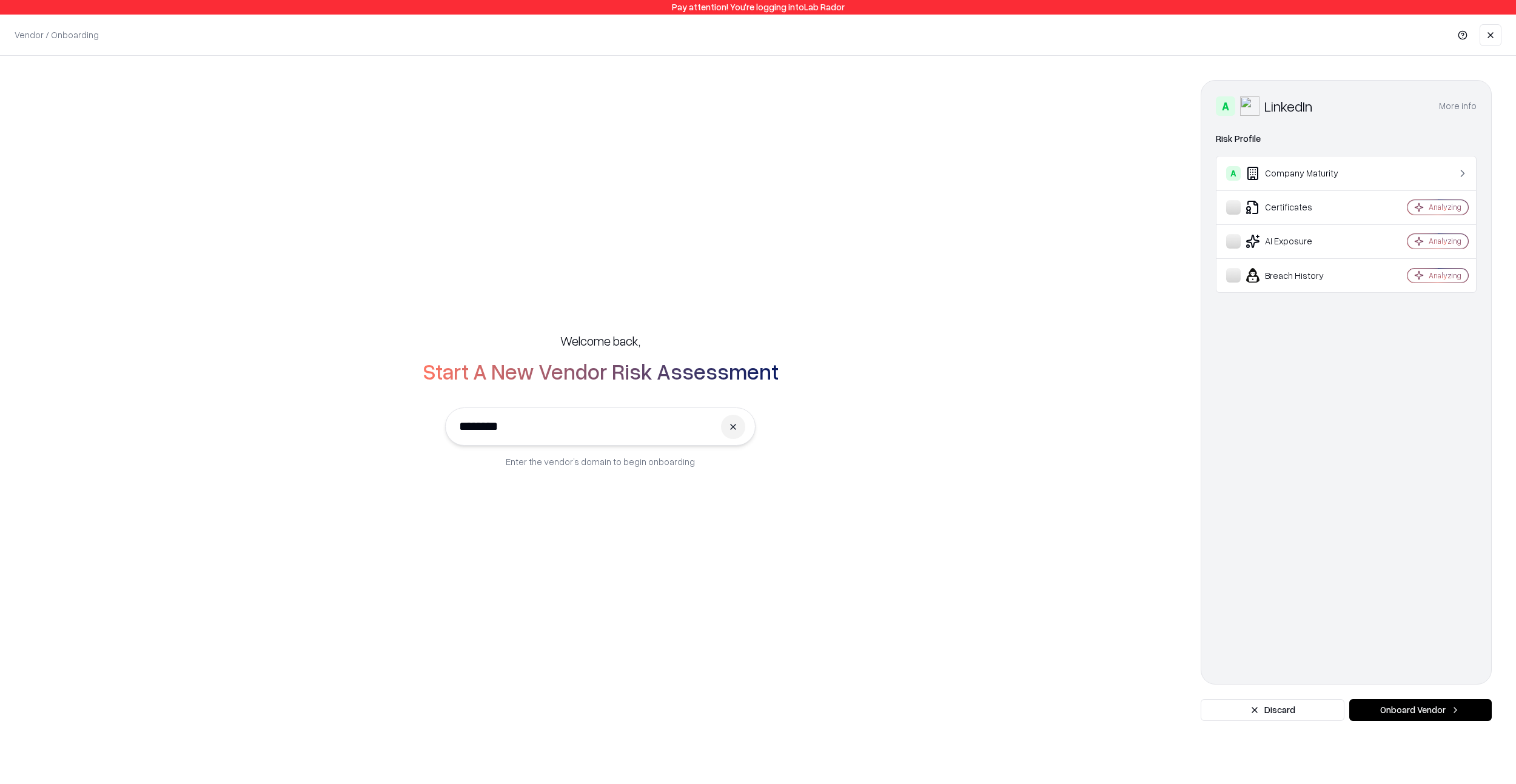
type input "********"
click at [1448, 713] on button "Onboard Vendor" at bounding box center [1420, 710] width 143 height 22
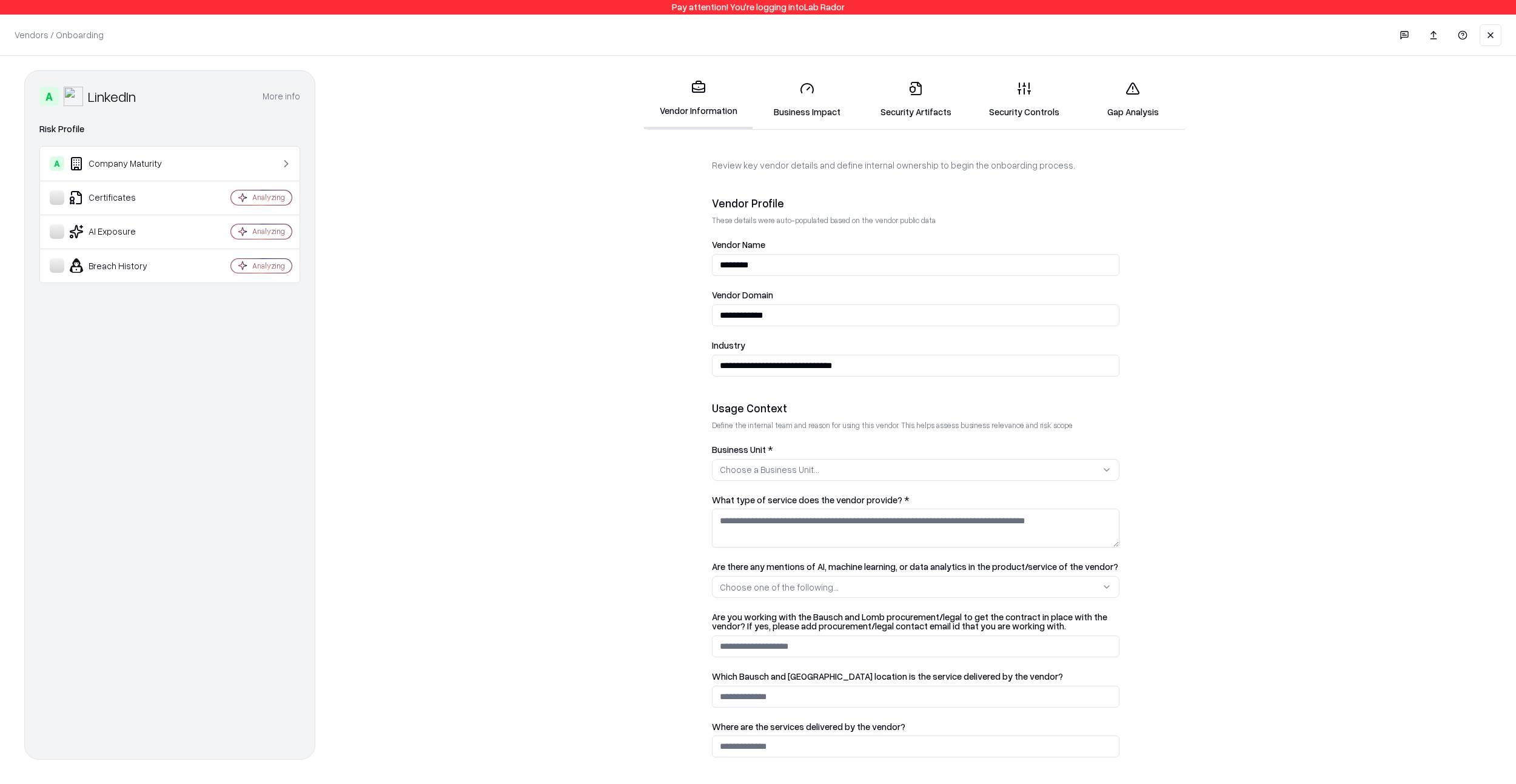
click at [1115, 102] on link "Gap Analysis" at bounding box center [1133, 99] width 109 height 56
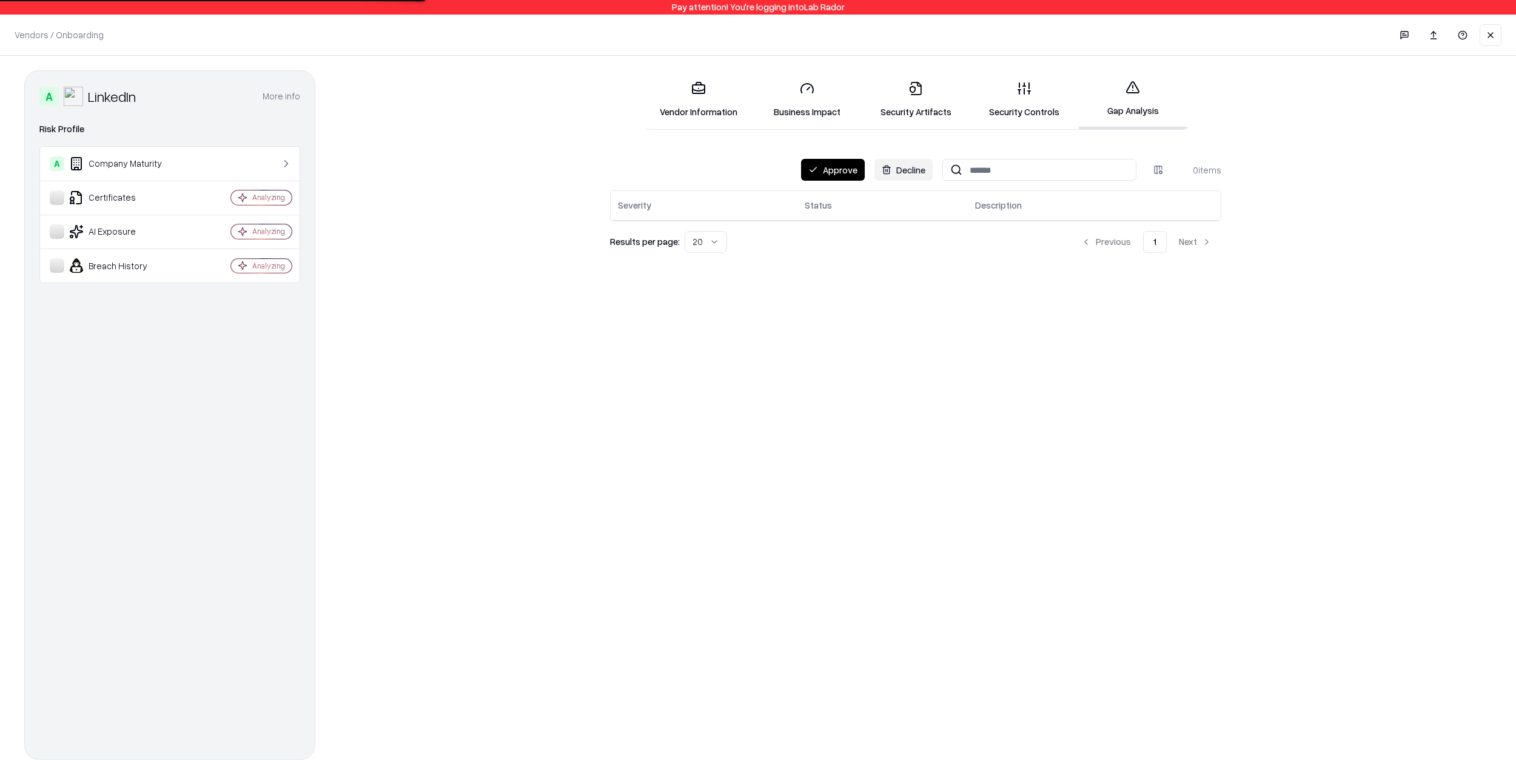
click at [900, 173] on button "Decline" at bounding box center [903, 169] width 58 height 22
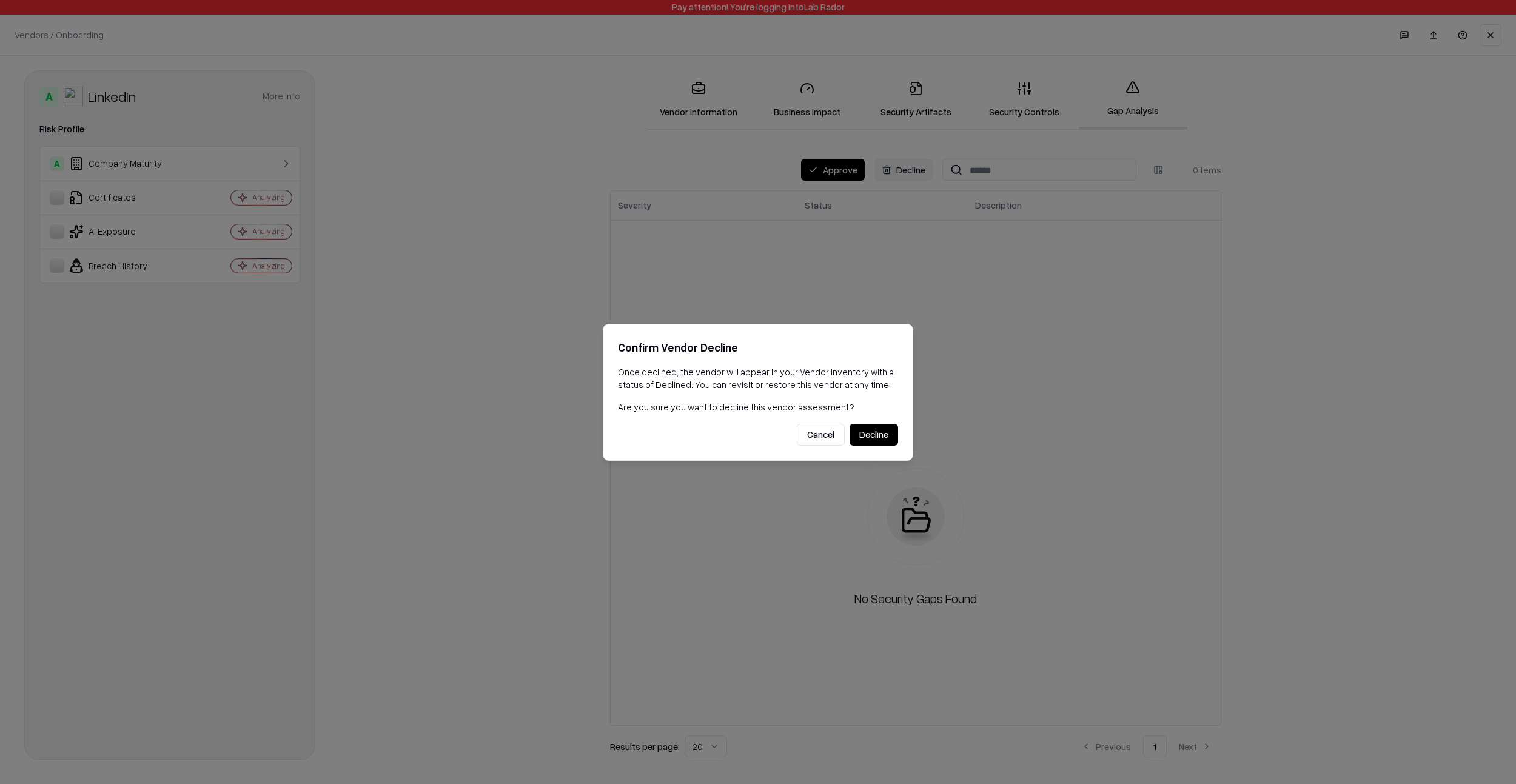
click at [884, 445] on div "Confirm Vendor Decline Once declined, the vendor will appear in your Vendor Inv…" at bounding box center [758, 392] width 310 height 137
click at [882, 436] on button "Decline" at bounding box center [874, 434] width 49 height 22
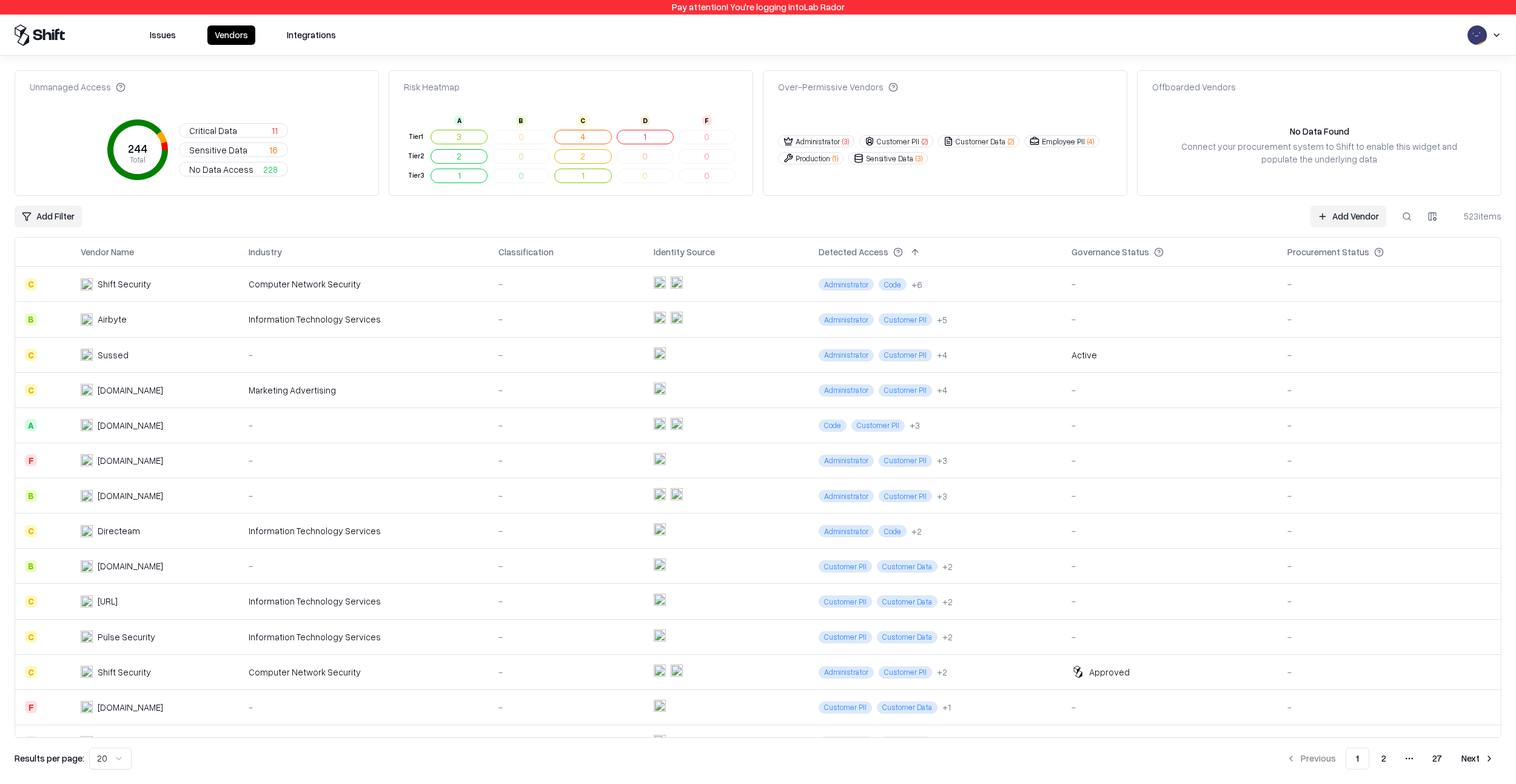
click at [1408, 216] on button at bounding box center [1407, 216] width 22 height 22
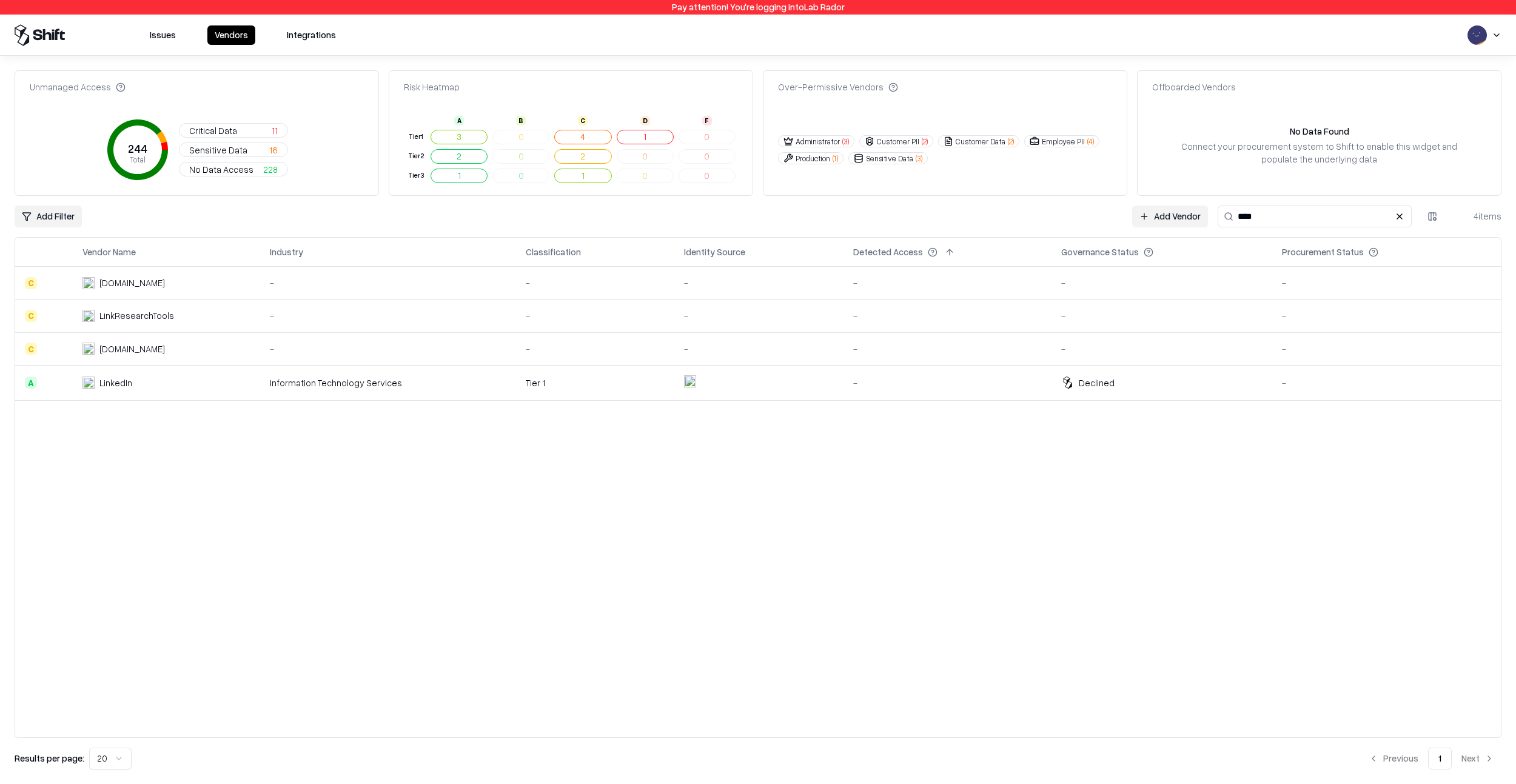
type input "****"
click at [1051, 392] on td "-" at bounding box center [947, 383] width 208 height 35
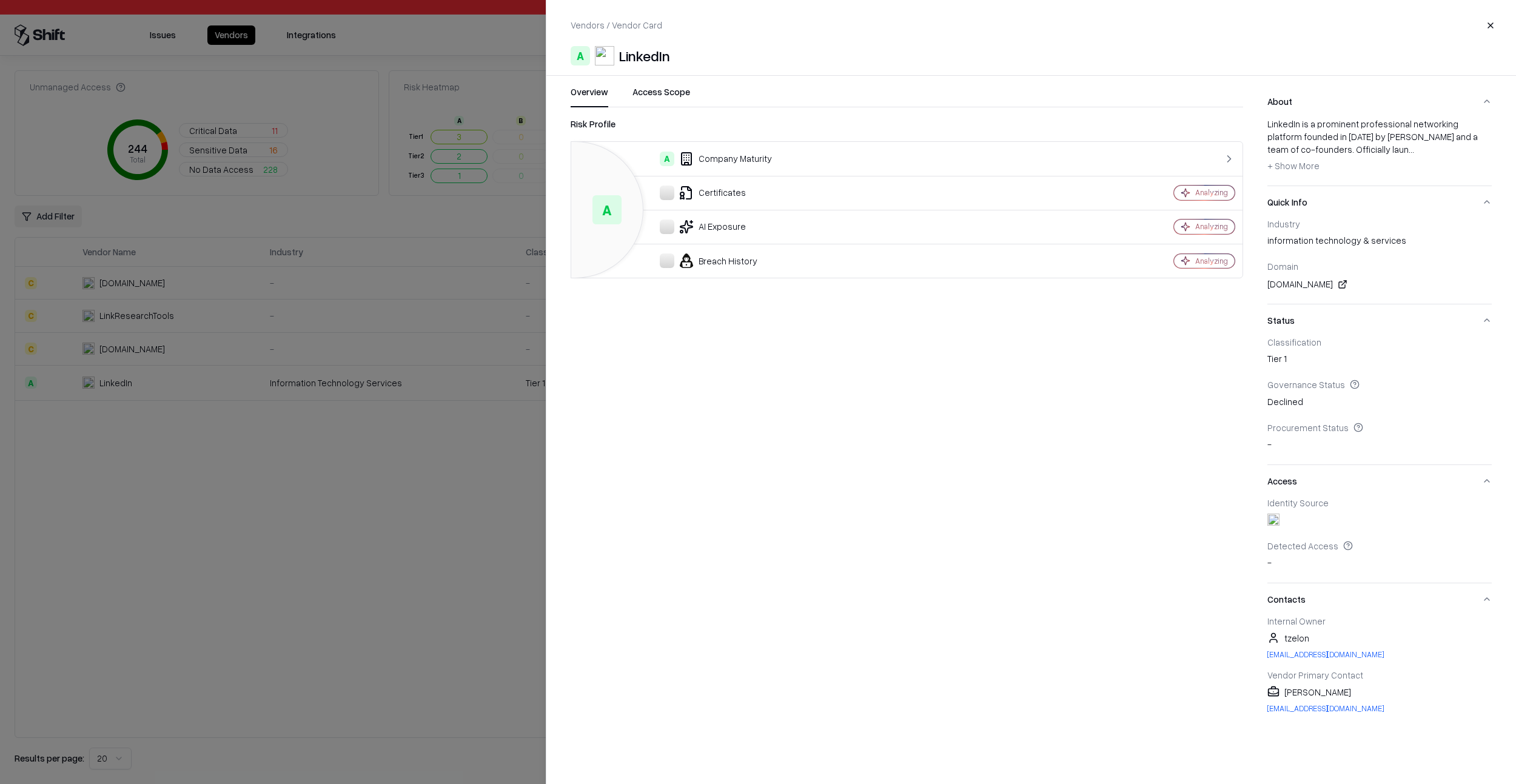
click at [367, 628] on div at bounding box center [758, 392] width 1516 height 784
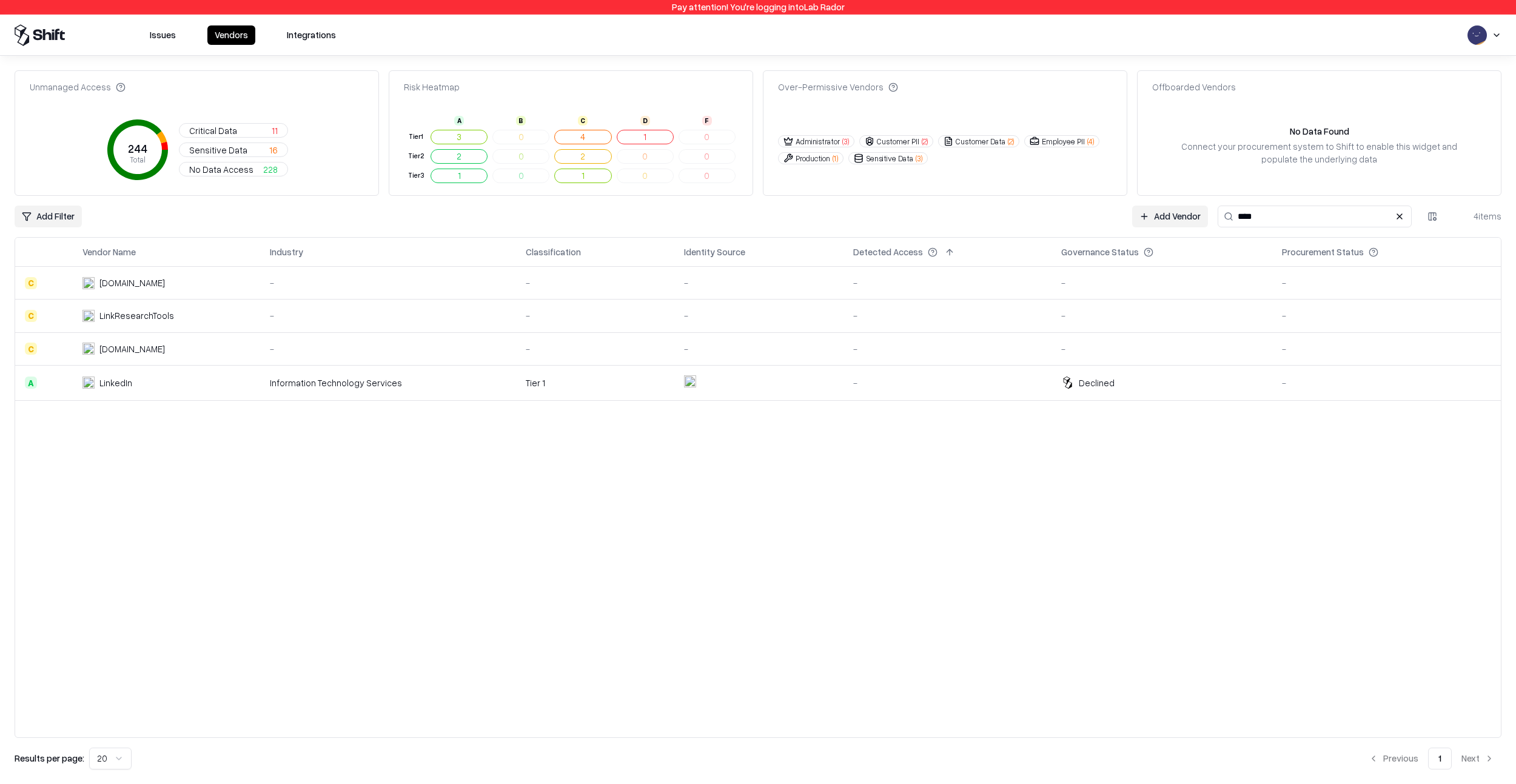
click at [1195, 213] on link "Add Vendor" at bounding box center [1170, 216] width 76 height 22
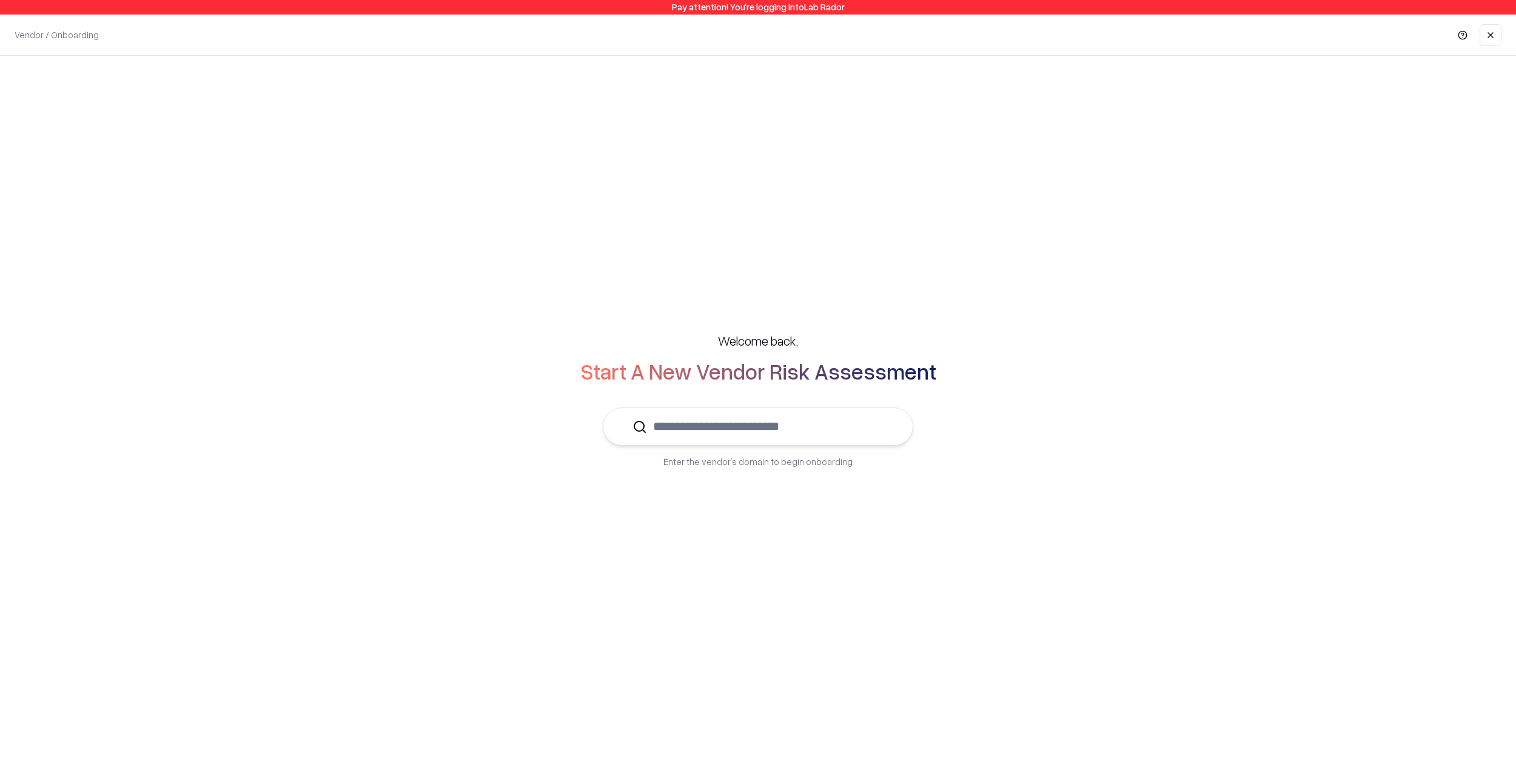
click at [819, 433] on input "text" at bounding box center [765, 427] width 237 height 37
click at [755, 460] on p "LinkedIn" at bounding box center [694, 462] width 129 height 13
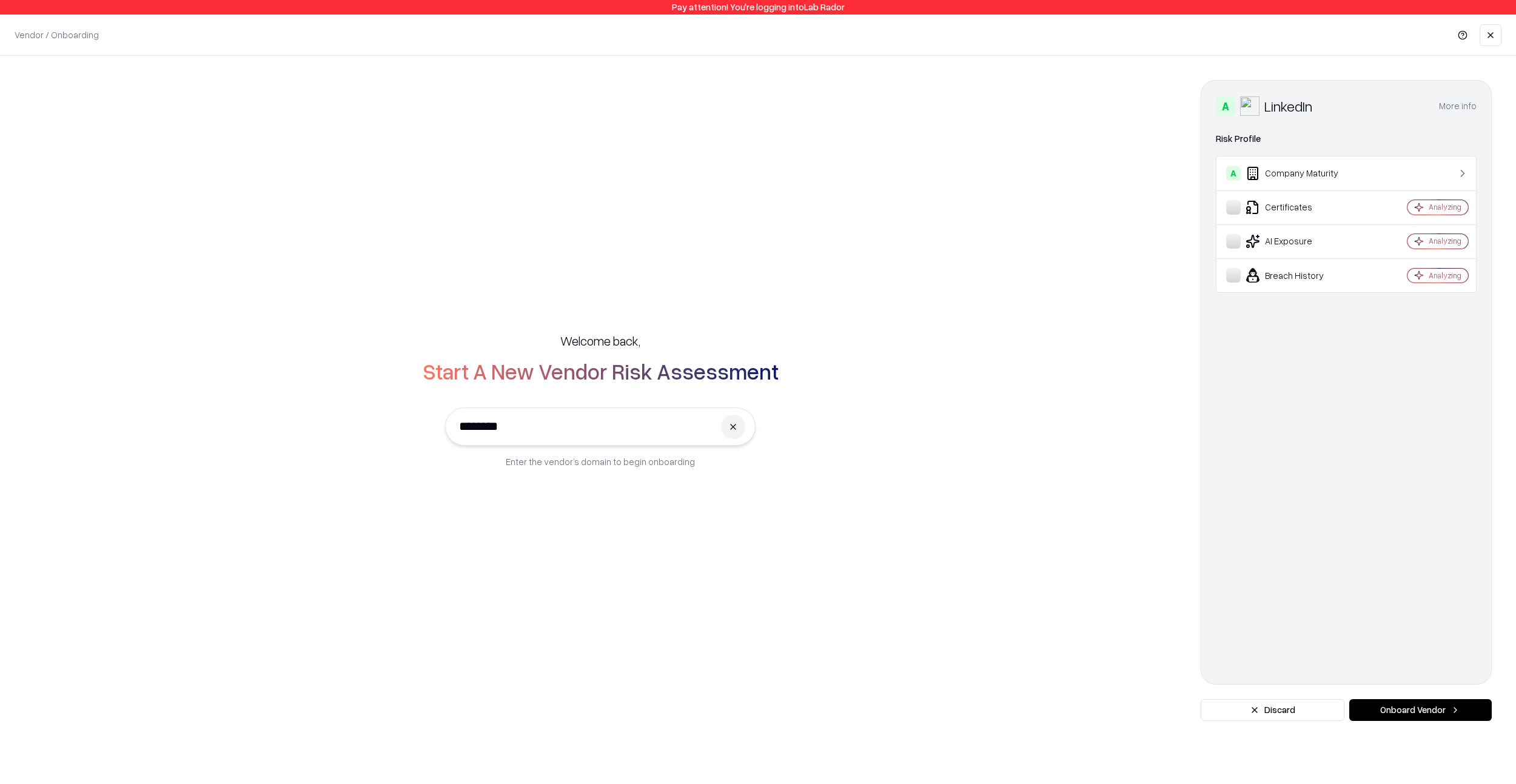
type input "********"
click at [1456, 719] on button "Onboard Vendor" at bounding box center [1420, 710] width 143 height 22
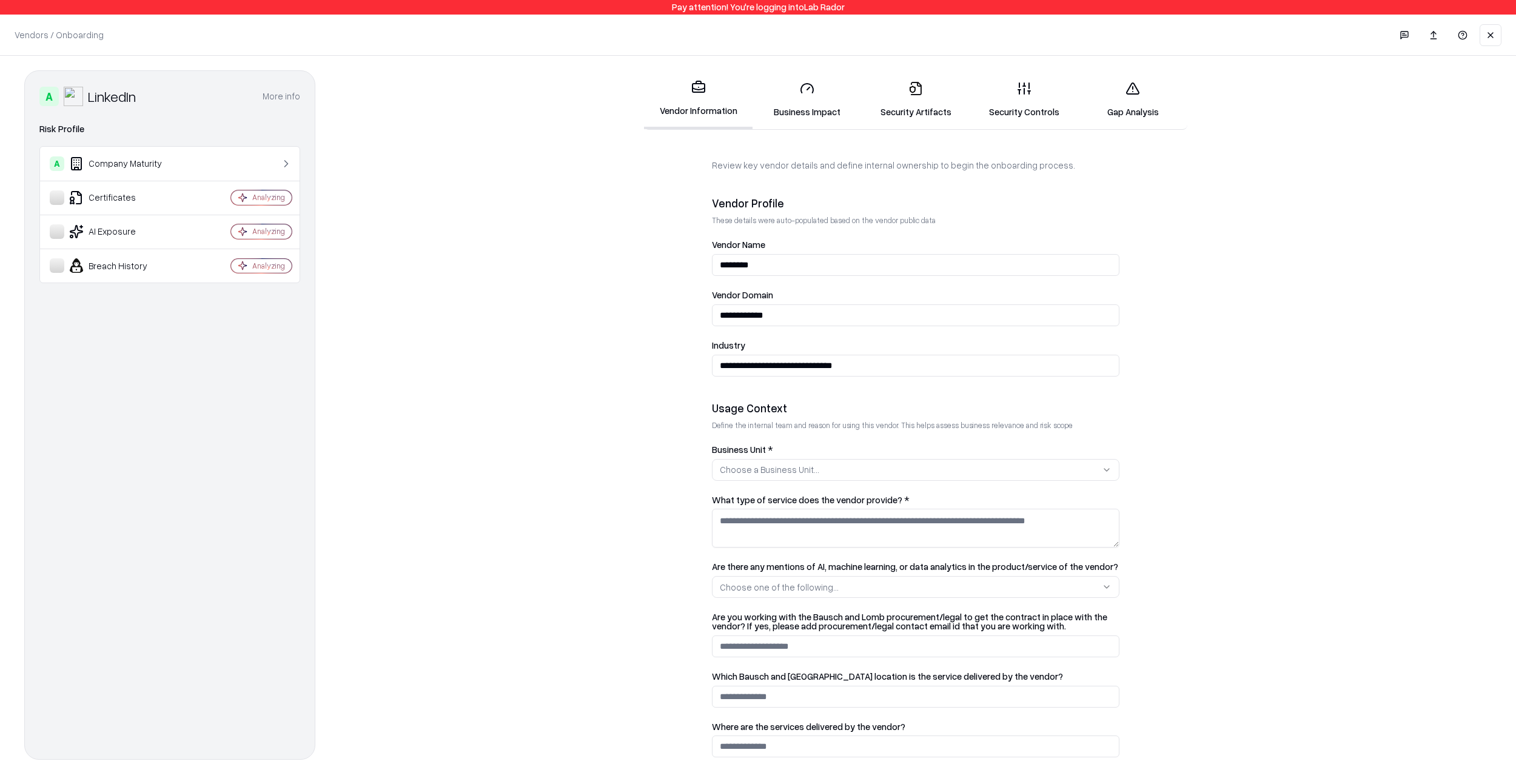
click at [1489, 30] on button at bounding box center [1490, 35] width 22 height 22
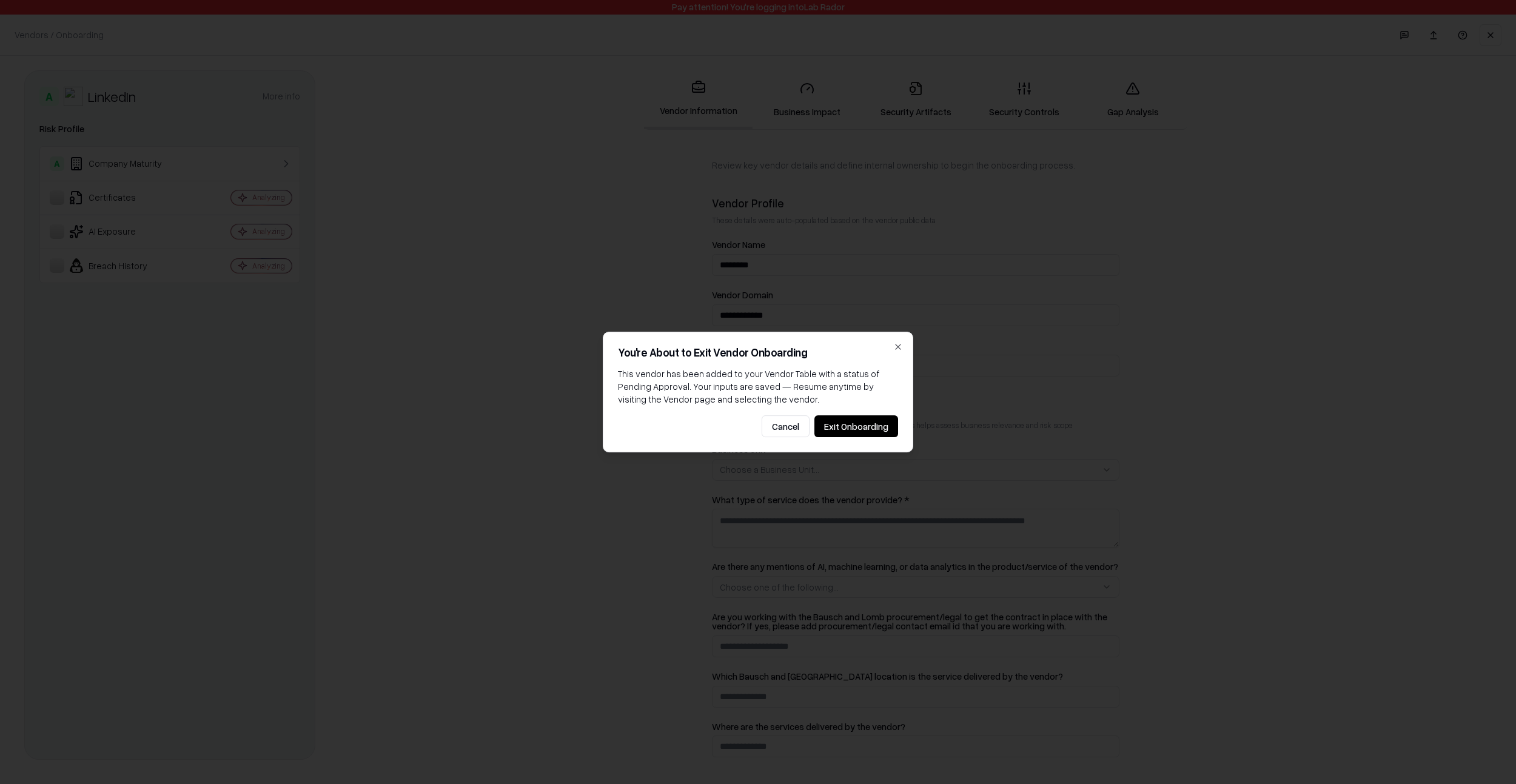
click at [863, 430] on button "Exit Onboarding" at bounding box center [856, 426] width 84 height 22
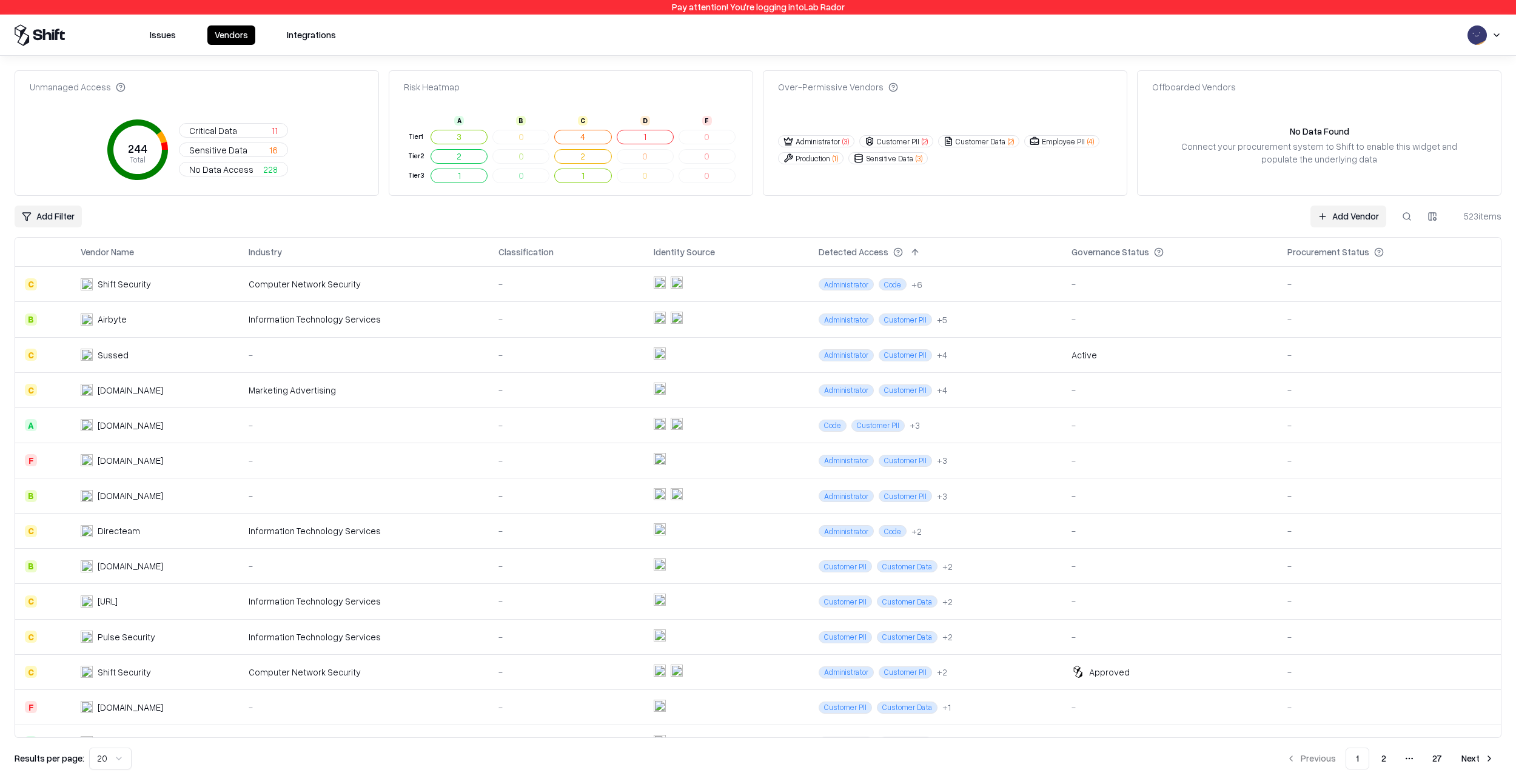
scroll to position [1, 0]
click at [1410, 216] on button at bounding box center [1407, 216] width 22 height 22
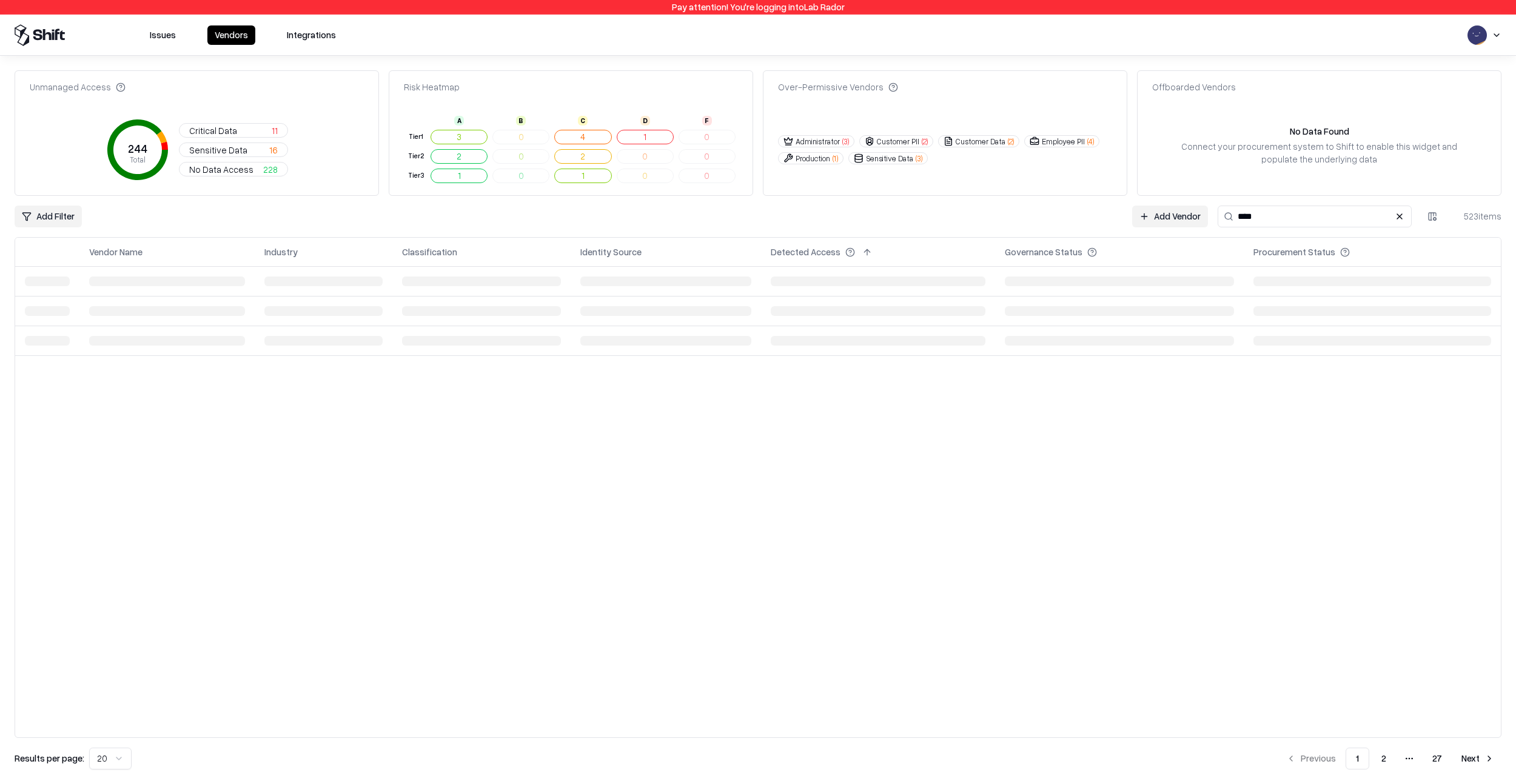
scroll to position [0, 0]
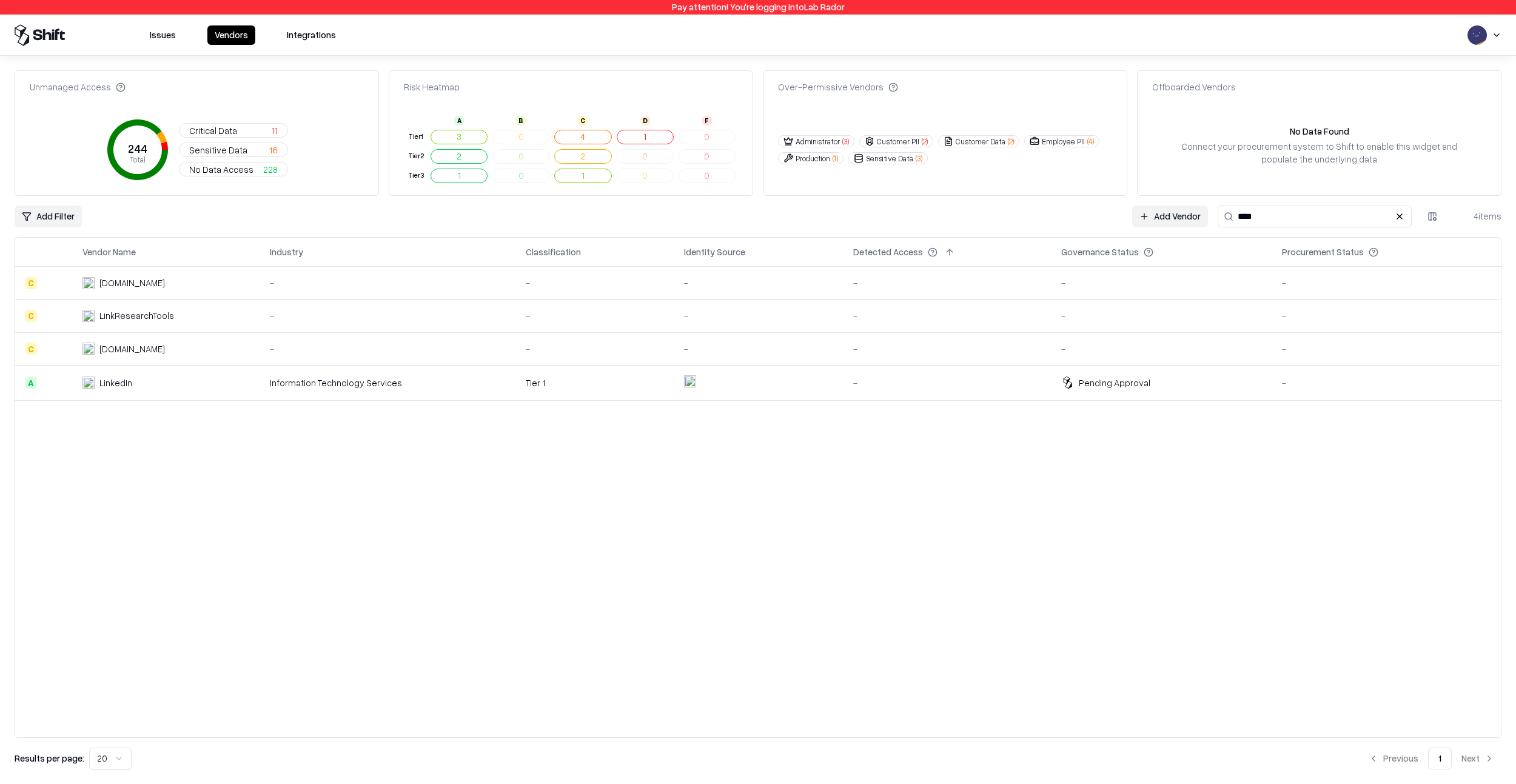
type input "****"
click at [492, 395] on td "Information Technology Services" at bounding box center [388, 383] width 256 height 35
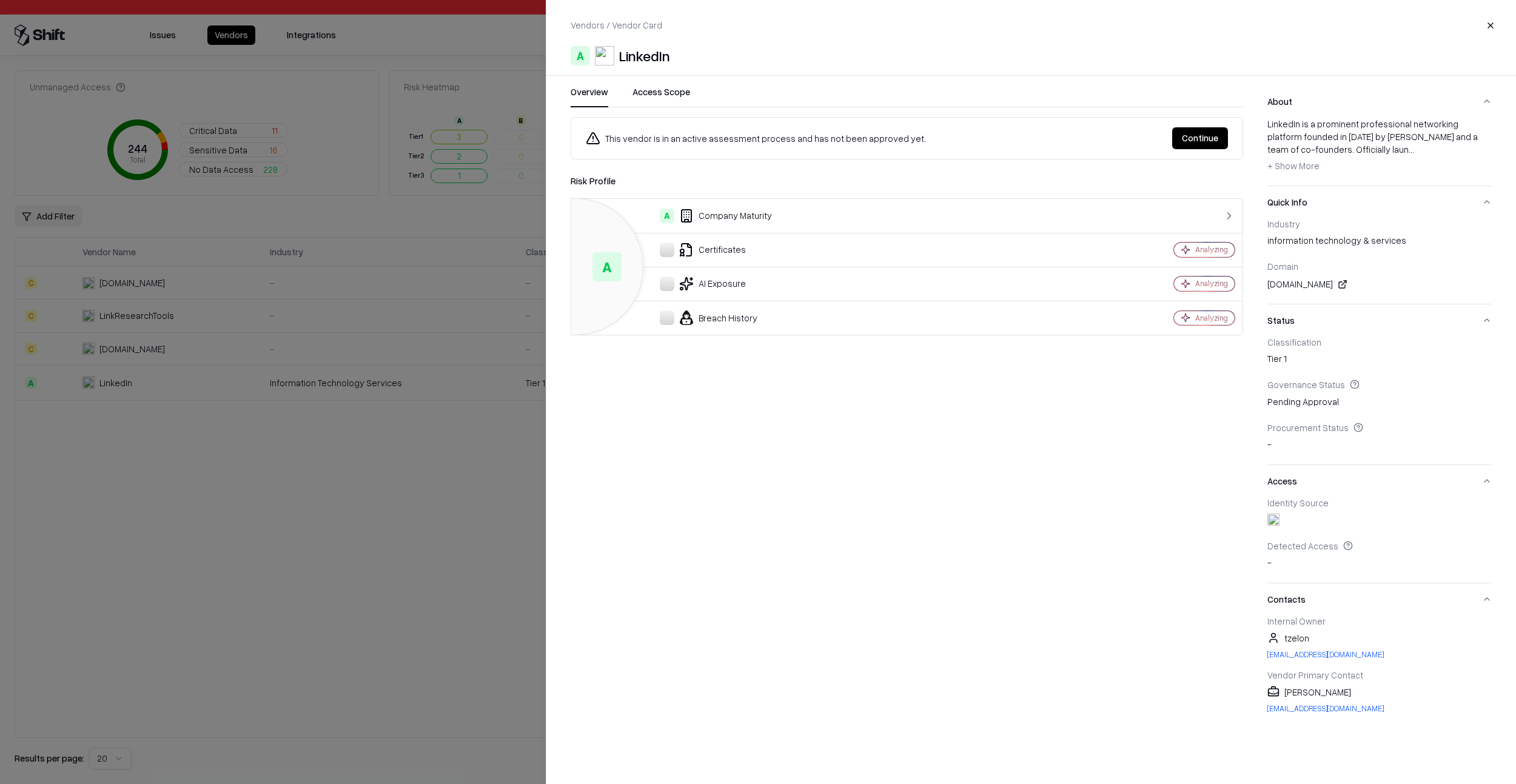
click at [1206, 142] on button "Continue" at bounding box center [1199, 138] width 55 height 22
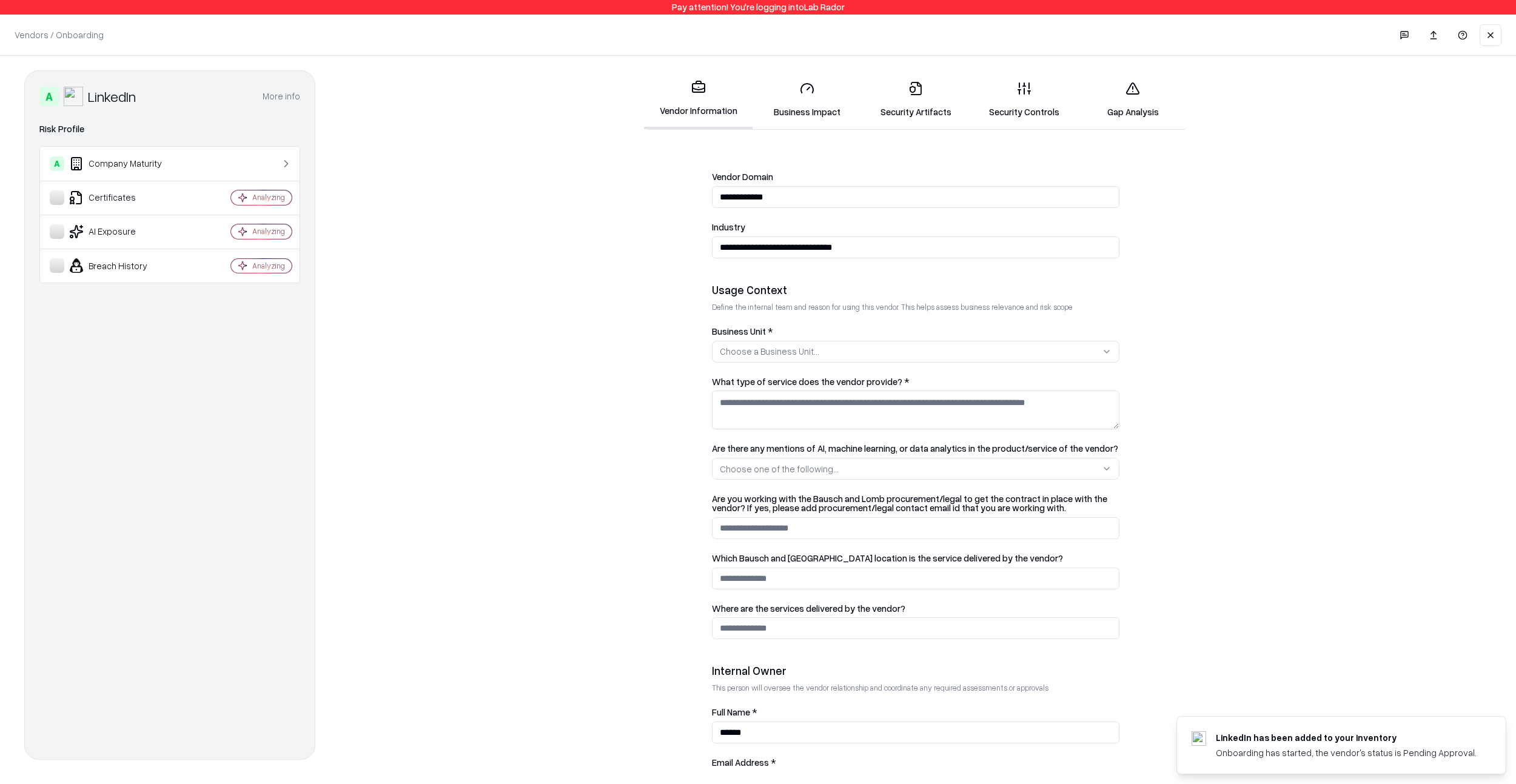
click at [797, 339] on div "Business Unit * Choose a Business Unit..." at bounding box center [916, 345] width 408 height 36
click at [796, 354] on div "Choose a Business Unit..." at bounding box center [769, 351] width 99 height 13
click at [754, 399] on div "Security" at bounding box center [773, 411] width 115 height 24
click at [997, 395] on html "**********" at bounding box center [758, 392] width 1516 height 784
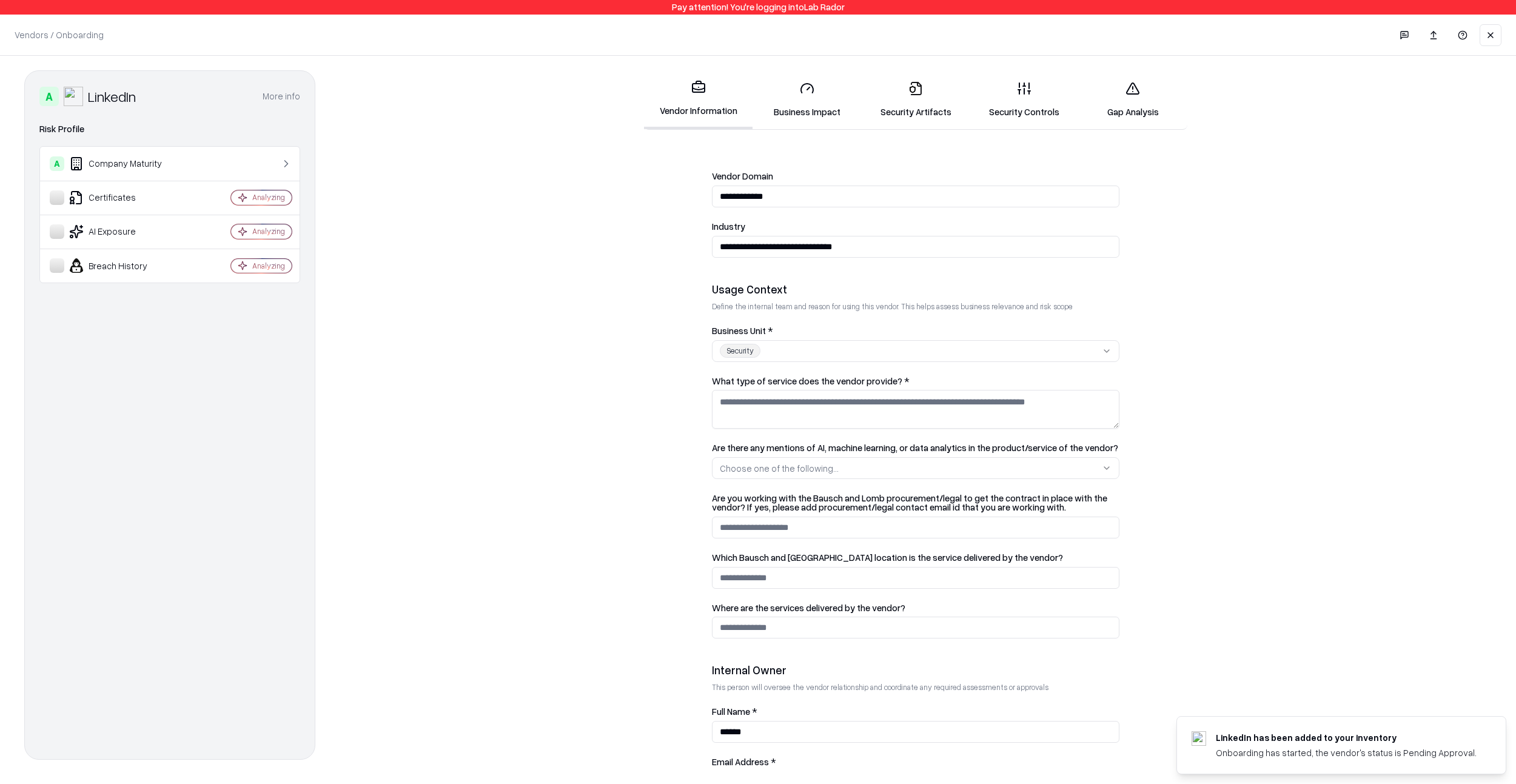
click at [989, 411] on textarea "What type of service does the vendor provide? *" at bounding box center [916, 409] width 408 height 39
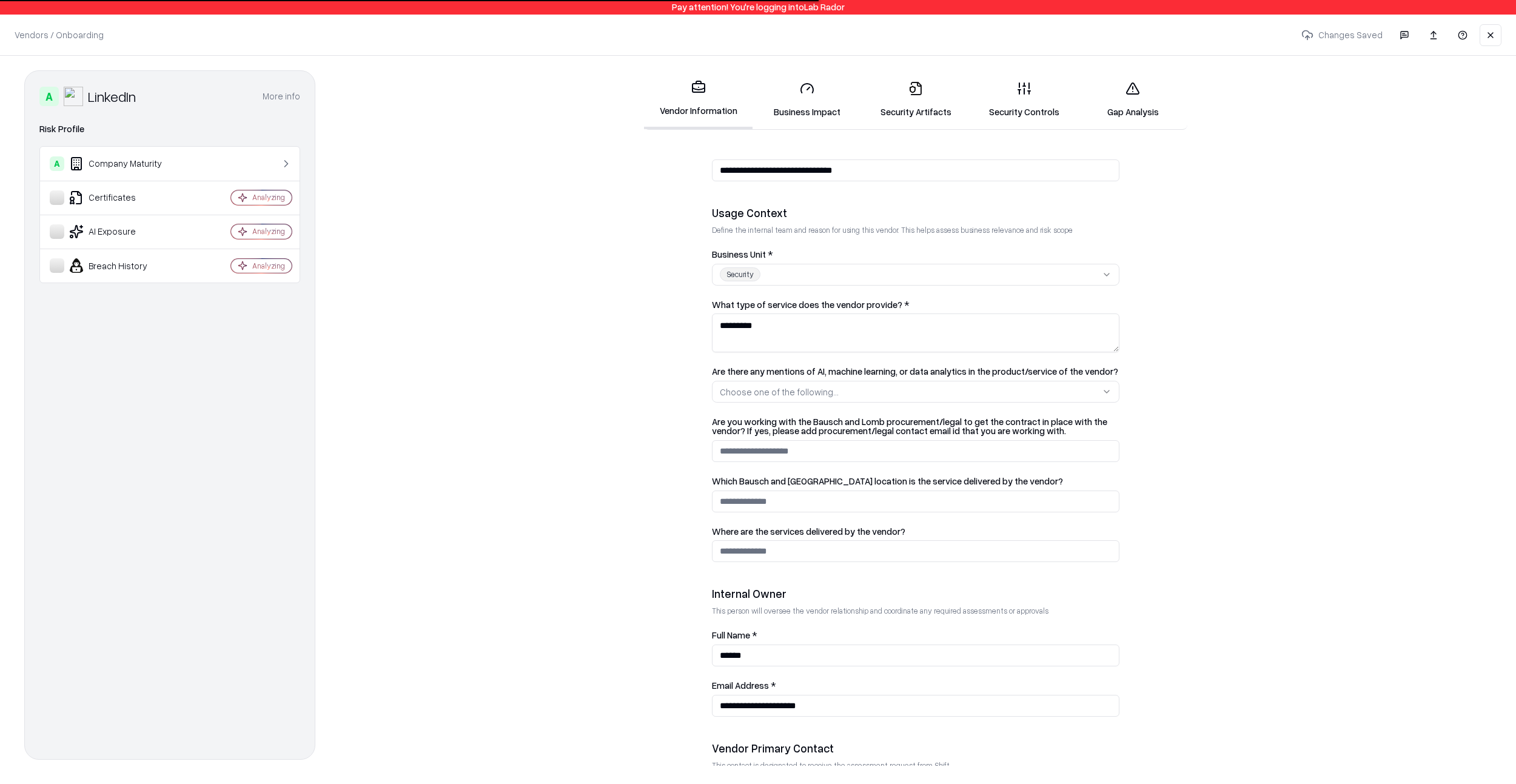
scroll to position [0, 0]
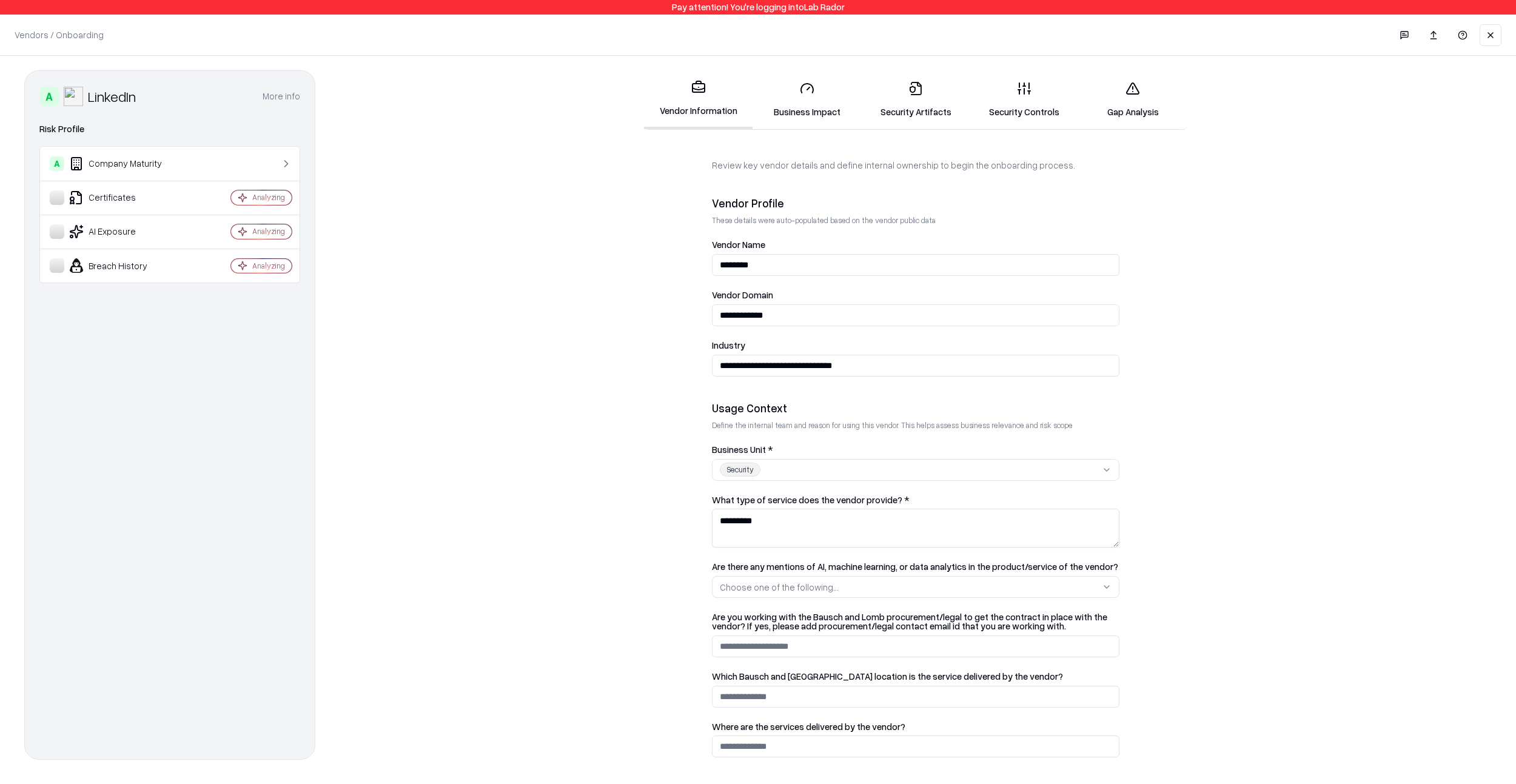
type textarea "*********"
click at [900, 98] on link "Security Artifacts" at bounding box center [915, 99] width 109 height 56
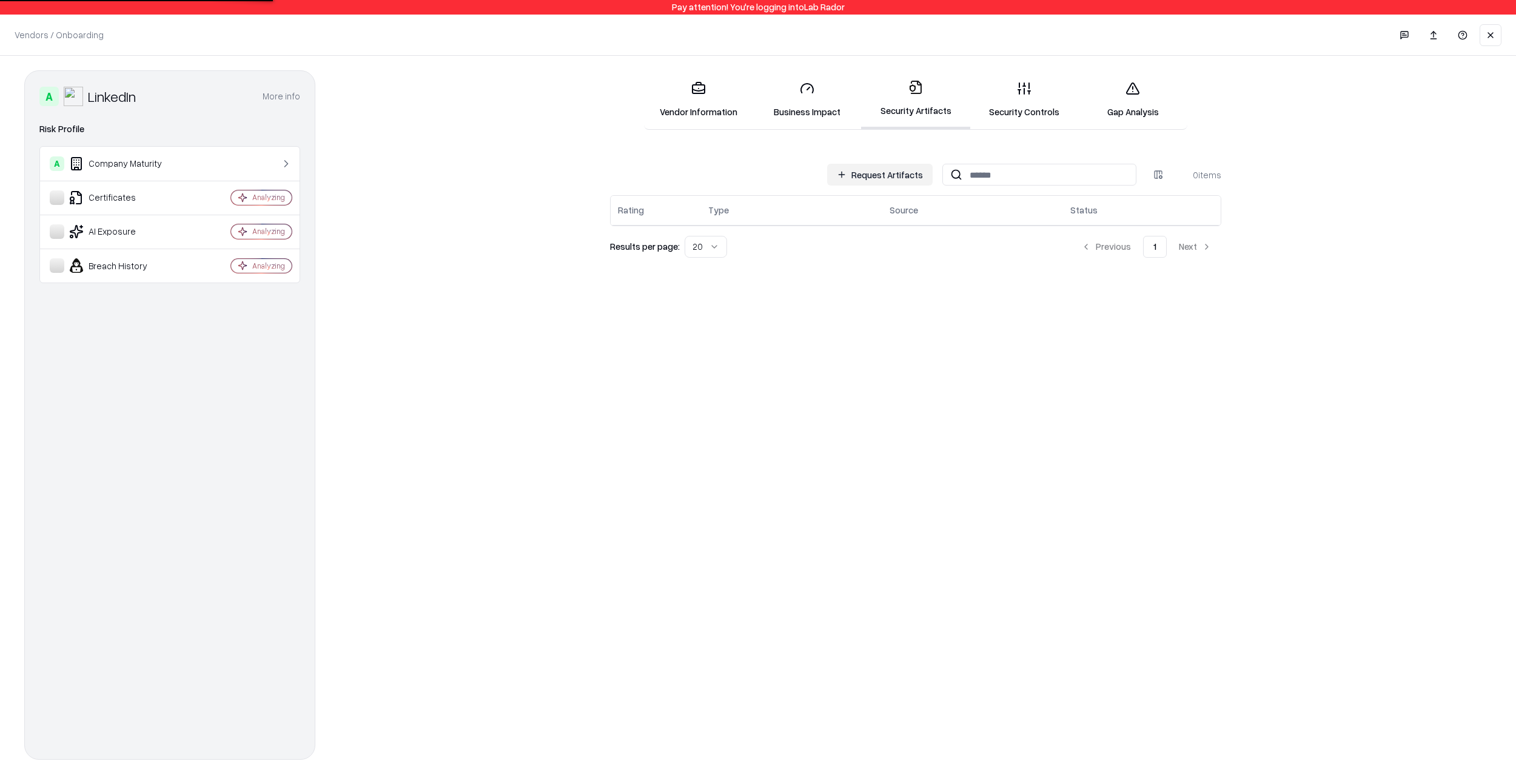
click at [1002, 105] on link "Security Controls" at bounding box center [1024, 99] width 109 height 56
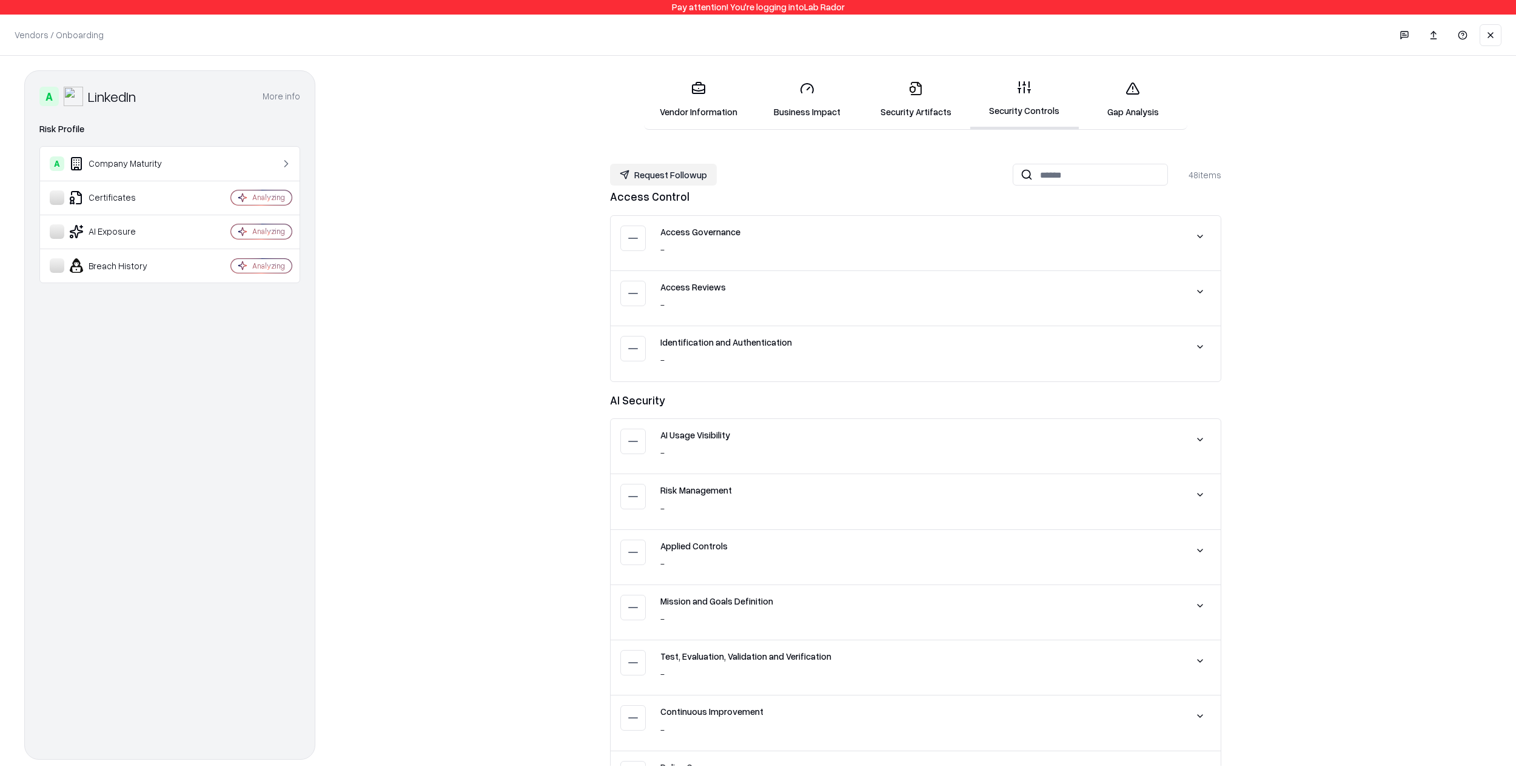
click at [932, 101] on link "Security Artifacts" at bounding box center [915, 99] width 109 height 56
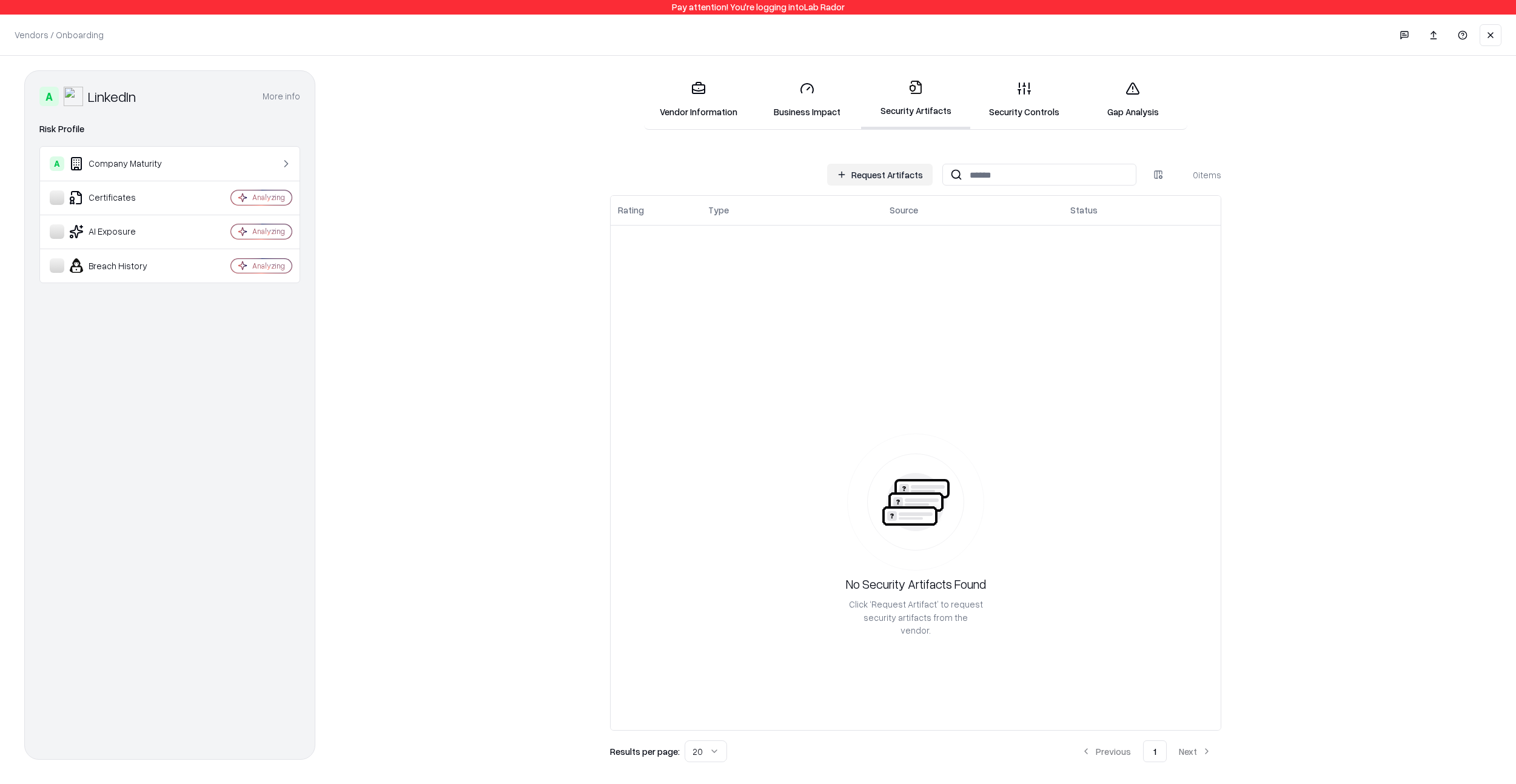
click at [1045, 115] on link "Security Controls" at bounding box center [1024, 99] width 109 height 56
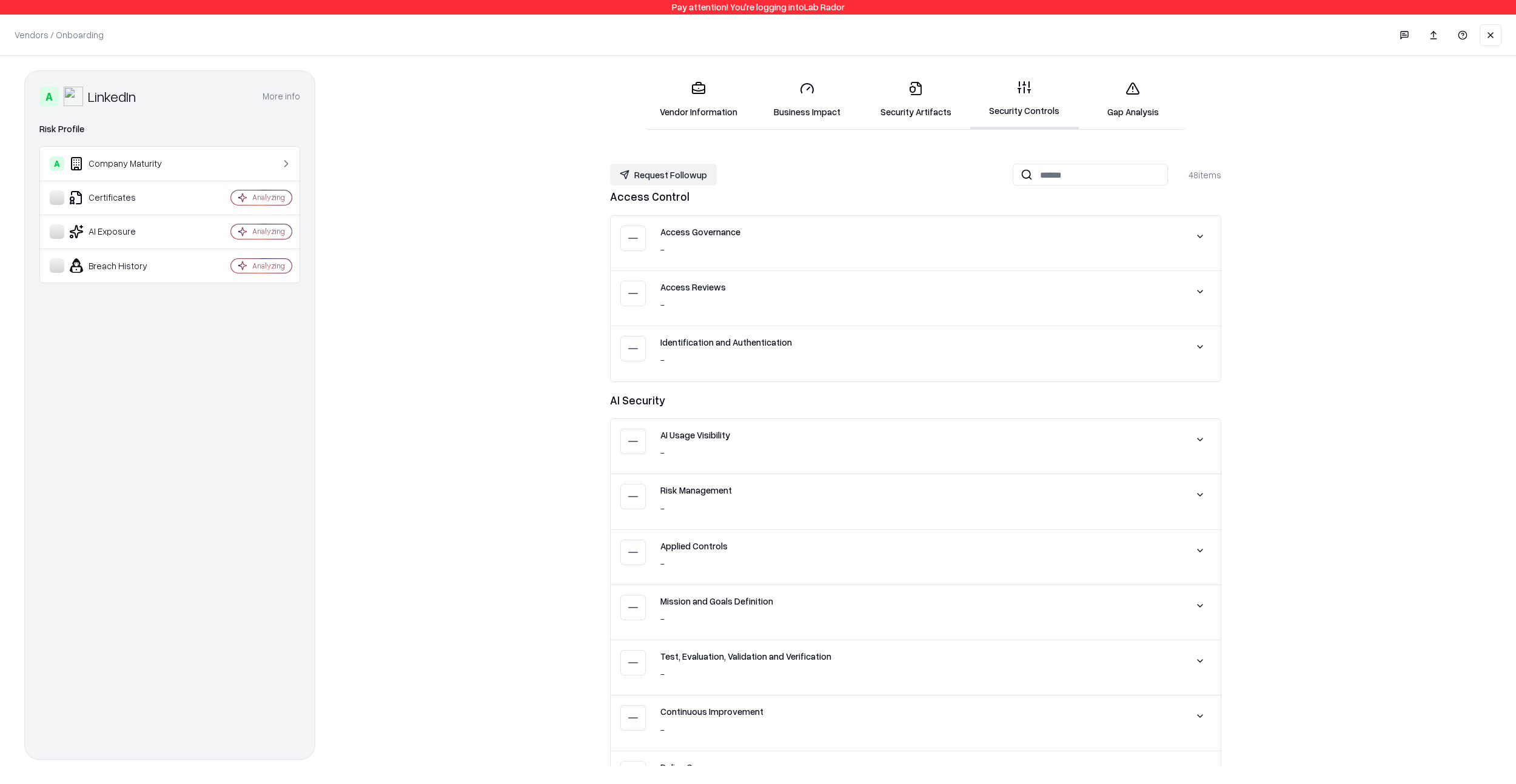
click at [1122, 107] on link "Gap Analysis" at bounding box center [1133, 99] width 109 height 56
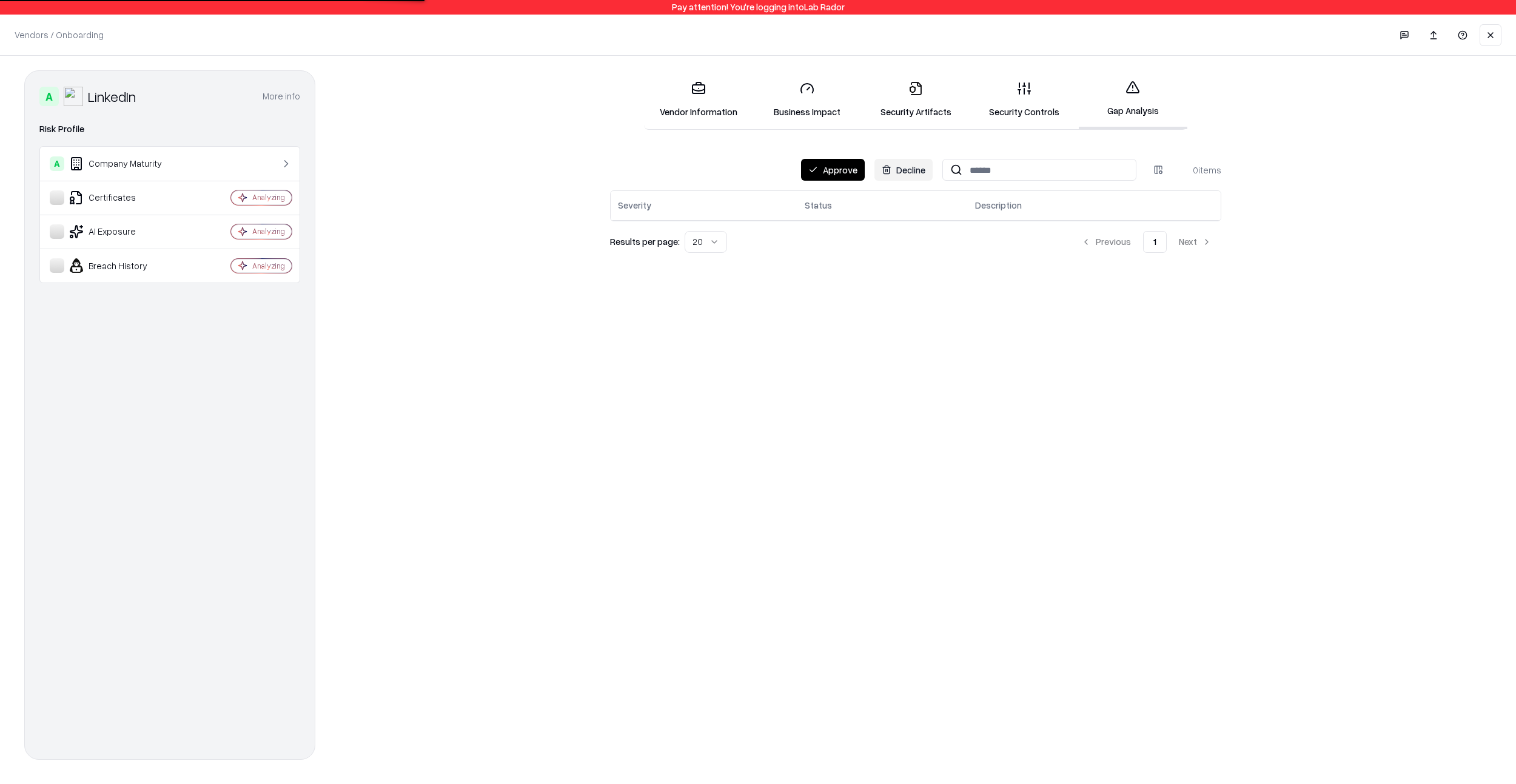
click at [820, 159] on button "Approve" at bounding box center [833, 169] width 64 height 22
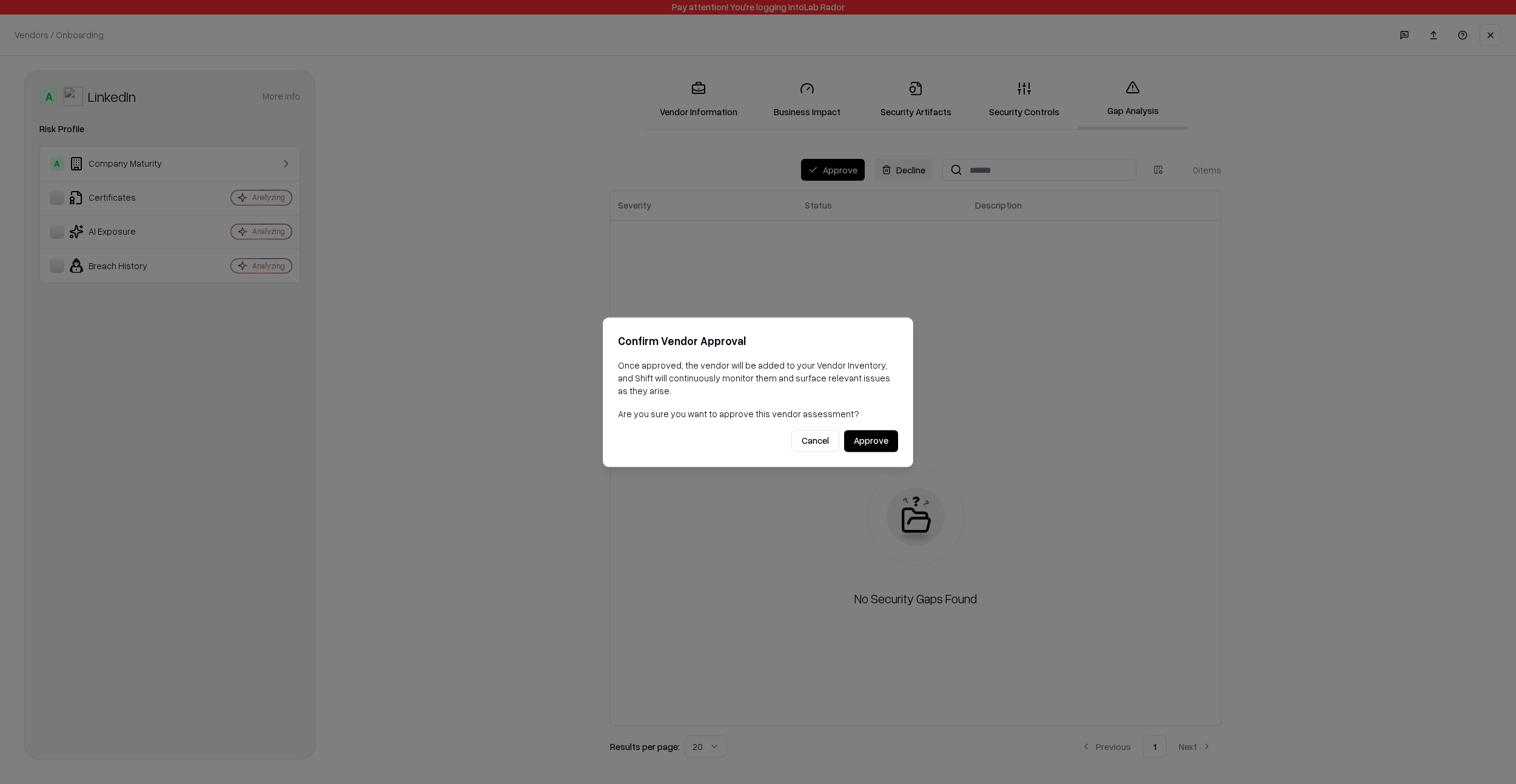
click at [860, 439] on button "Approve" at bounding box center [871, 440] width 54 height 22
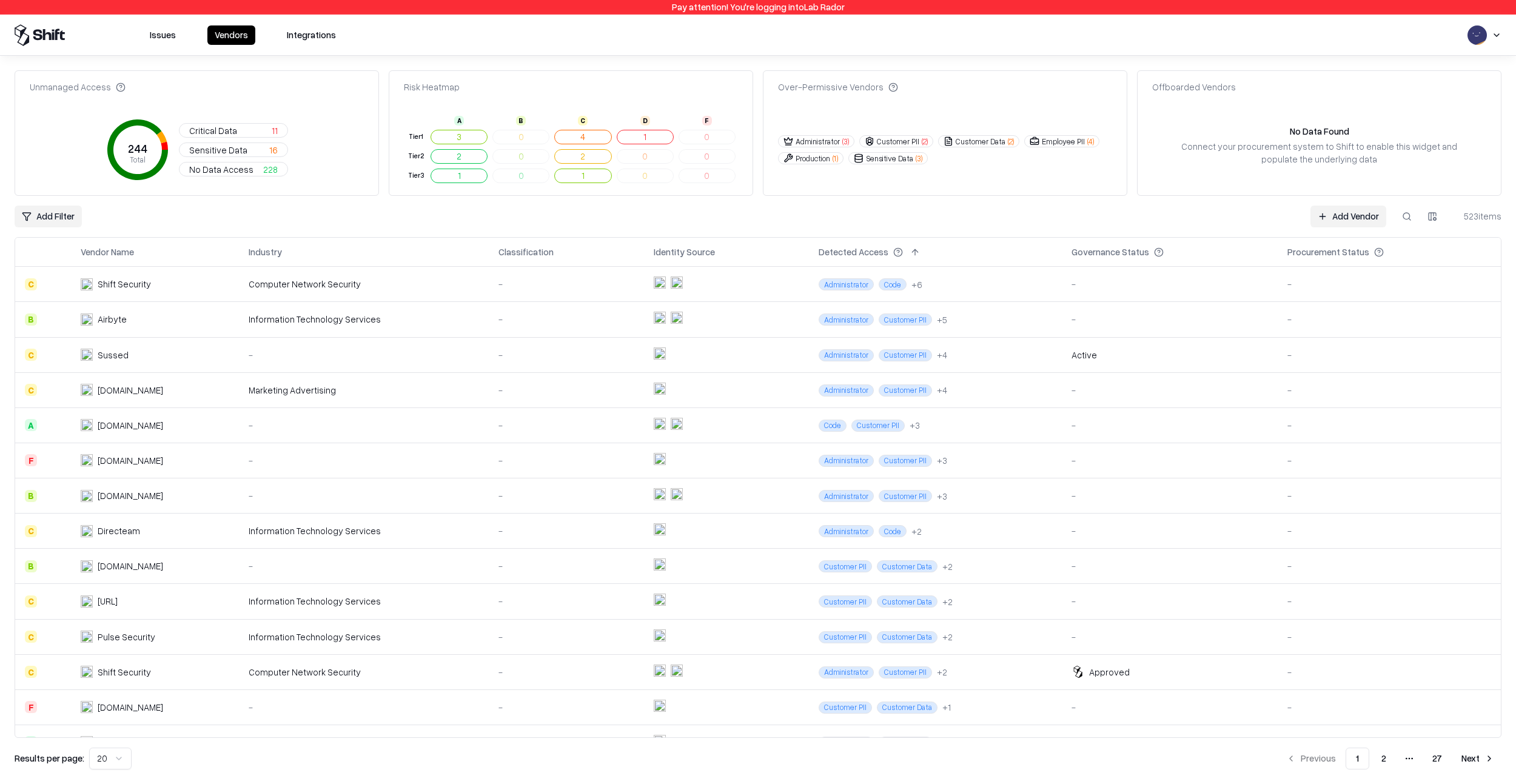
click at [1409, 209] on button at bounding box center [1407, 216] width 22 height 22
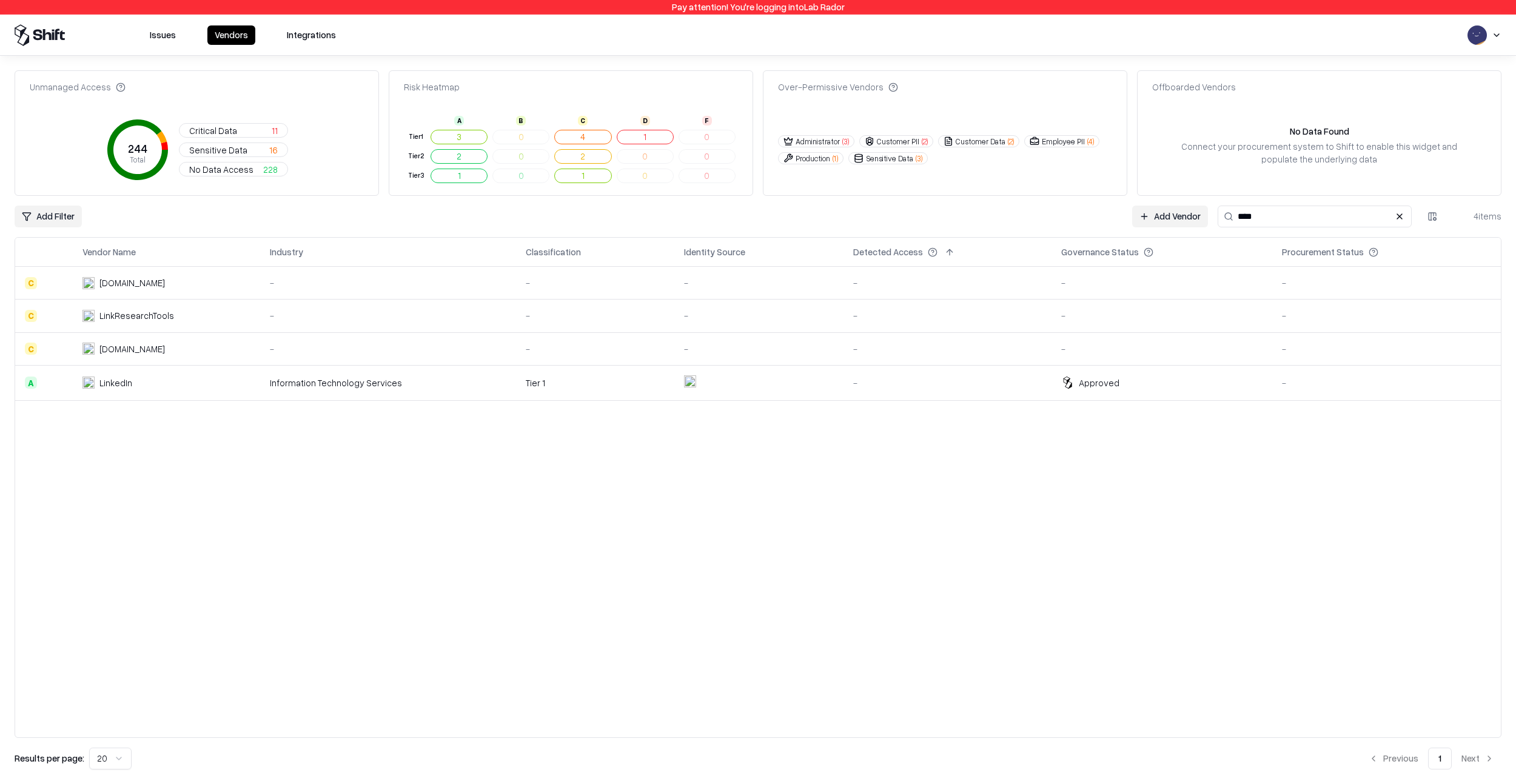
type input "****"
drag, startPoint x: 173, startPoint y: 315, endPoint x: 96, endPoint y: 318, distance: 77.1
click at [96, 318] on div "LinkResearchTools" at bounding box center [146, 315] width 126 height 13
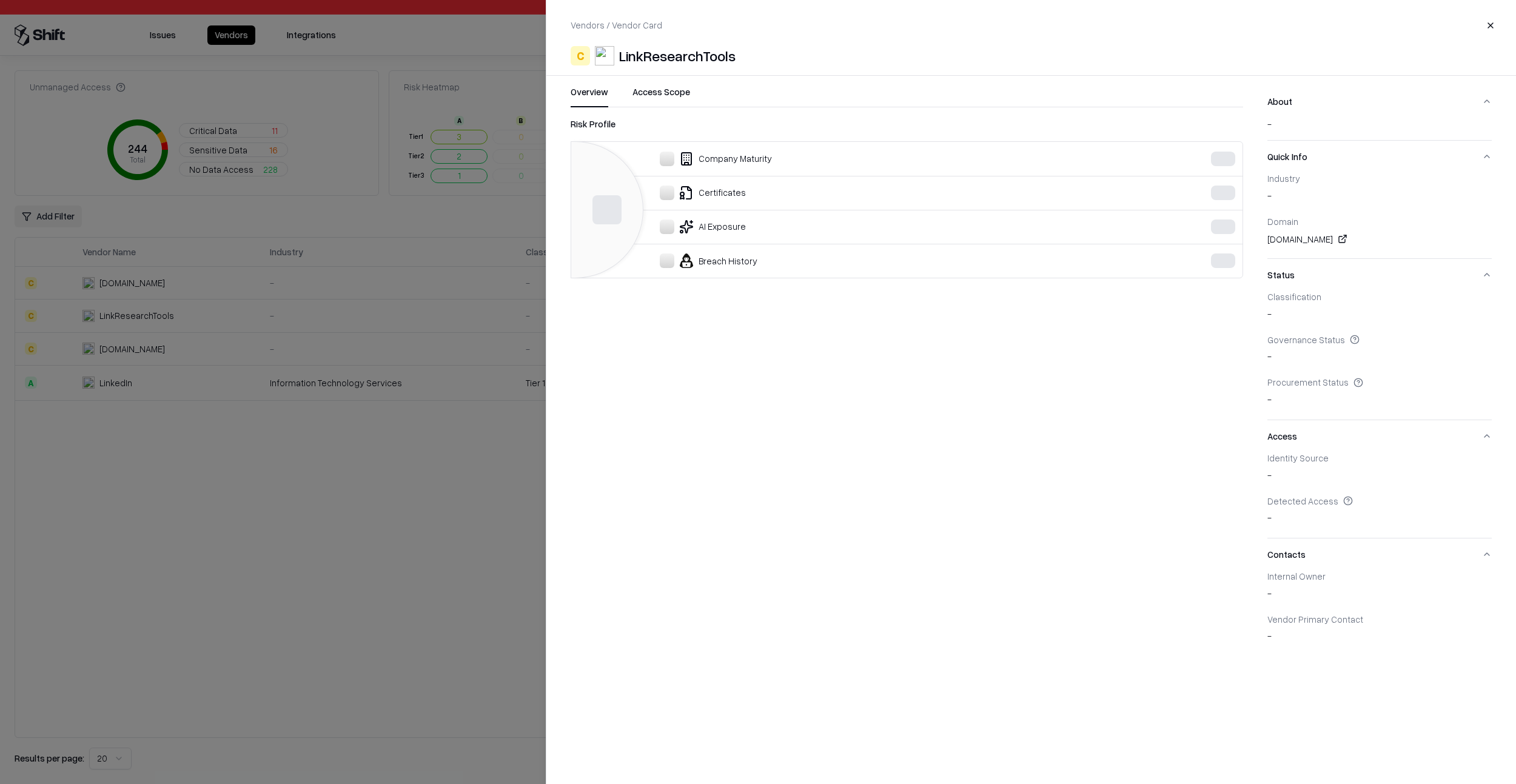
click at [661, 58] on div "LinkResearchTools" at bounding box center [677, 56] width 116 height 20
copy div "LinkResearchTools"
click at [484, 628] on div at bounding box center [758, 392] width 1516 height 784
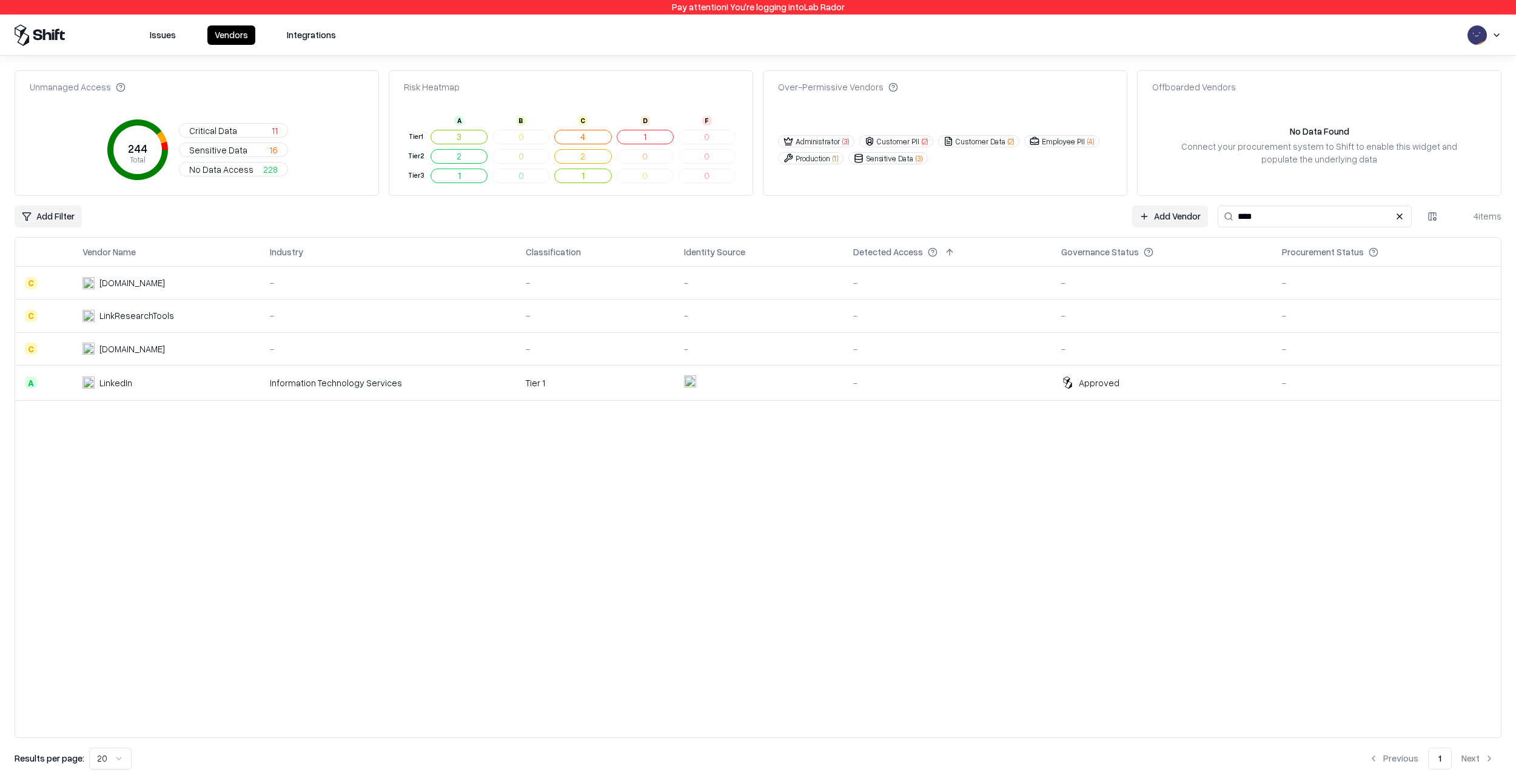
click at [1180, 216] on link "Add Vendor" at bounding box center [1170, 216] width 76 height 22
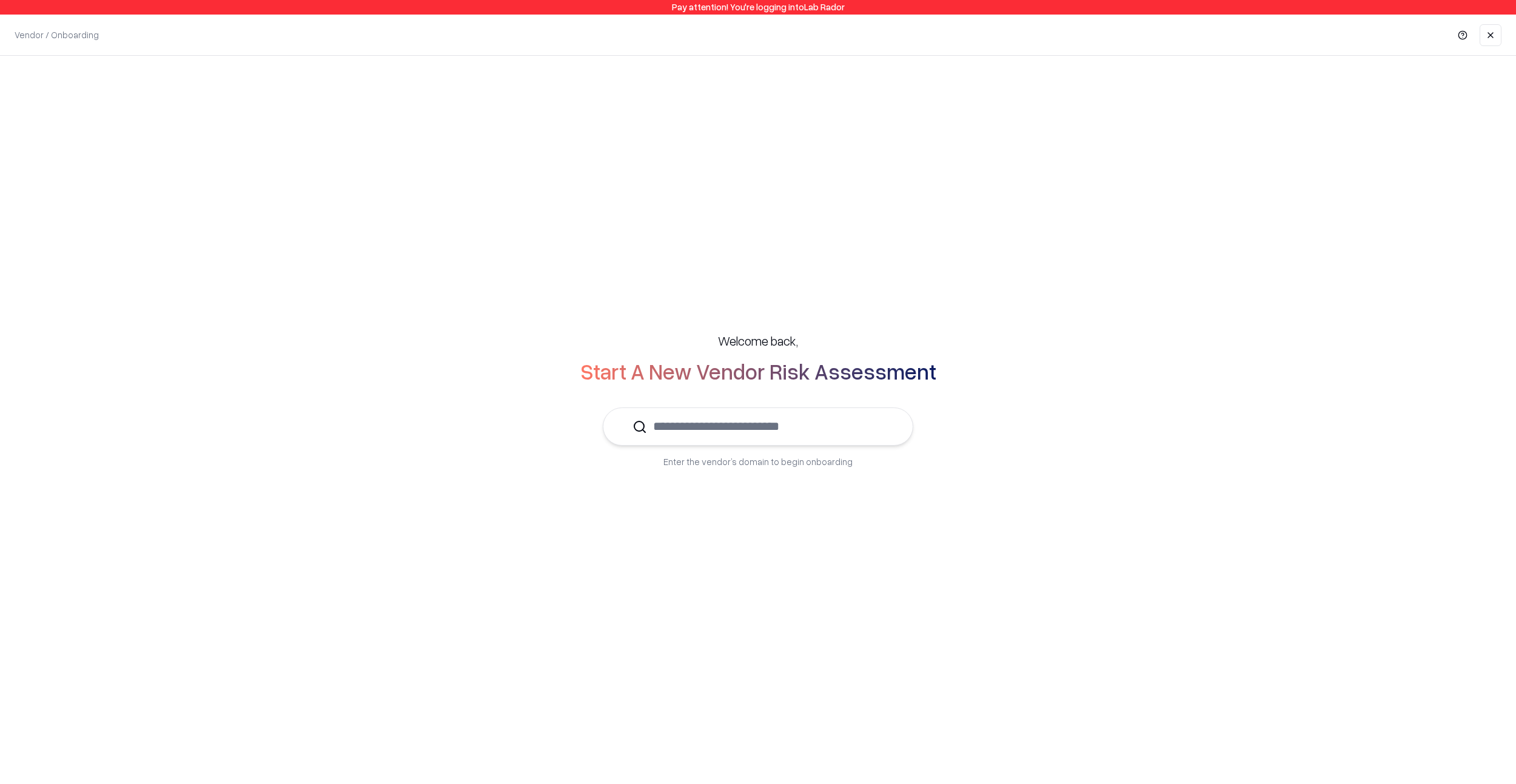
click at [822, 429] on input "text" at bounding box center [765, 427] width 237 height 37
paste input "**********"
click at [785, 464] on div "LinkResearchTools (LRT) linkresearchtools.com" at bounding box center [758, 463] width 268 height 24
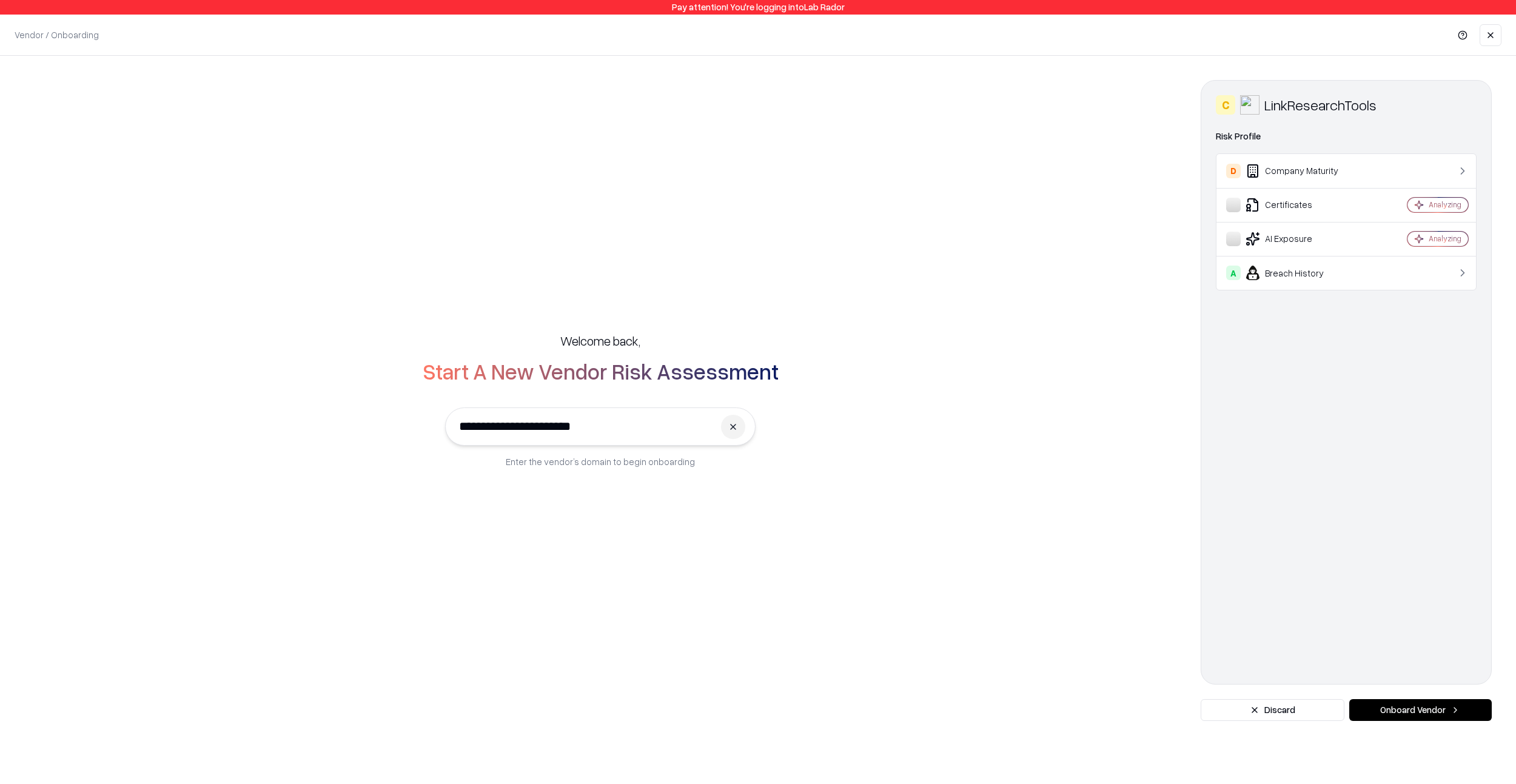
type input "**********"
click at [1433, 712] on button "Onboard Vendor" at bounding box center [1420, 710] width 143 height 22
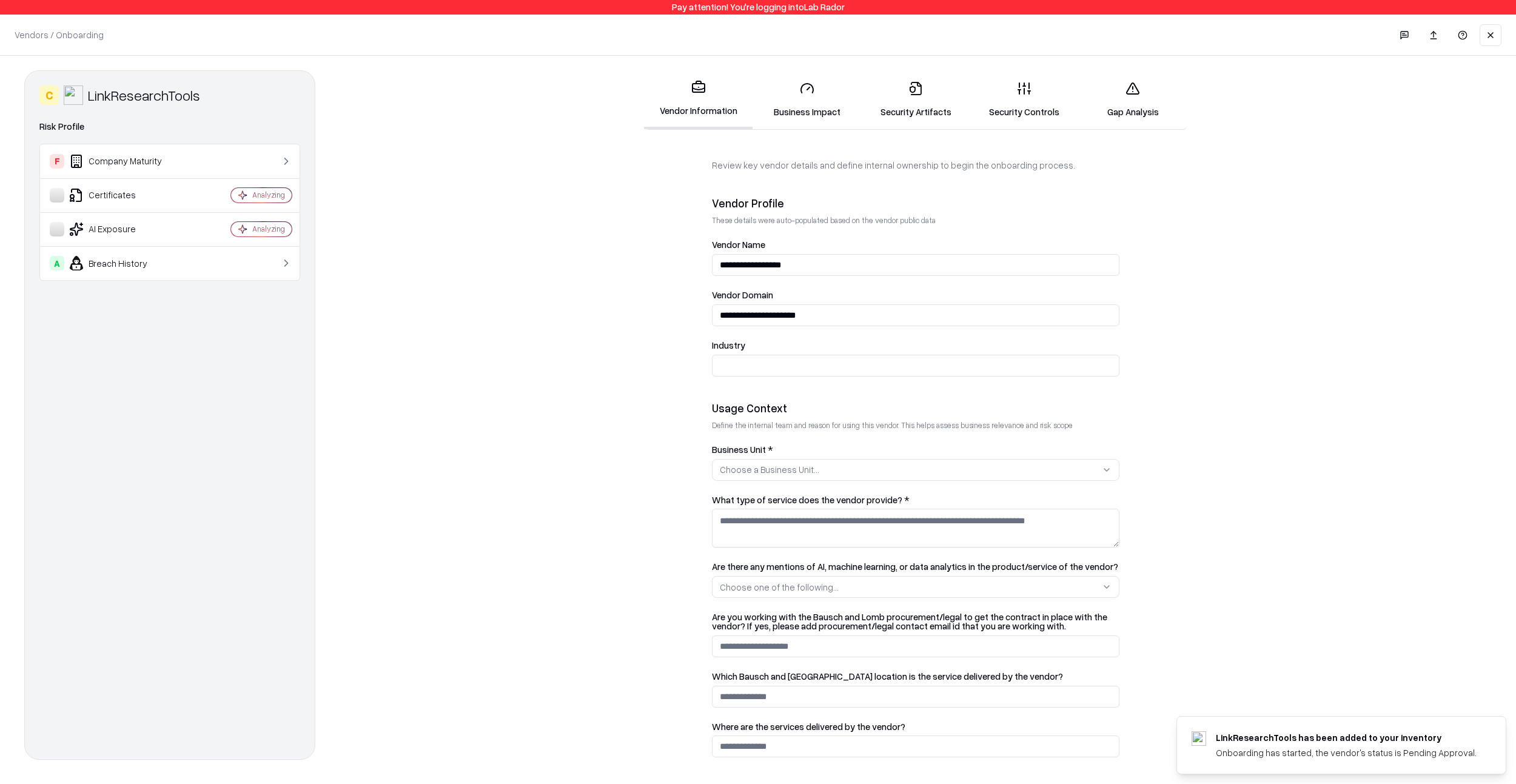
click at [1489, 37] on button at bounding box center [1490, 35] width 22 height 22
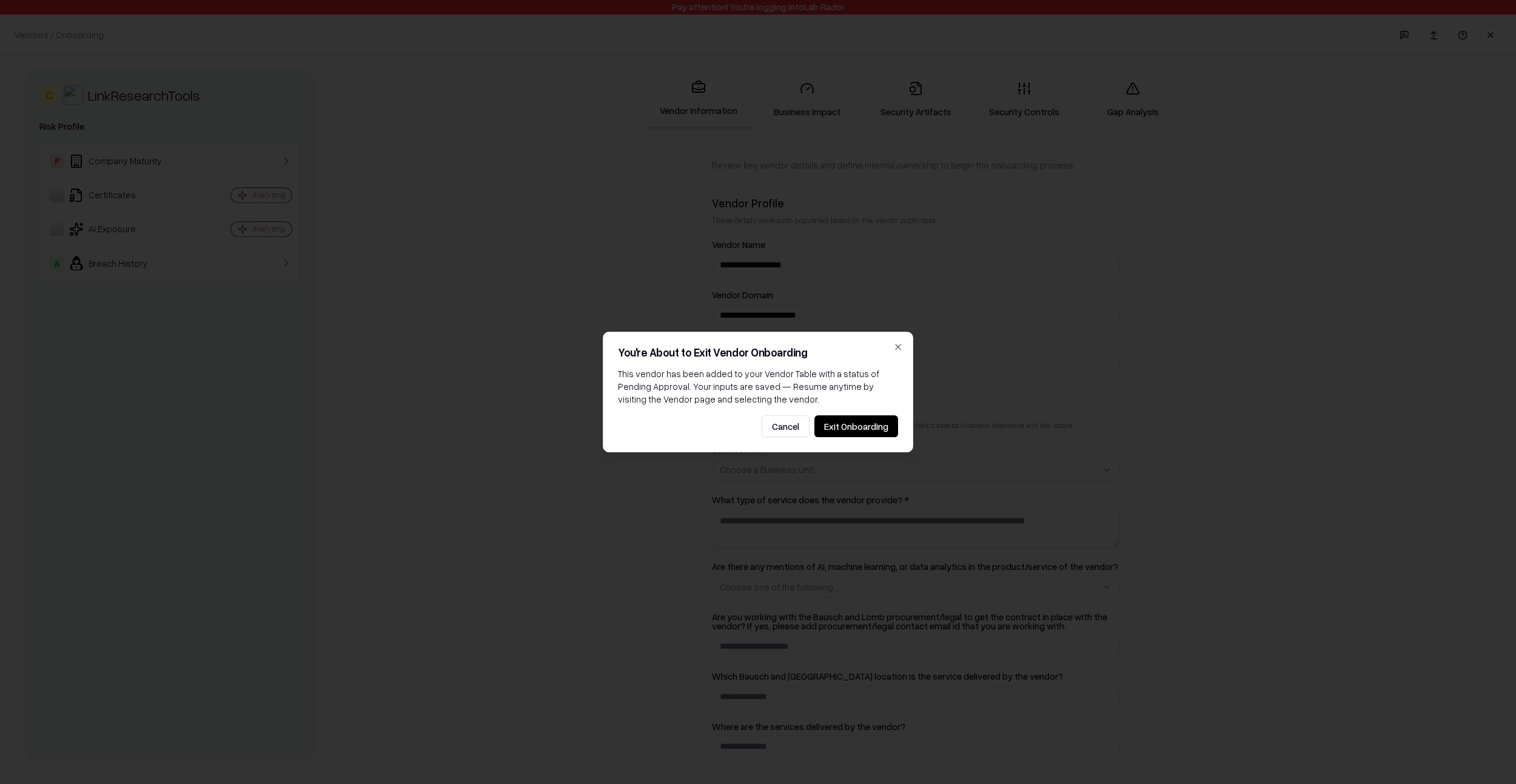
drag, startPoint x: 881, startPoint y: 424, endPoint x: 960, endPoint y: 427, distance: 79.1
click at [881, 424] on button "Exit Onboarding" at bounding box center [856, 426] width 84 height 22
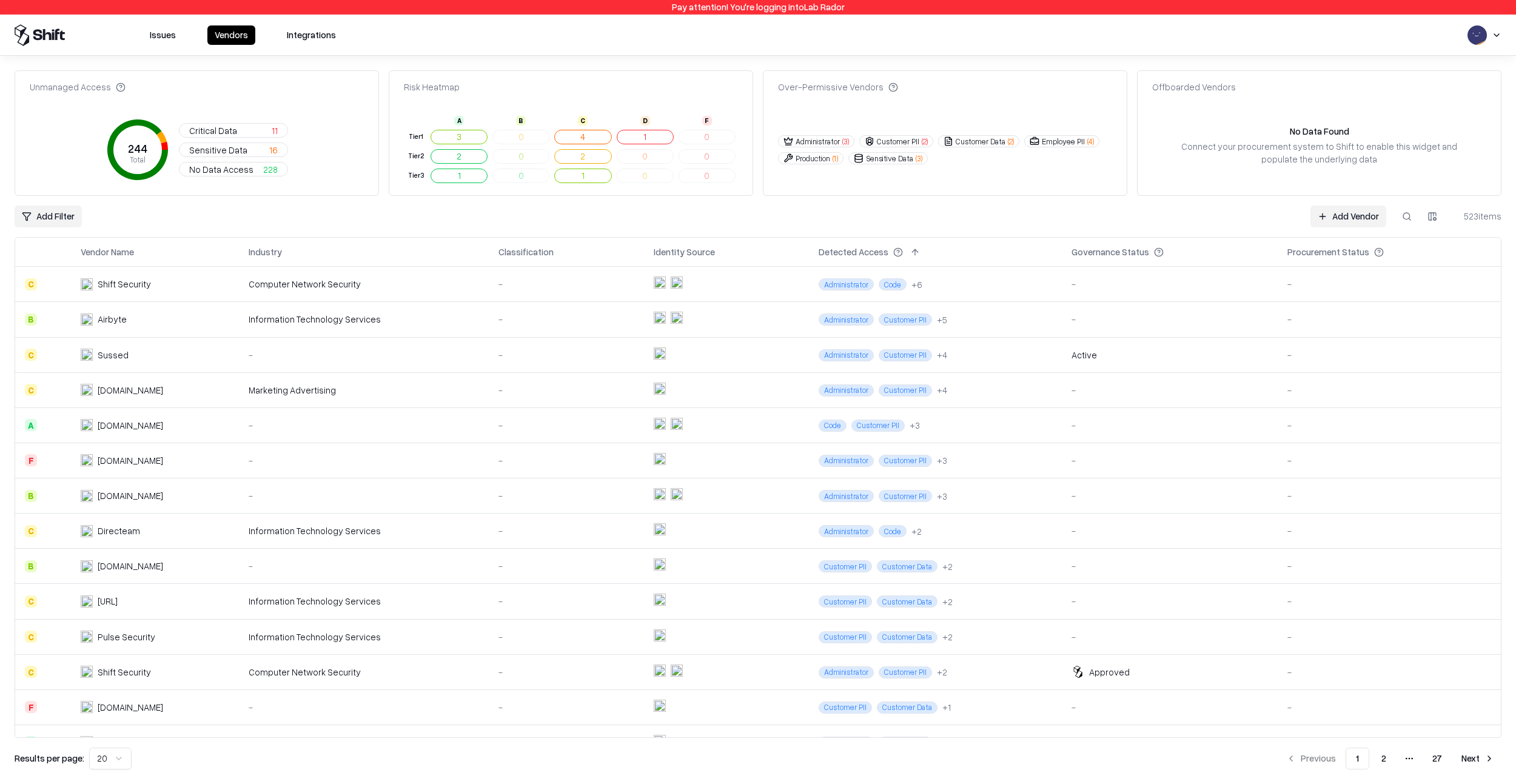
click at [1402, 213] on button at bounding box center [1407, 216] width 22 height 22
paste input "**********"
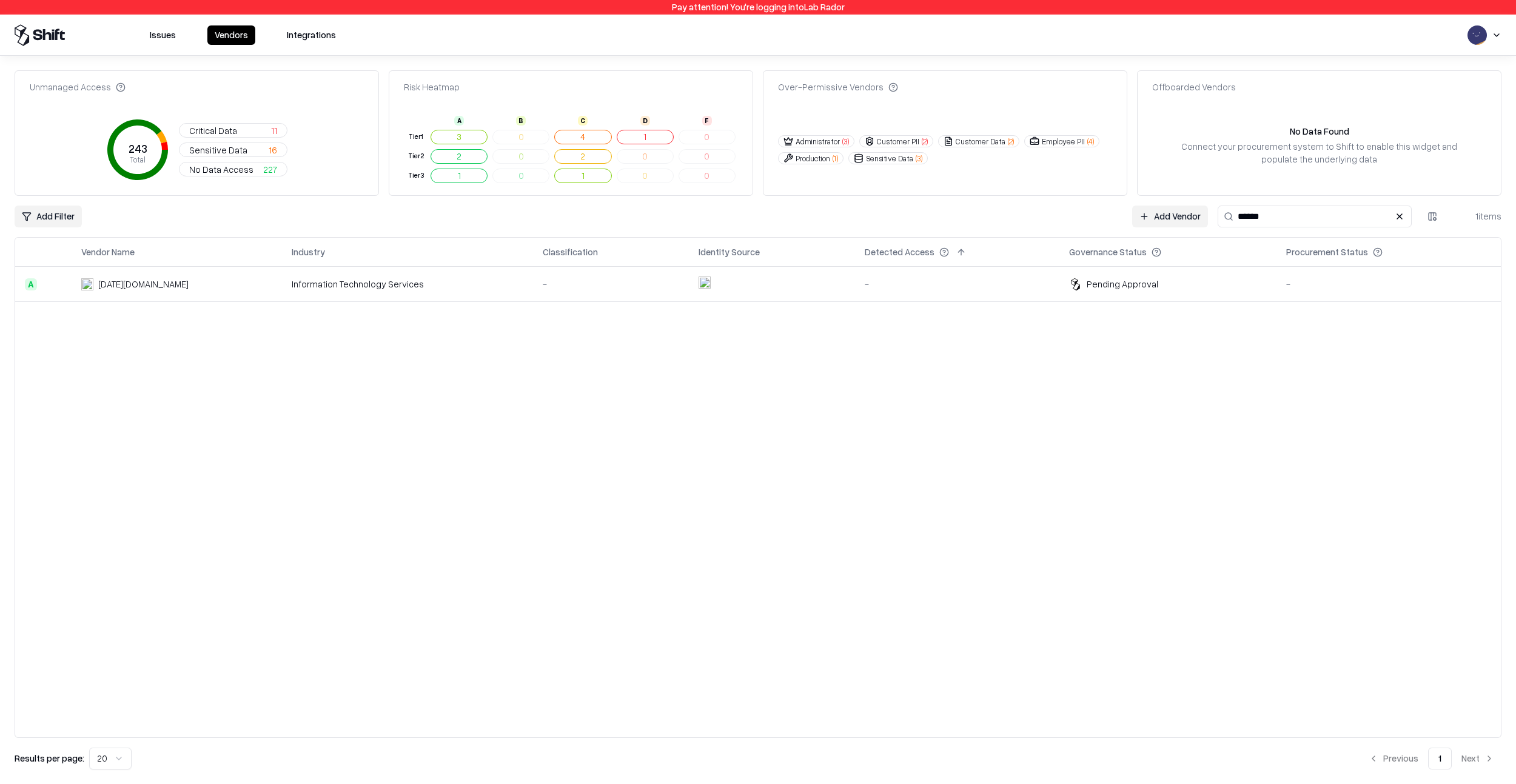
type input "*"
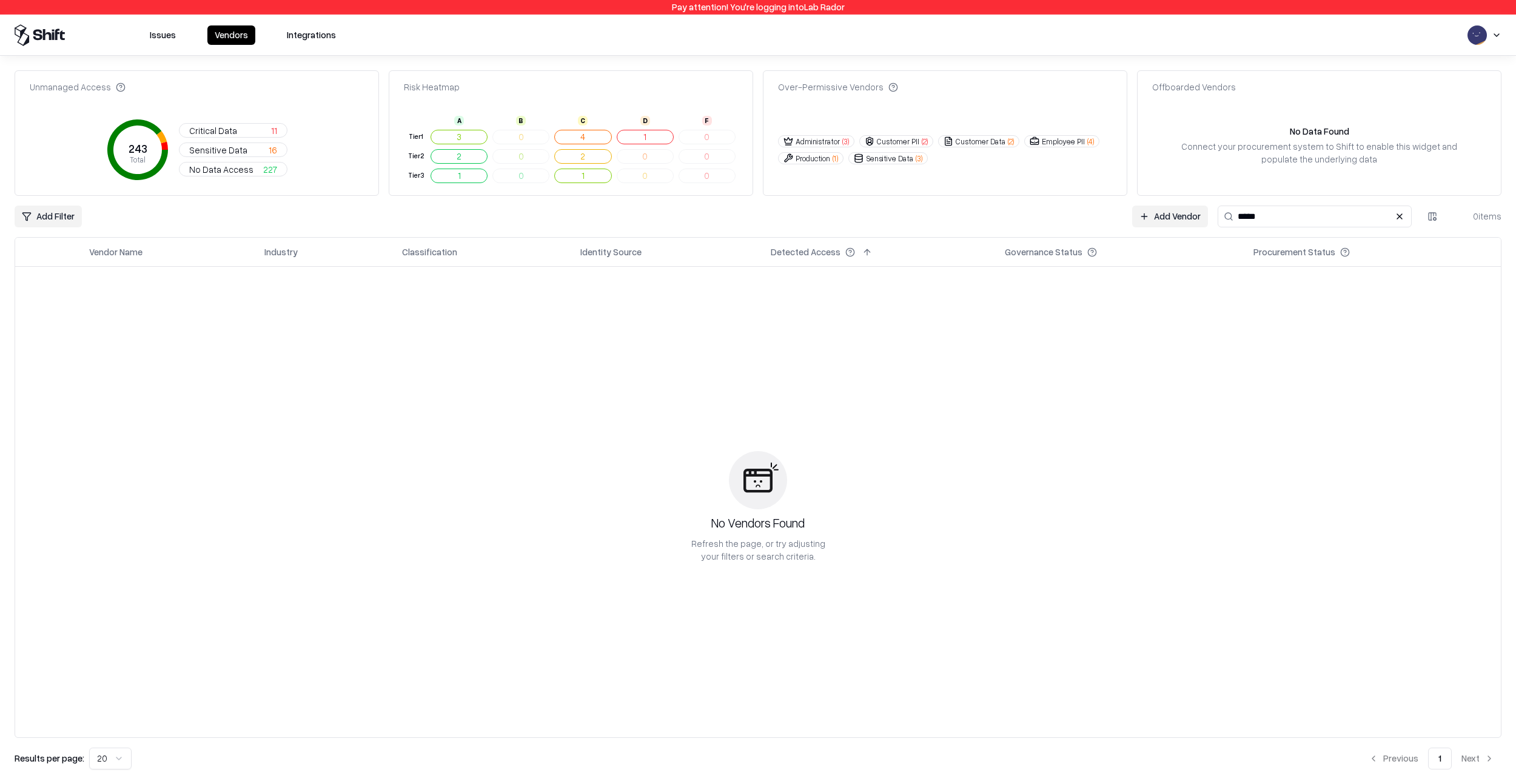
drag, startPoint x: 1289, startPoint y: 217, endPoint x: 1243, endPoint y: 216, distance: 46.0
click at [1249, 216] on input "*****" at bounding box center [1315, 216] width 194 height 22
click at [1243, 216] on input "*****" at bounding box center [1315, 216] width 194 height 22
type input "*****"
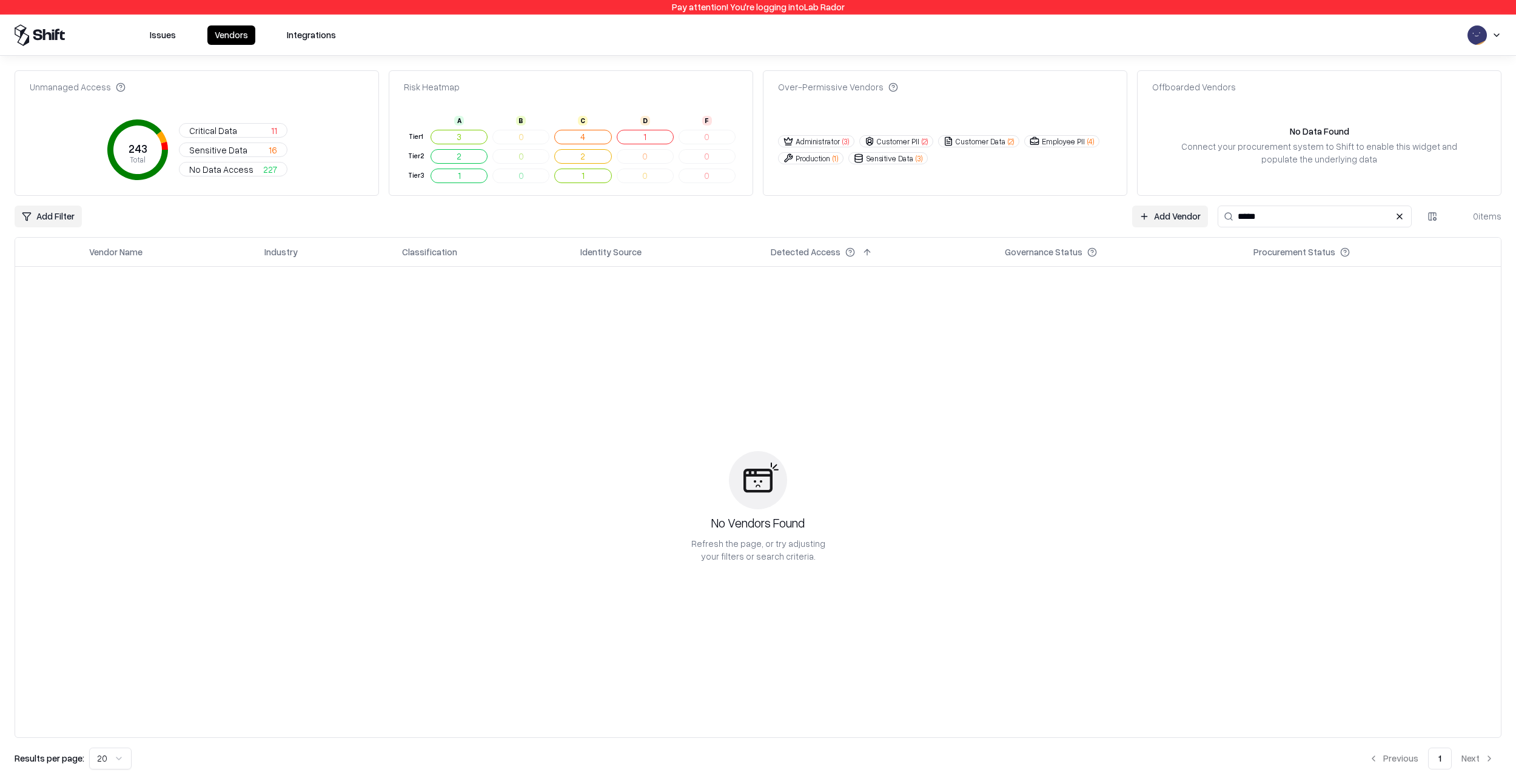
click at [1175, 222] on link "Add Vendor" at bounding box center [1170, 216] width 76 height 22
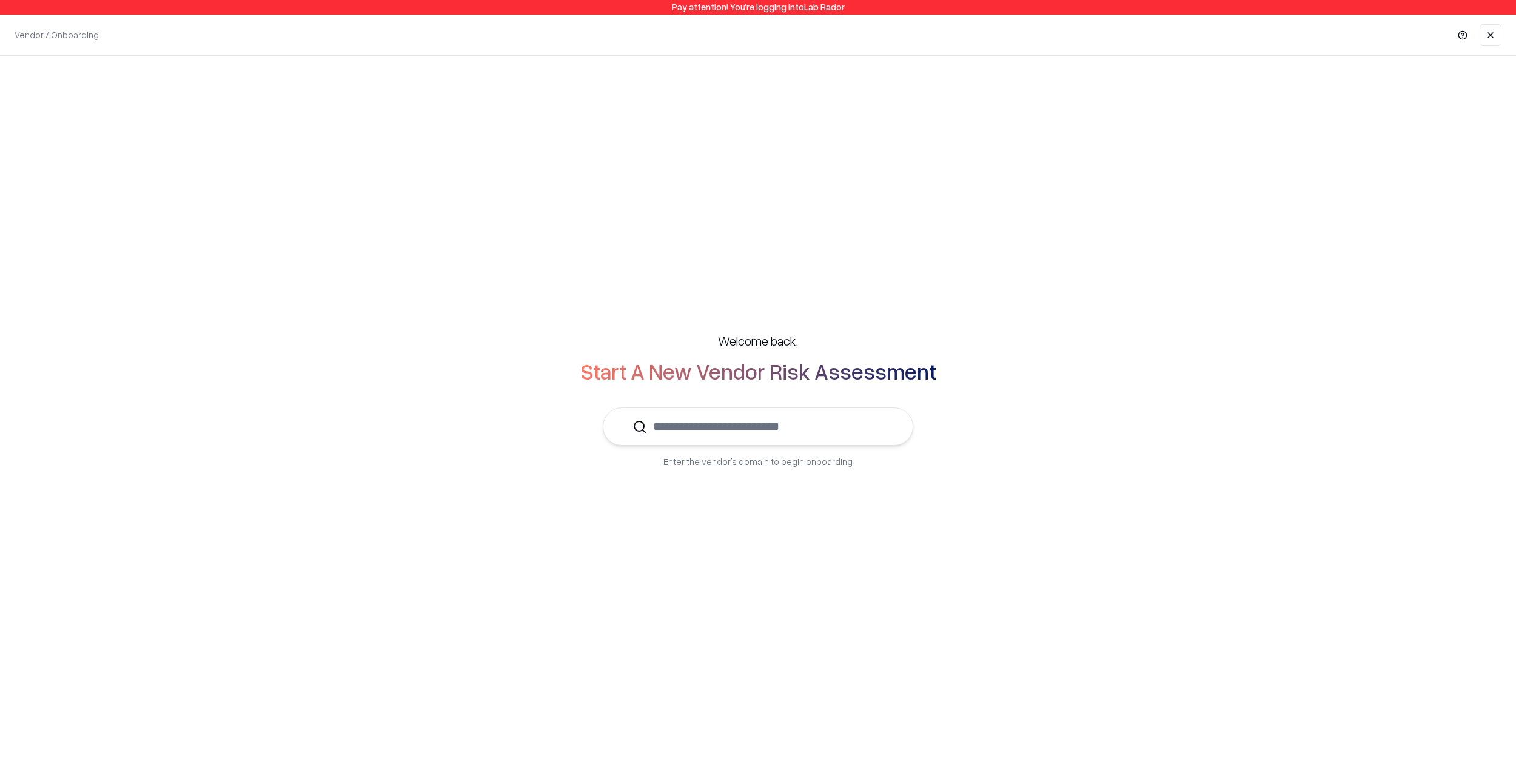
click at [730, 446] on div "Welcome back, Start A New Vendor Risk Assessment Enter the vendor’s domain to b…" at bounding box center [758, 400] width 1467 height 184
click at [733, 437] on input "text" at bounding box center [765, 427] width 237 height 37
paste input "*****"
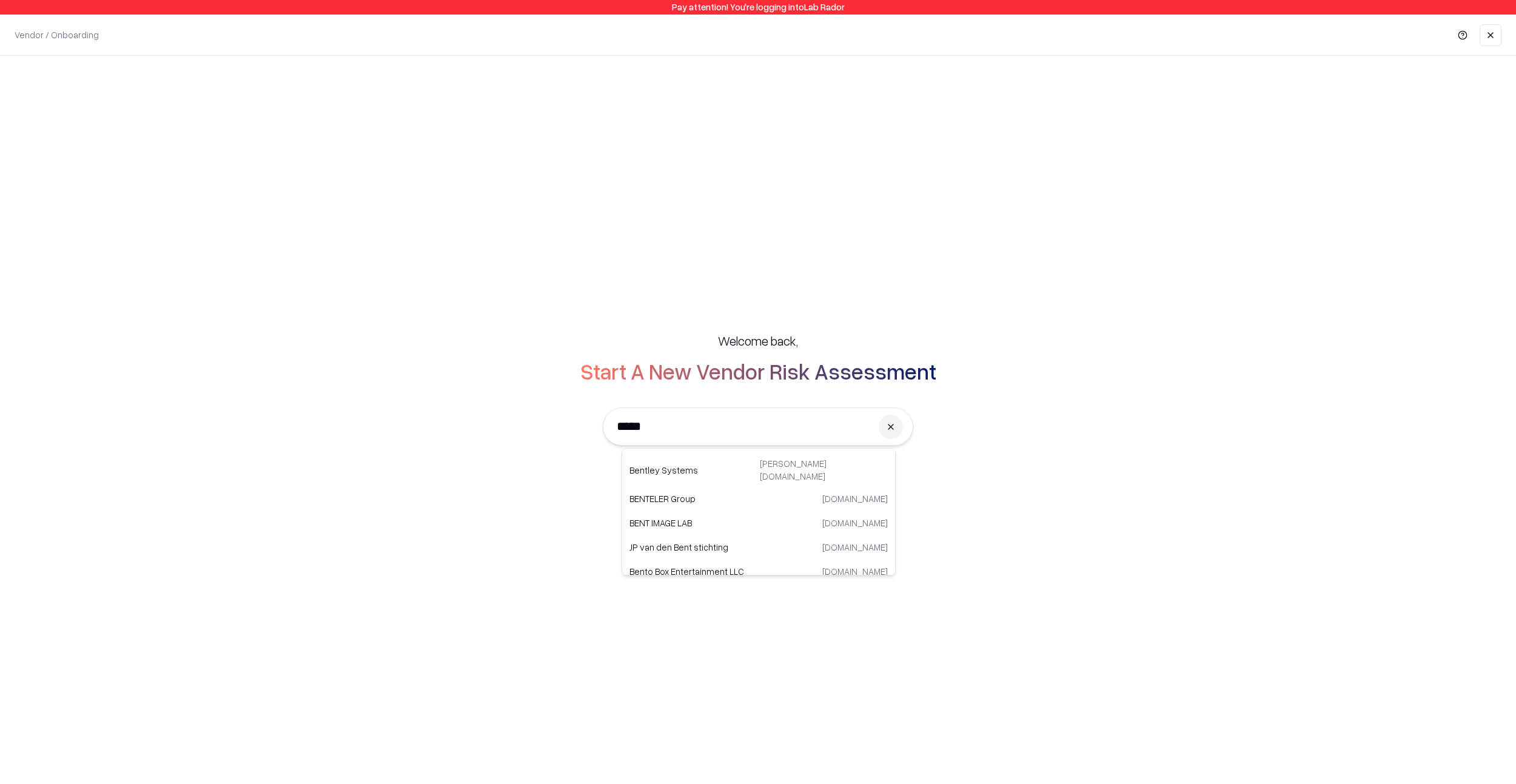
scroll to position [153, 0]
click at [666, 463] on p "BentoBox" at bounding box center [694, 462] width 129 height 13
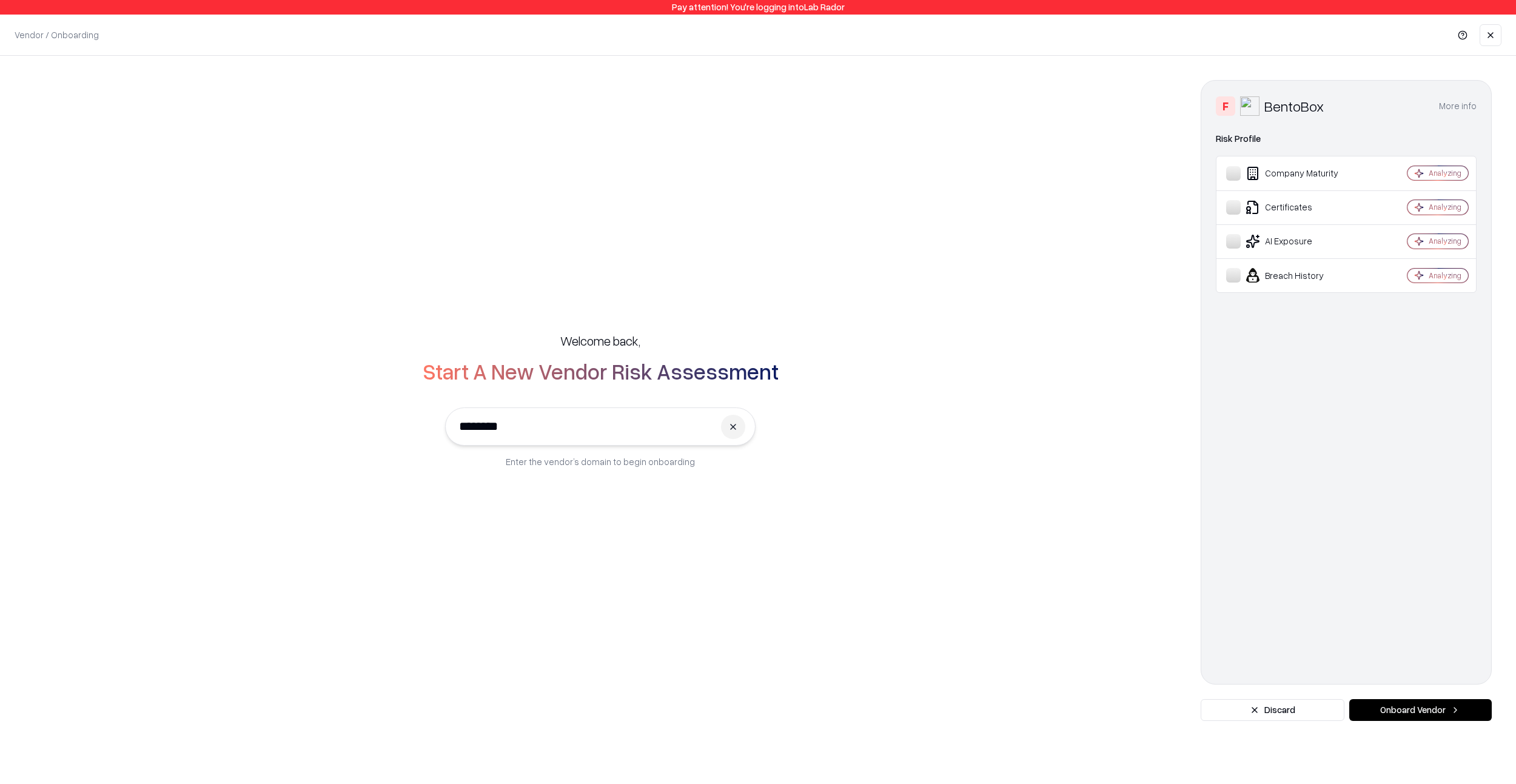
type input "********"
click at [1405, 710] on button "Onboard Vendor" at bounding box center [1420, 710] width 143 height 22
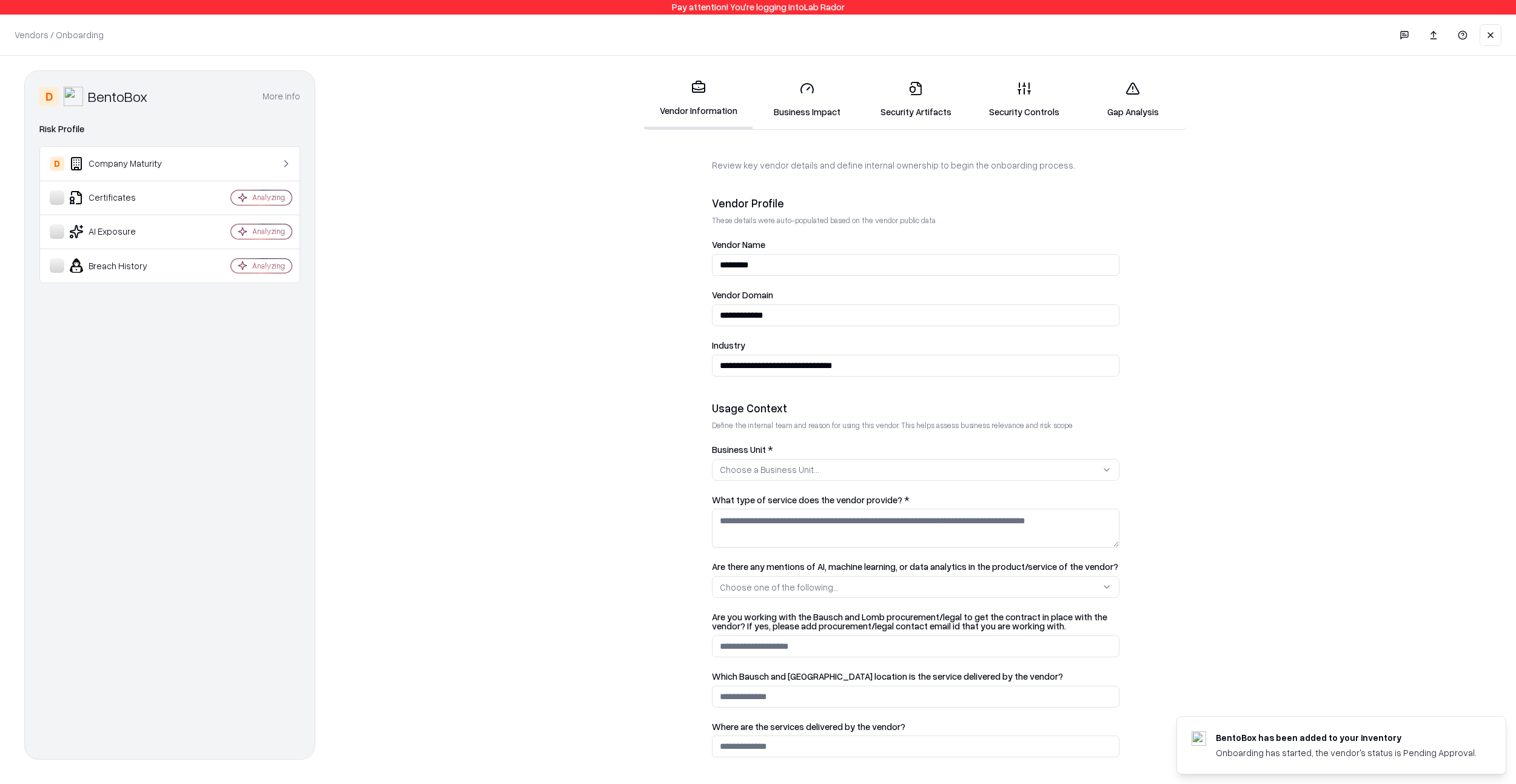
click at [1490, 30] on button at bounding box center [1490, 35] width 22 height 22
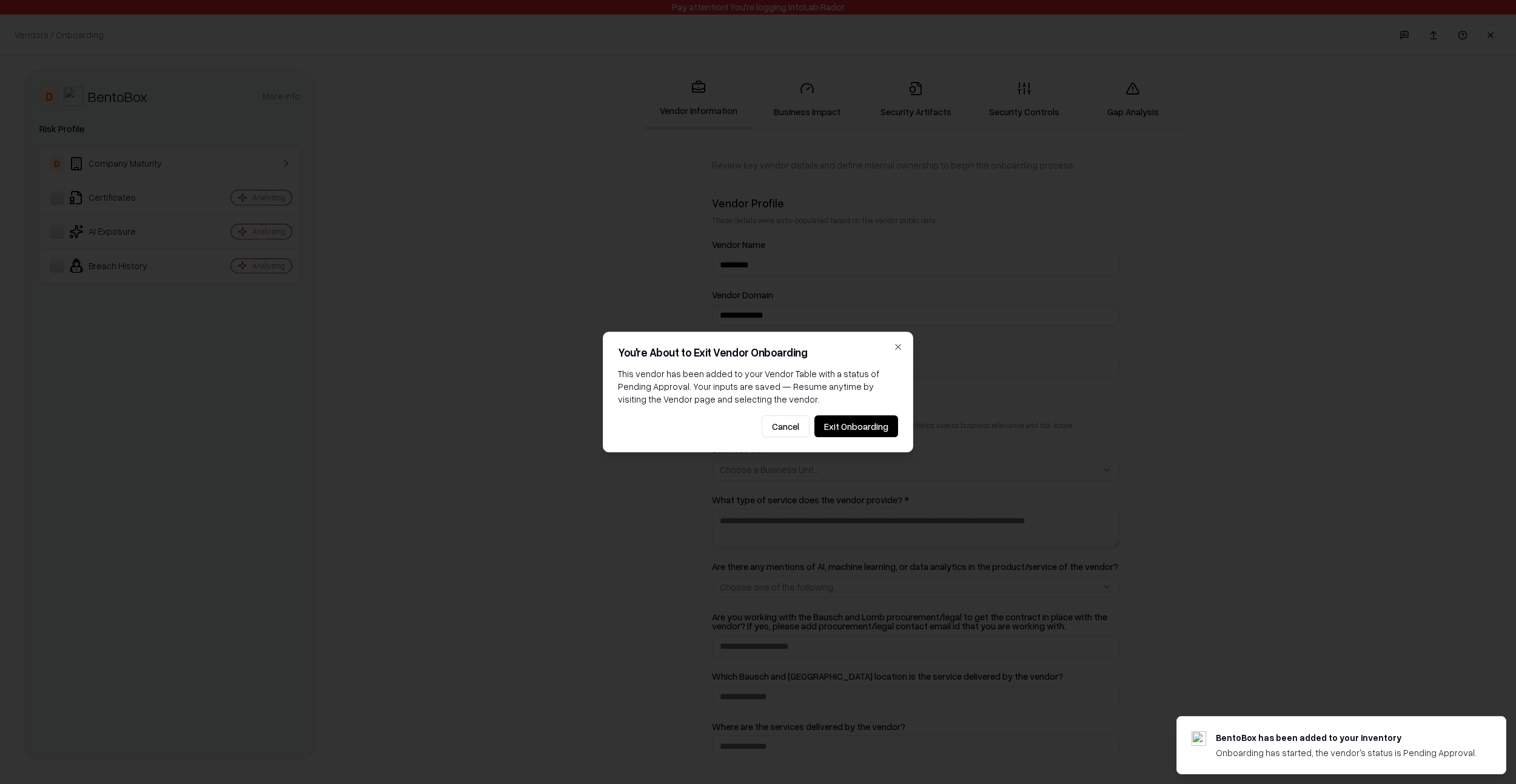
drag, startPoint x: 767, startPoint y: 429, endPoint x: 773, endPoint y: 424, distance: 7.8
click at [767, 429] on button "Cancel" at bounding box center [785, 426] width 48 height 22
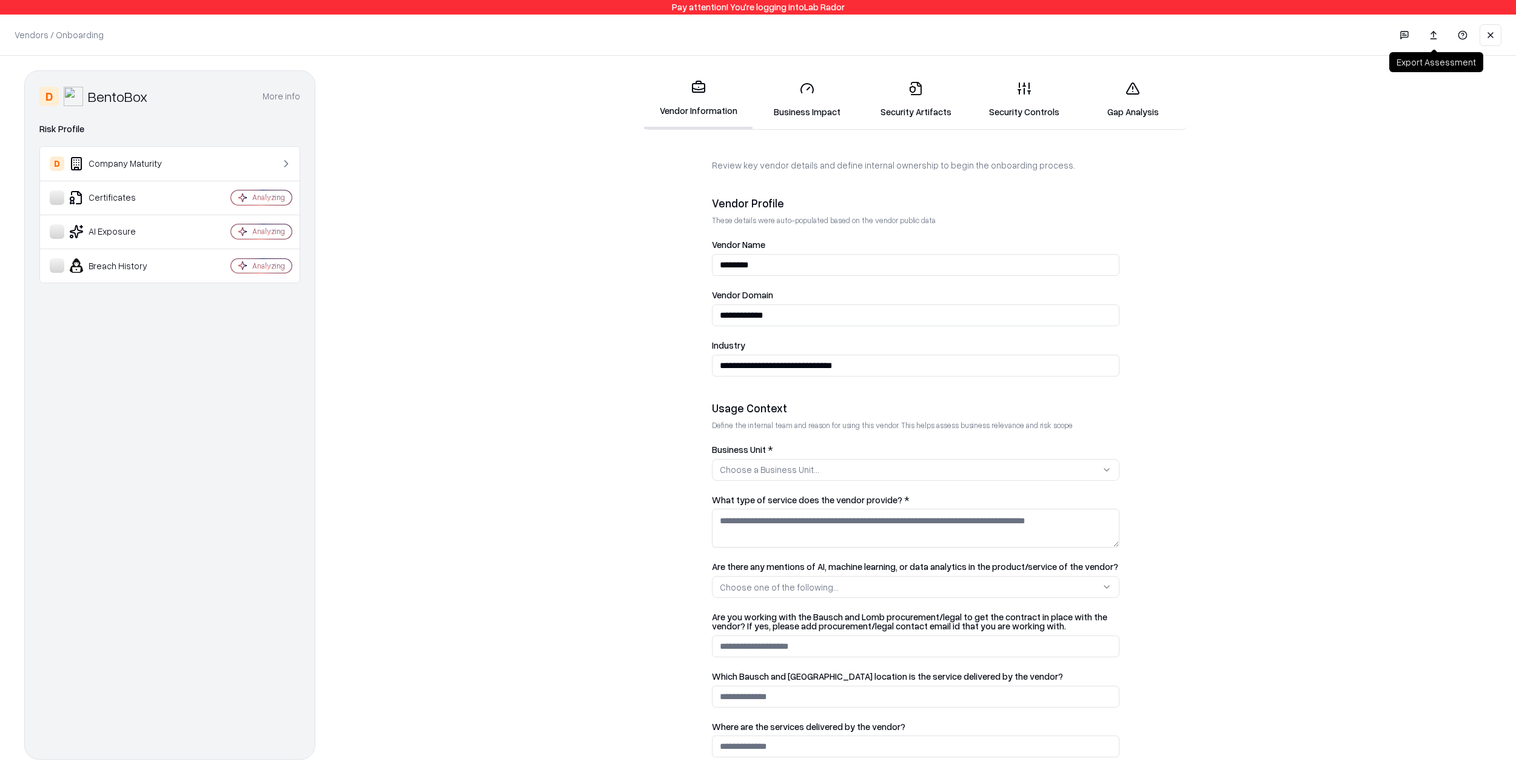
click at [1426, 37] on link at bounding box center [1433, 35] width 24 height 22
click at [1385, 36] on p "Changes Saved" at bounding box center [1342, 35] width 91 height 23
click at [1425, 39] on link at bounding box center [1433, 35] width 24 height 22
click at [1401, 41] on button "button" at bounding box center [1404, 35] width 24 height 24
click at [1355, 377] on textarea at bounding box center [1404, 372] width 207 height 49
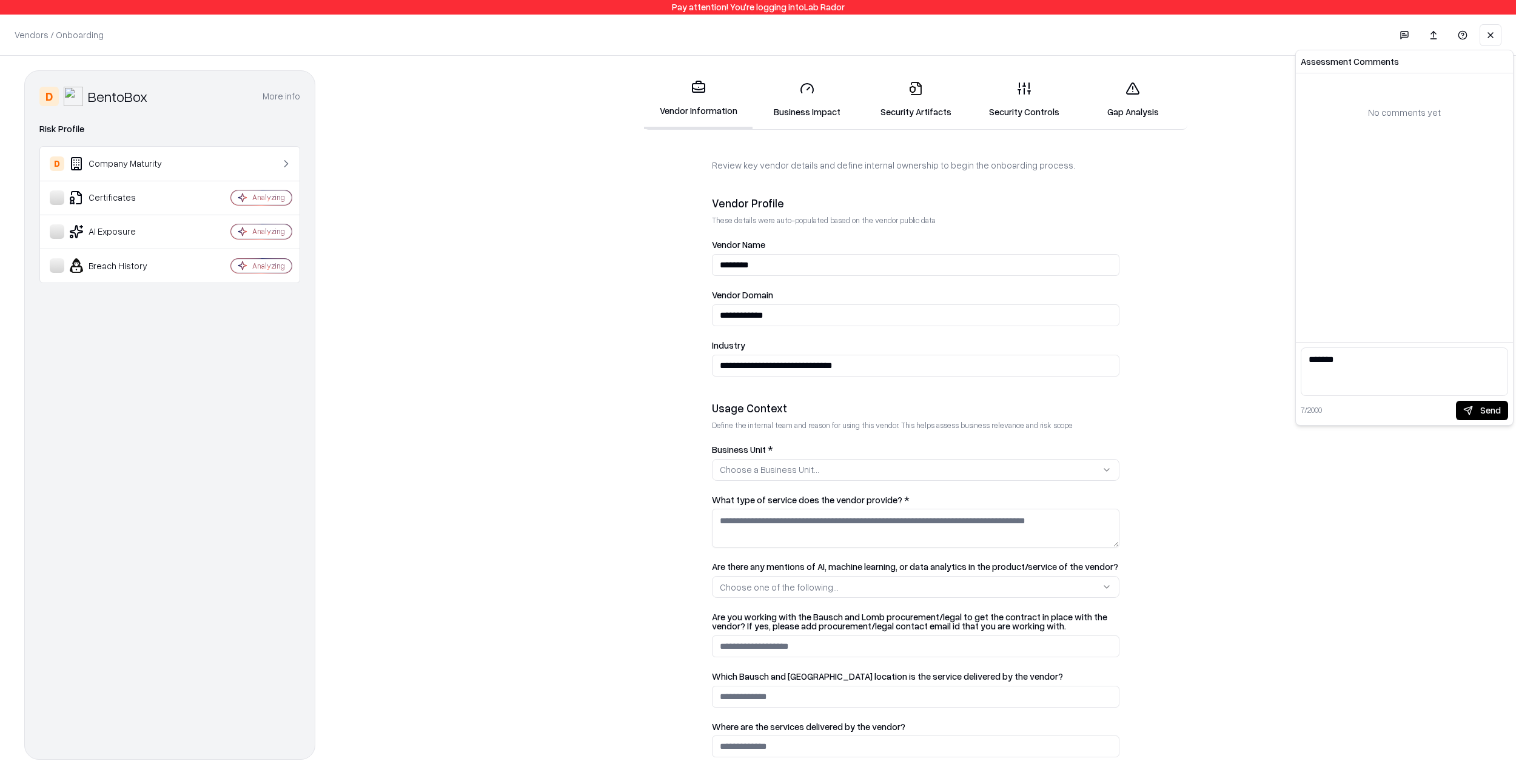
type textarea "*****"
click at [1495, 404] on button "Send" at bounding box center [1482, 411] width 52 height 20
click at [1211, 364] on form "**********" at bounding box center [916, 462] width 1152 height 607
click at [802, 90] on icon at bounding box center [807, 88] width 14 height 14
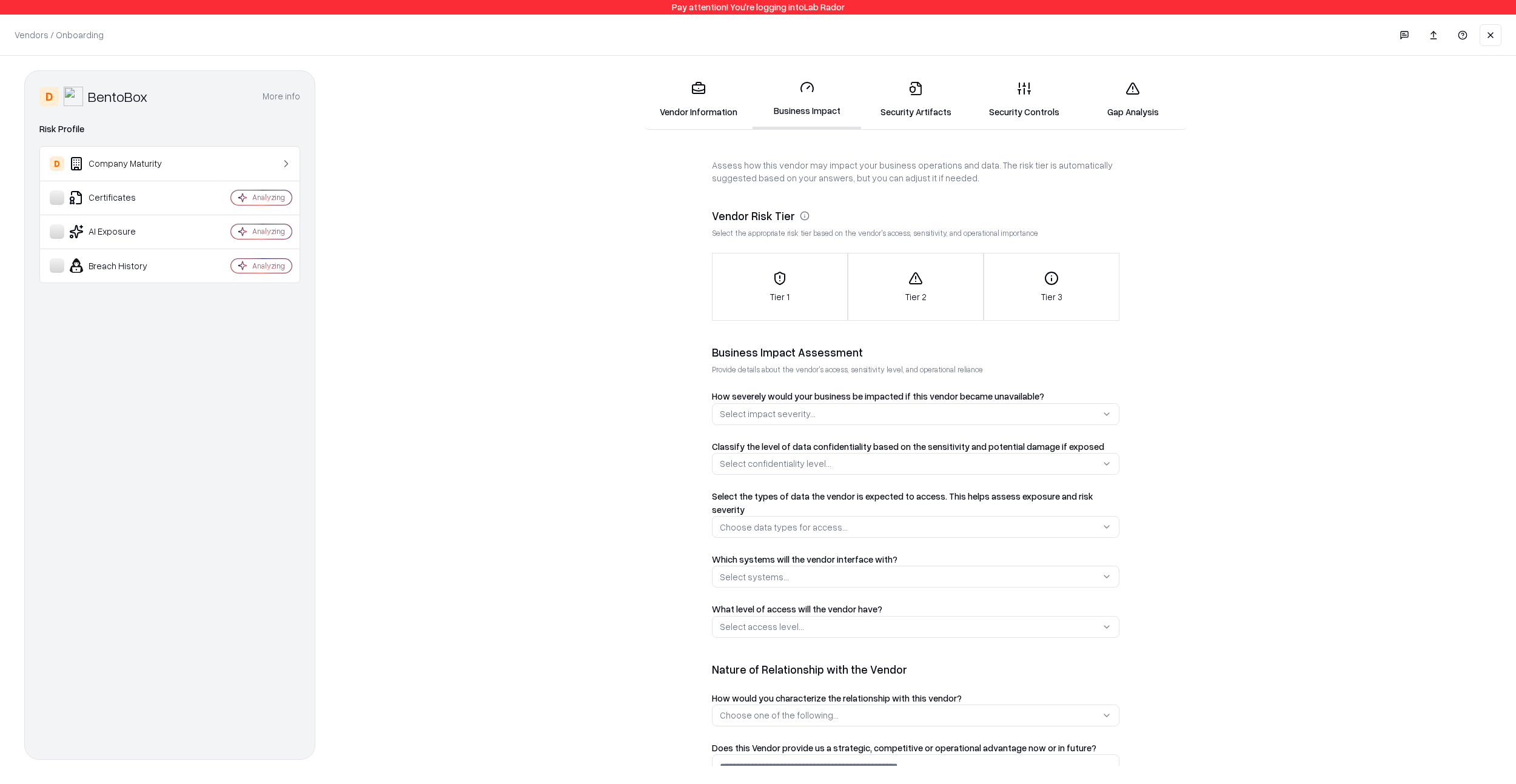
click at [796, 279] on div "Tier 1" at bounding box center [780, 287] width 134 height 32
click at [574, 263] on form "Assess how this vendor may impact your business operations and data. The risk t…" at bounding box center [916, 462] width 1152 height 607
